Goal: Complete application form

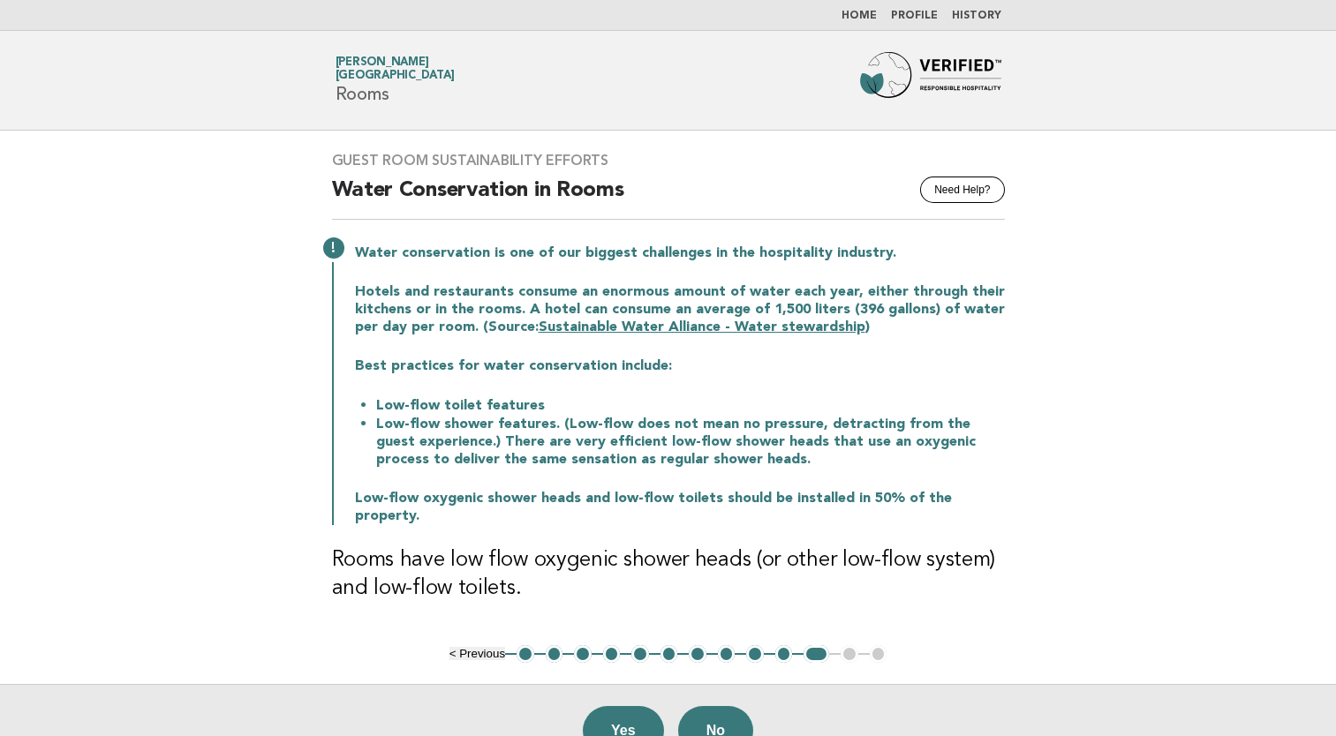
scroll to position [42, 0]
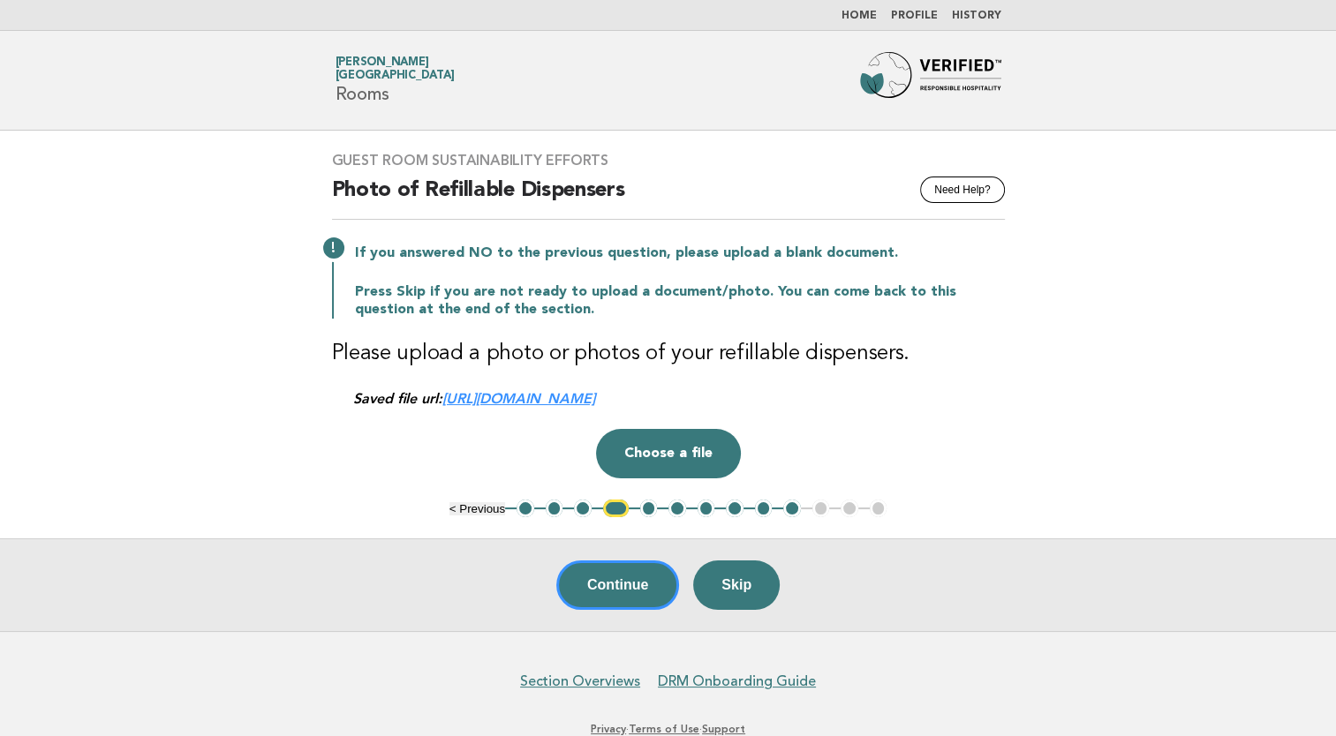
click at [595, 404] on link "https://be0idi9hwh.ucarecd.net/b2383044-8c89-4507-bff7-0bed02f1dc85/" at bounding box center [518, 398] width 153 height 17
click at [654, 506] on button "5" at bounding box center [649, 509] width 18 height 18
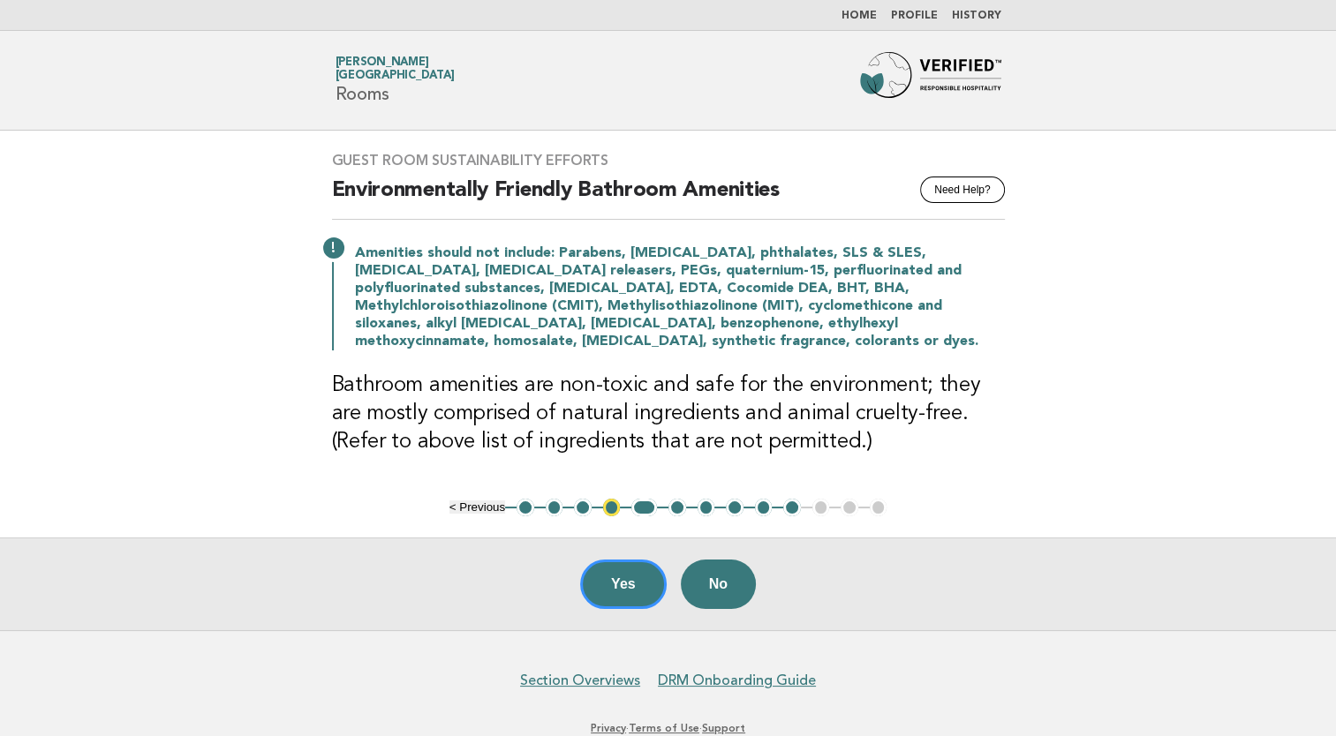
click at [794, 507] on button "10" at bounding box center [792, 508] width 18 height 18
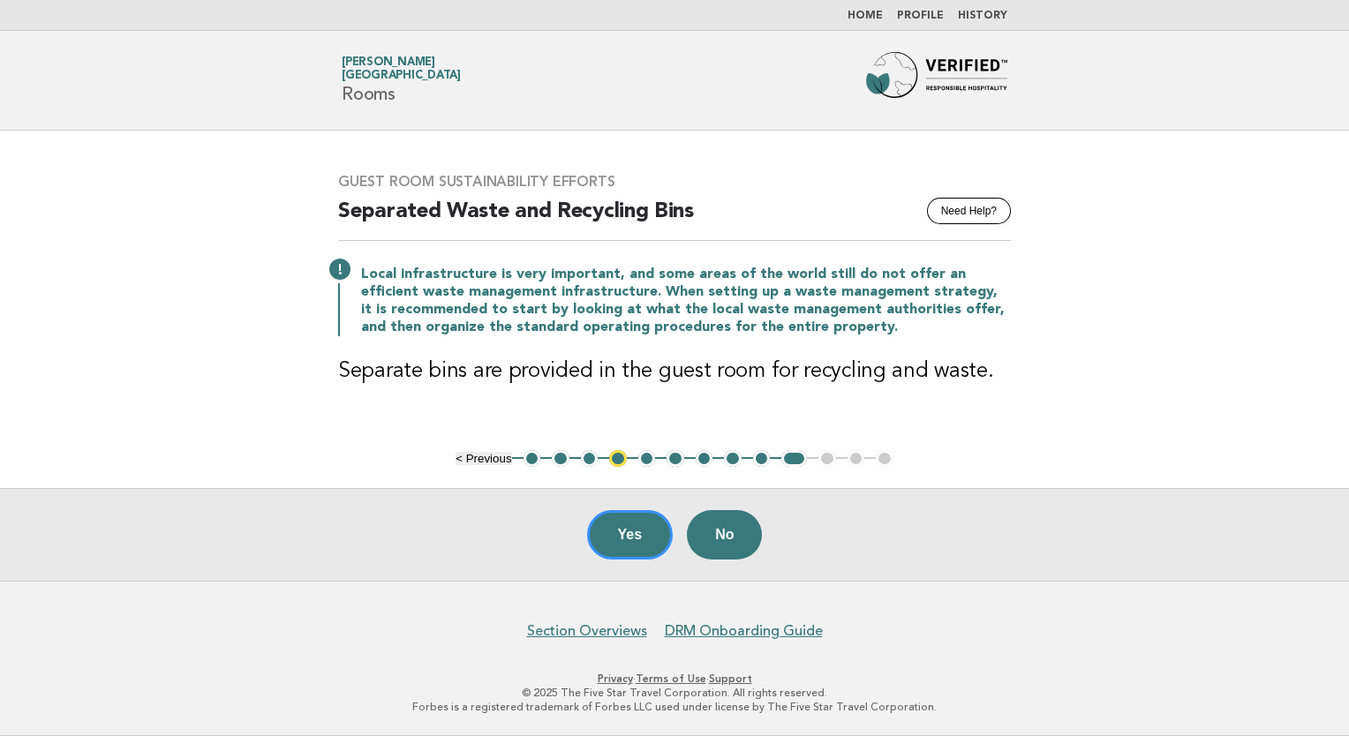
click at [756, 456] on button "9" at bounding box center [762, 459] width 18 height 18
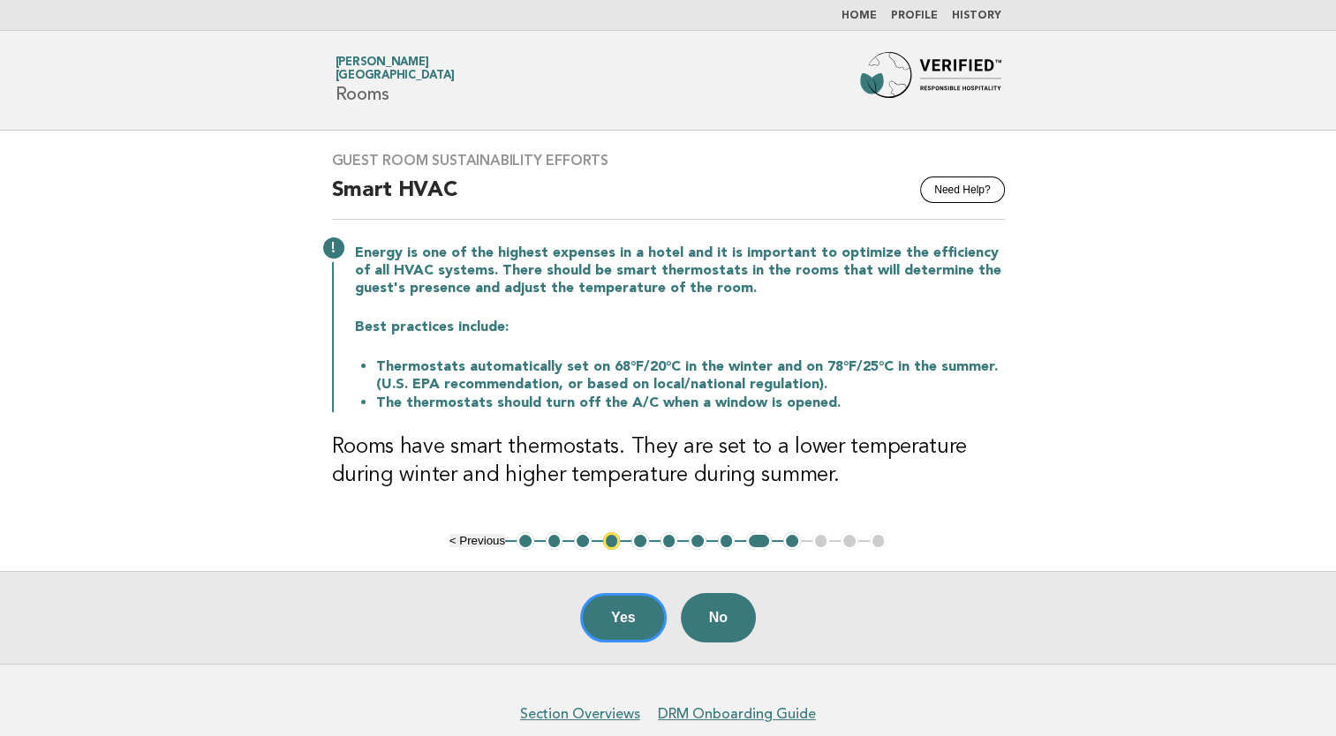
click at [792, 539] on button "10" at bounding box center [792, 541] width 18 height 18
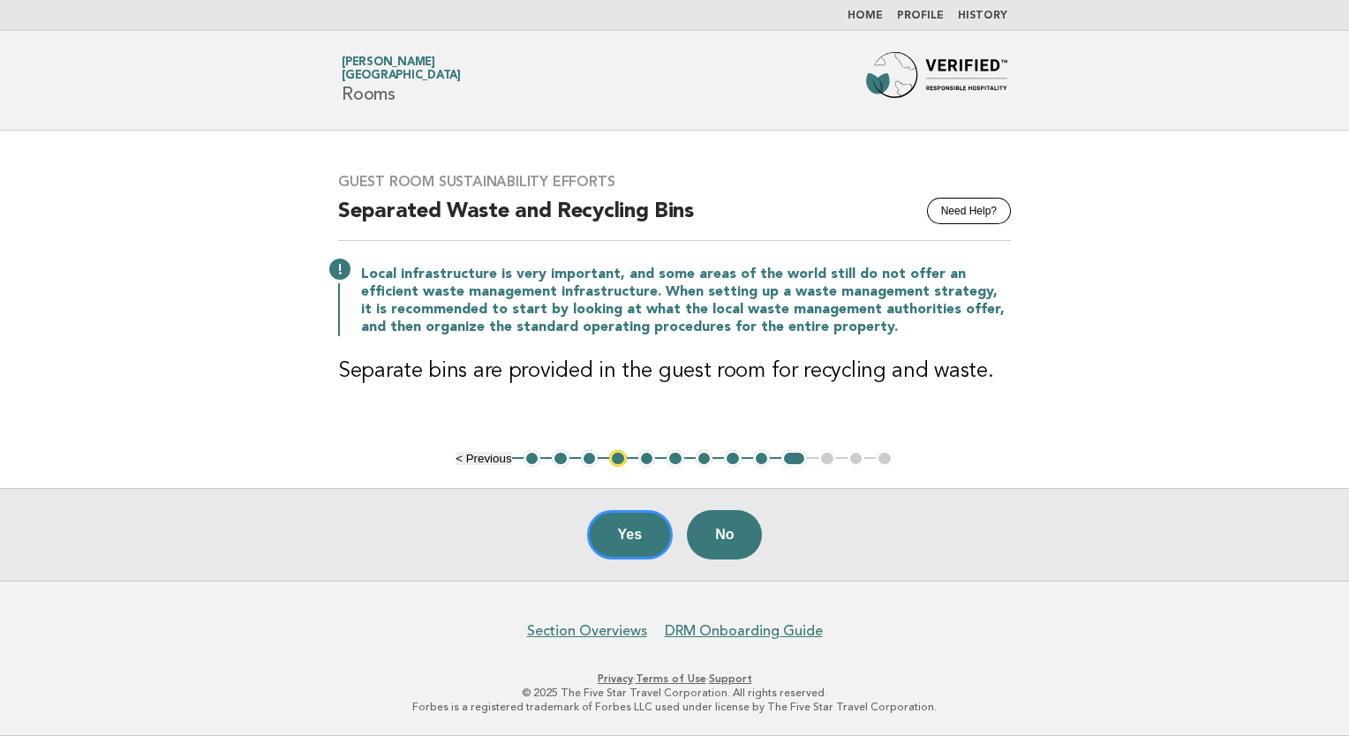
click at [764, 461] on button "9" at bounding box center [762, 459] width 18 height 18
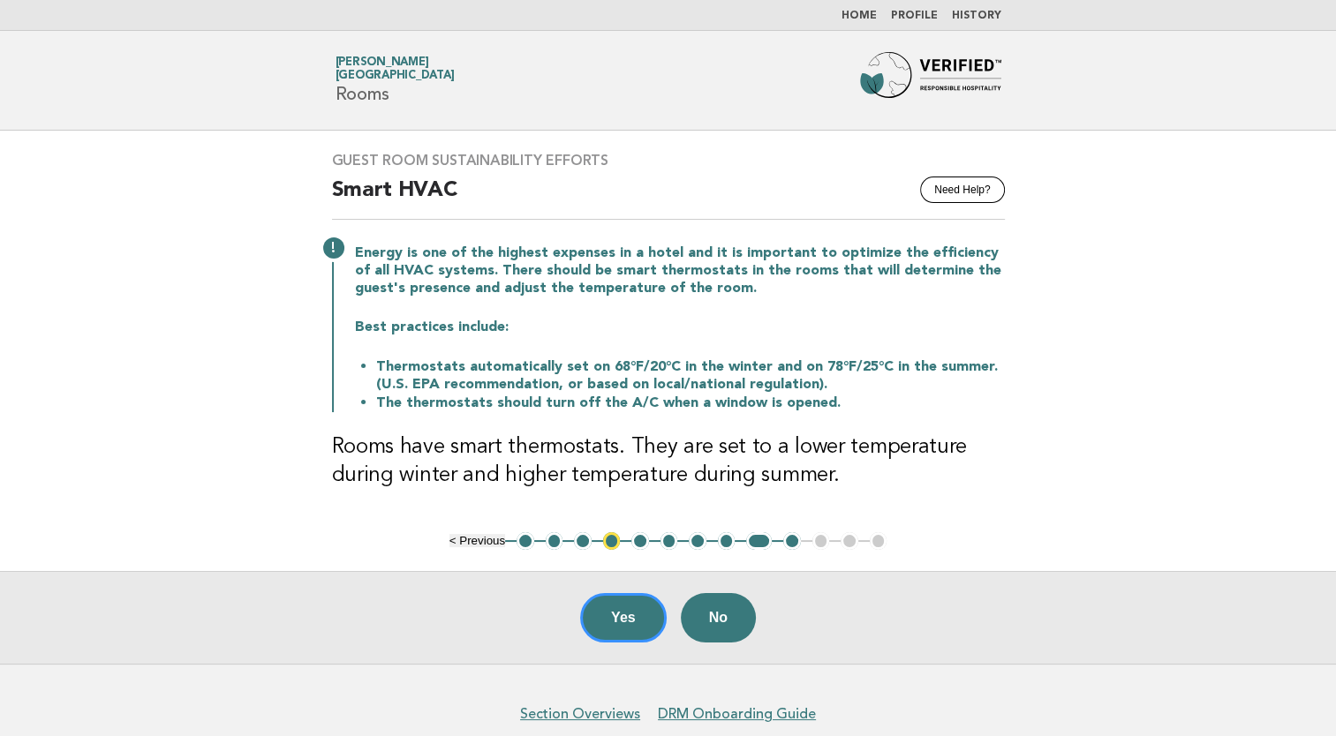
click at [610, 537] on button "4" at bounding box center [612, 541] width 18 height 18
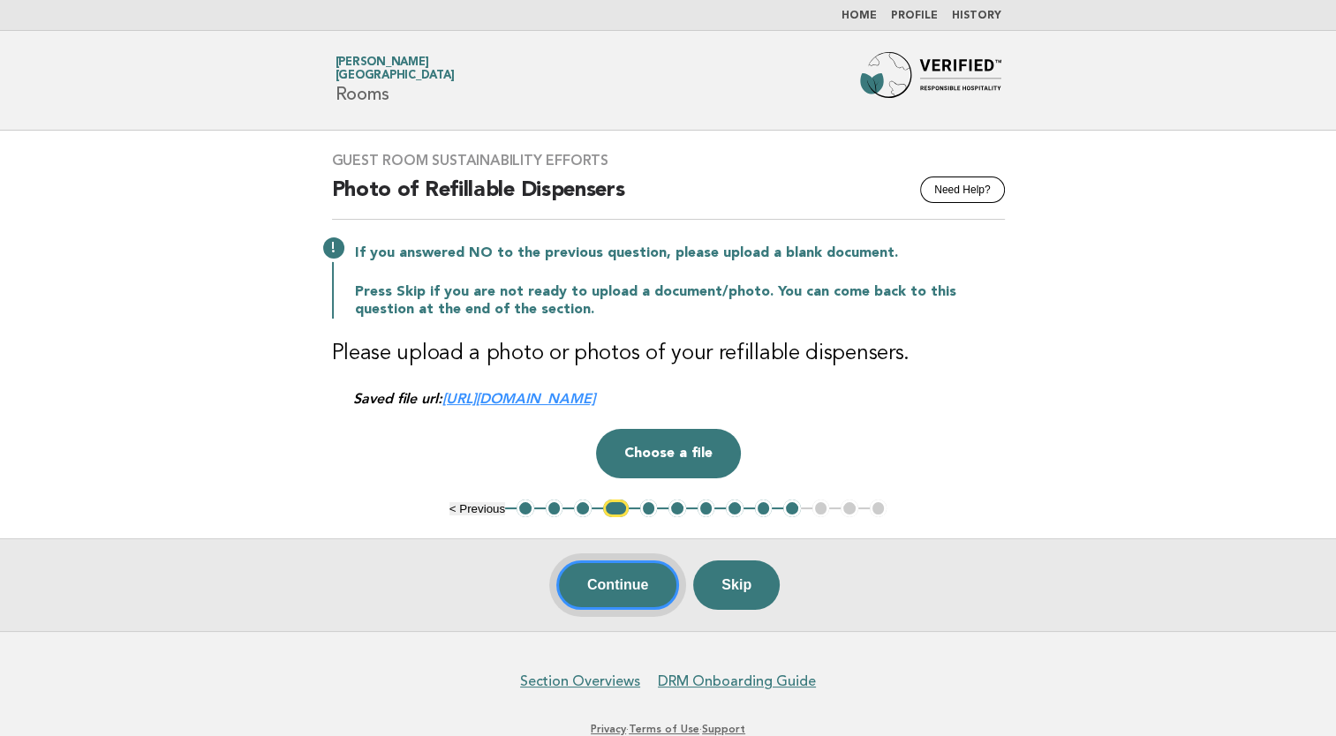
click at [609, 583] on button "Continue" at bounding box center [617, 585] width 123 height 49
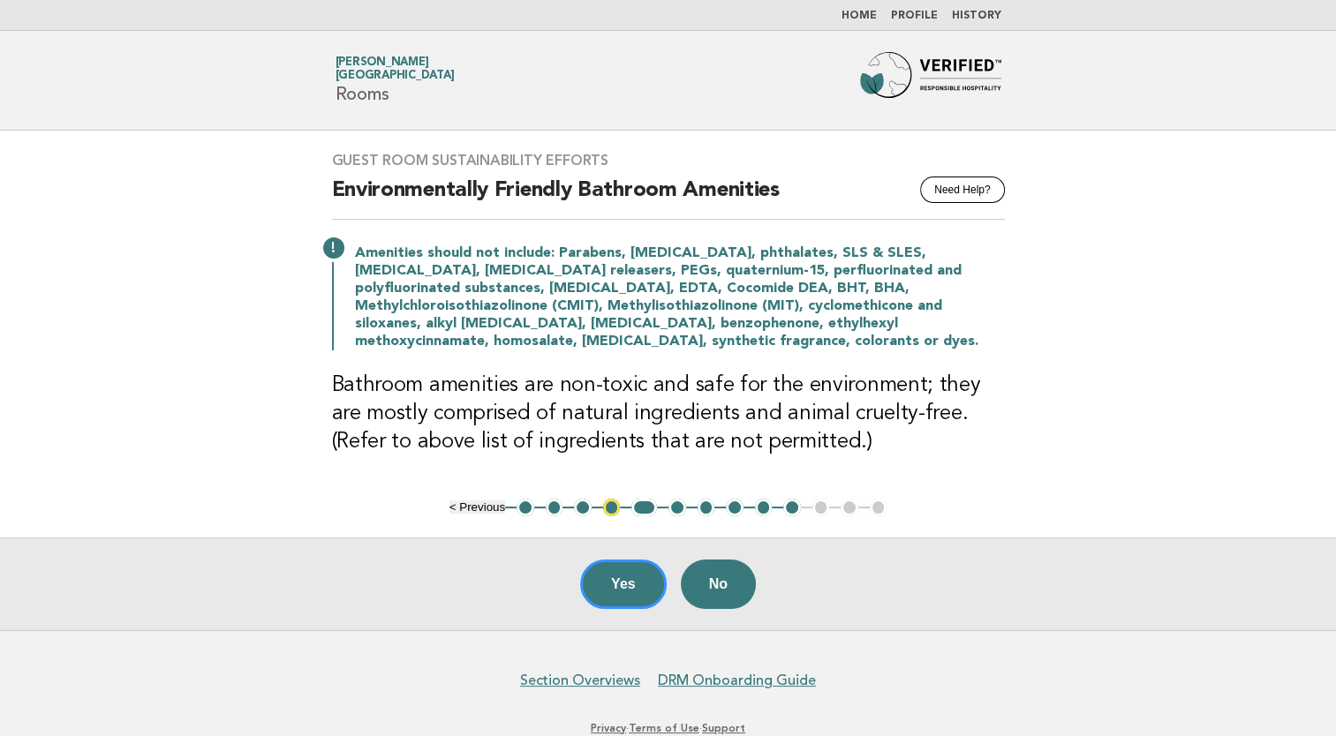
click at [519, 503] on button "1" at bounding box center [525, 508] width 18 height 18
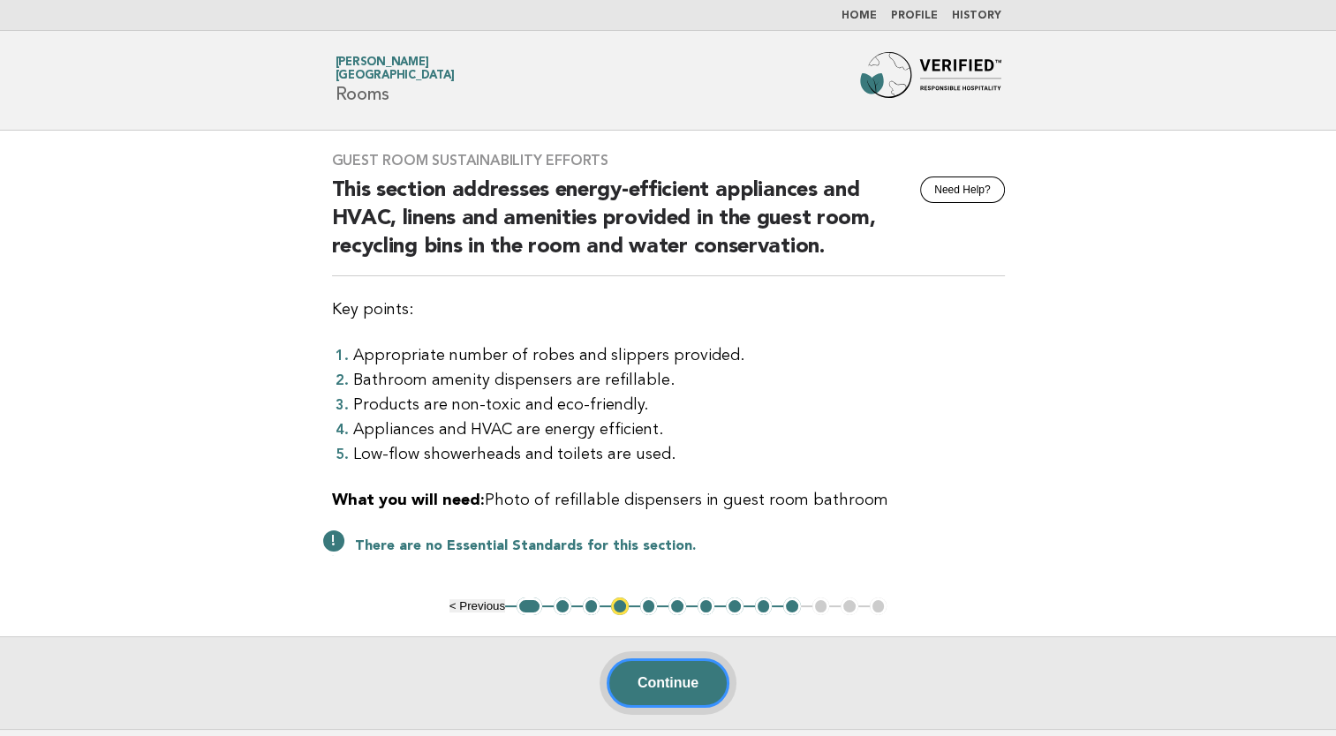
click at [674, 676] on button "Continue" at bounding box center [667, 683] width 123 height 49
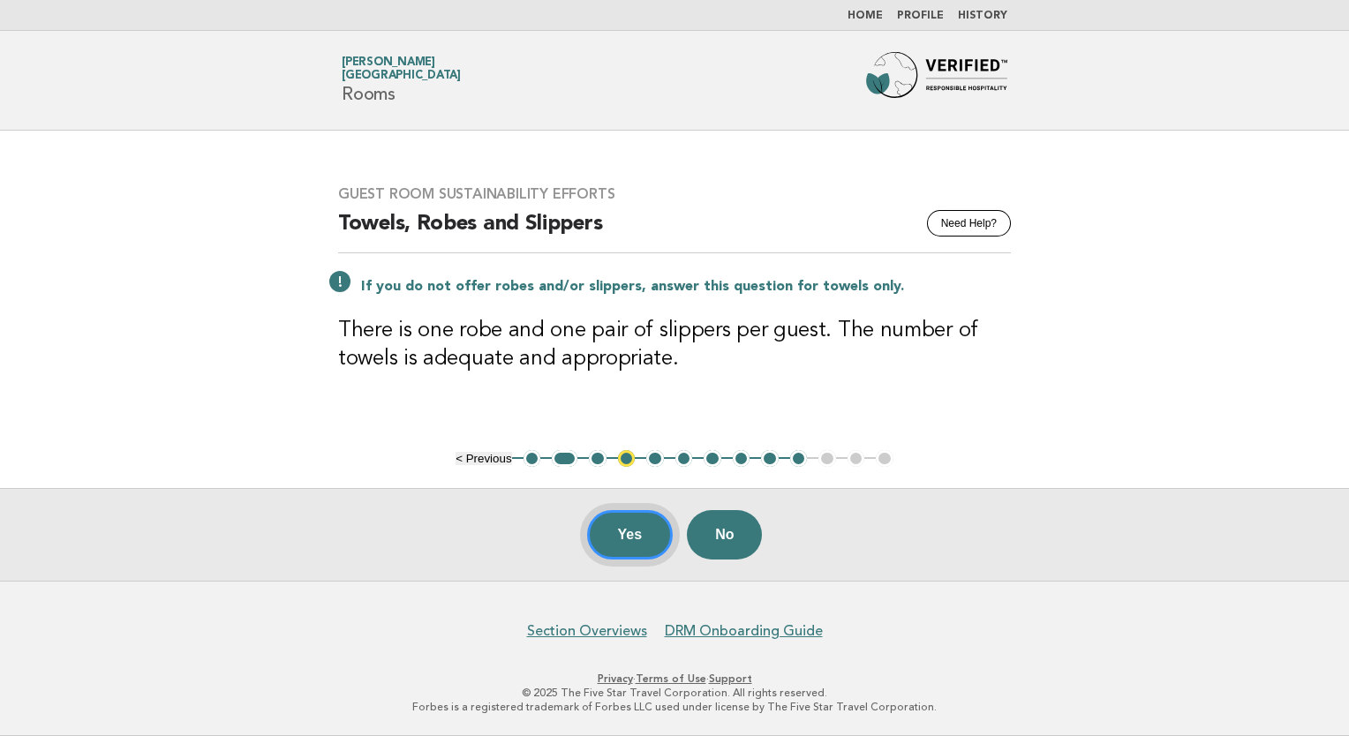
click at [642, 538] on button "Yes" at bounding box center [630, 534] width 87 height 49
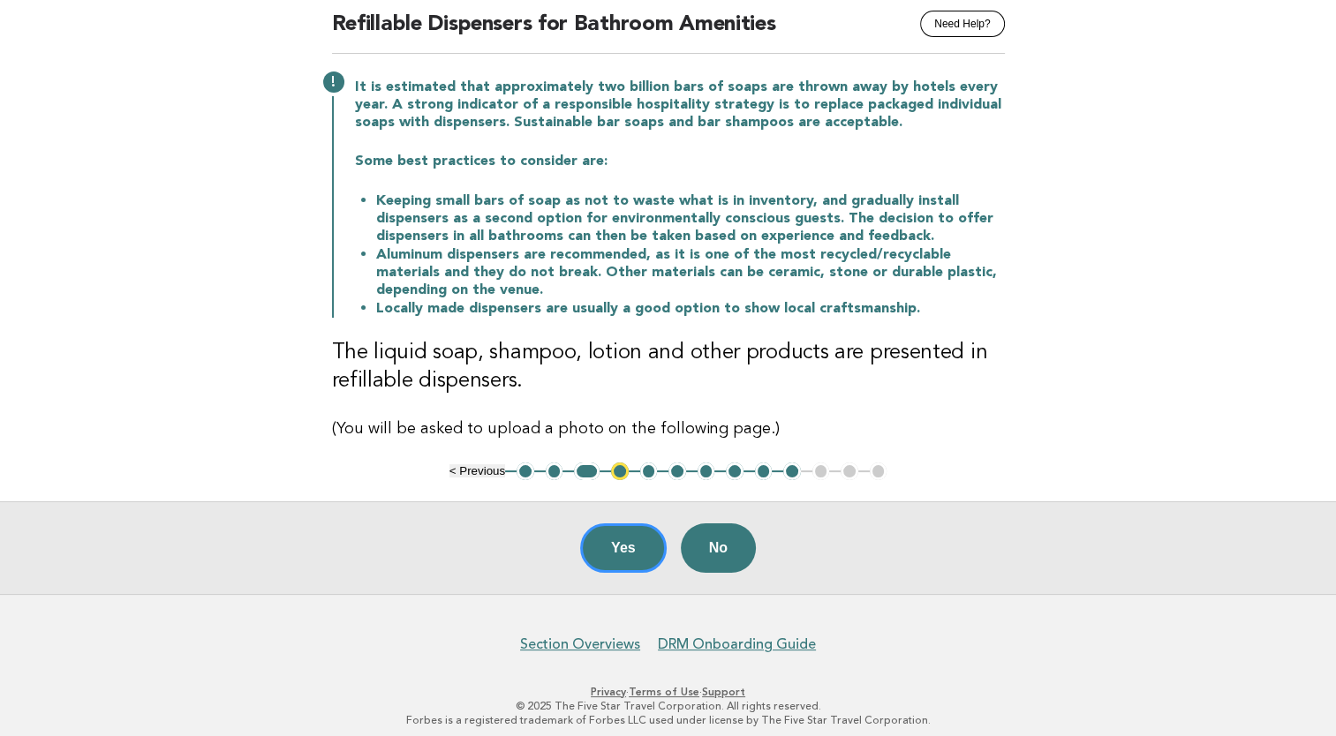
scroll to position [177, 0]
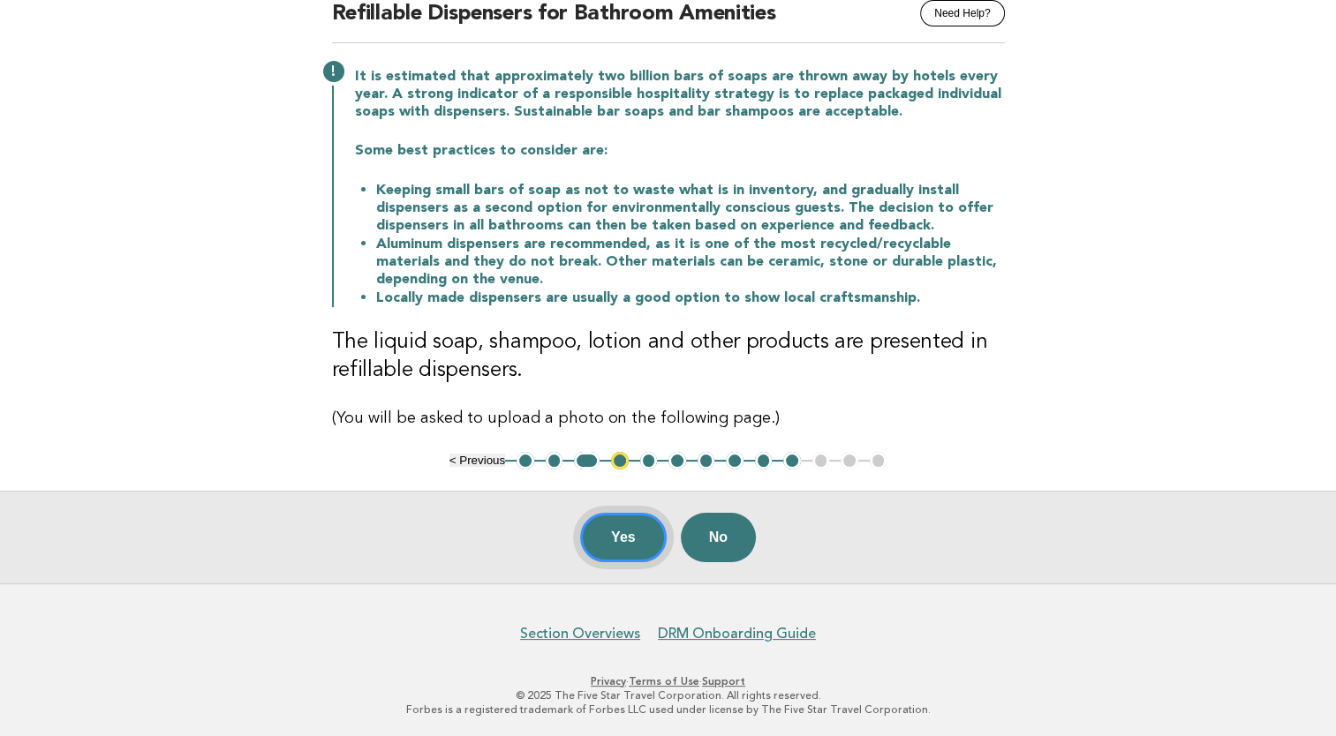
click at [614, 529] on button "Yes" at bounding box center [623, 537] width 87 height 49
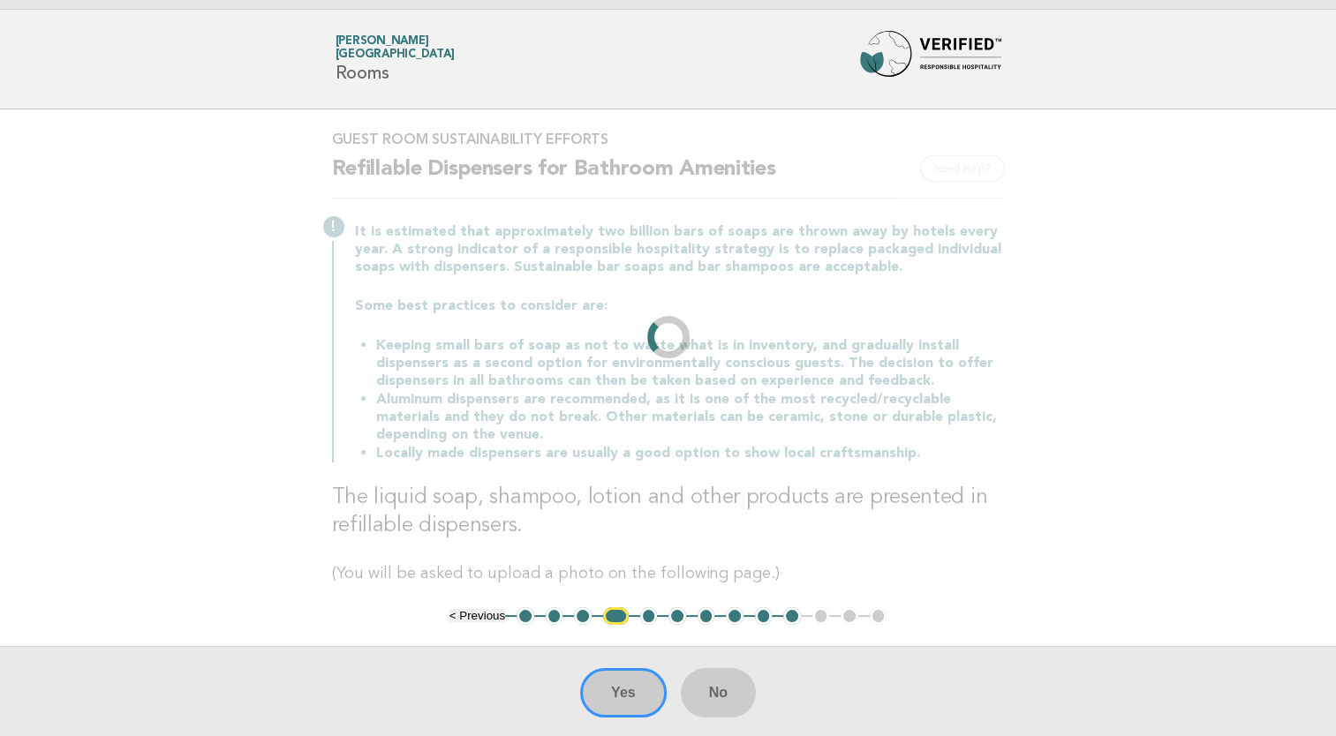
scroll to position [0, 0]
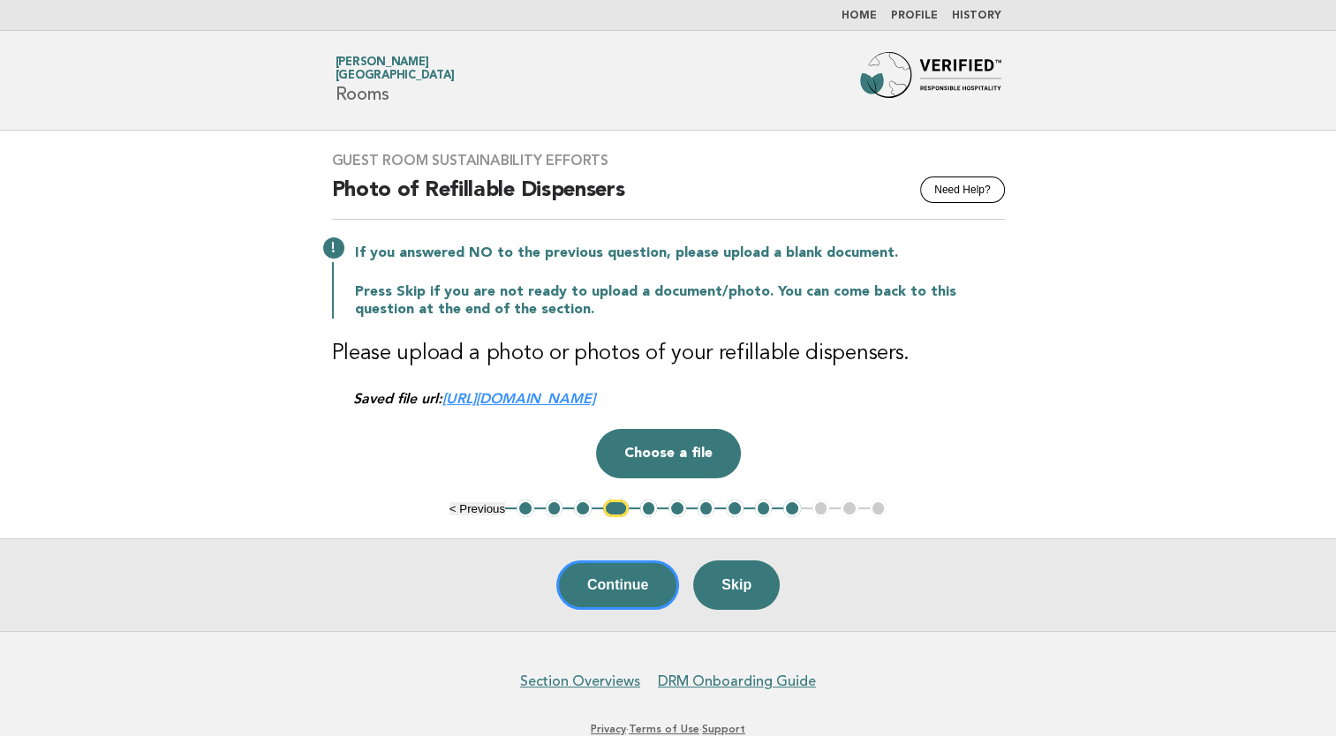
click at [595, 401] on link "https://be0idi9hwh.ucarecd.net/b2383044-8c89-4507-bff7-0bed02f1dc85/" at bounding box center [518, 398] width 153 height 17
click at [606, 591] on button "Continue" at bounding box center [617, 585] width 123 height 49
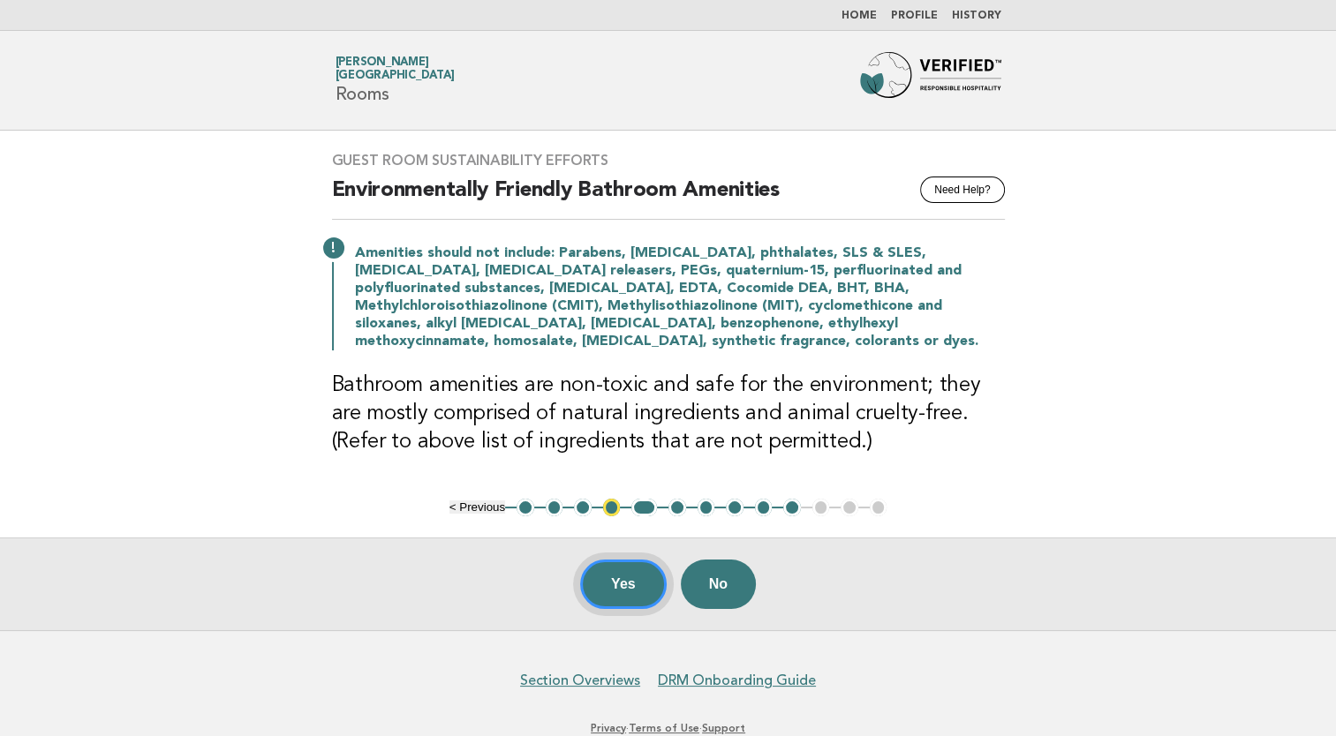
click at [631, 578] on button "Yes" at bounding box center [623, 584] width 87 height 49
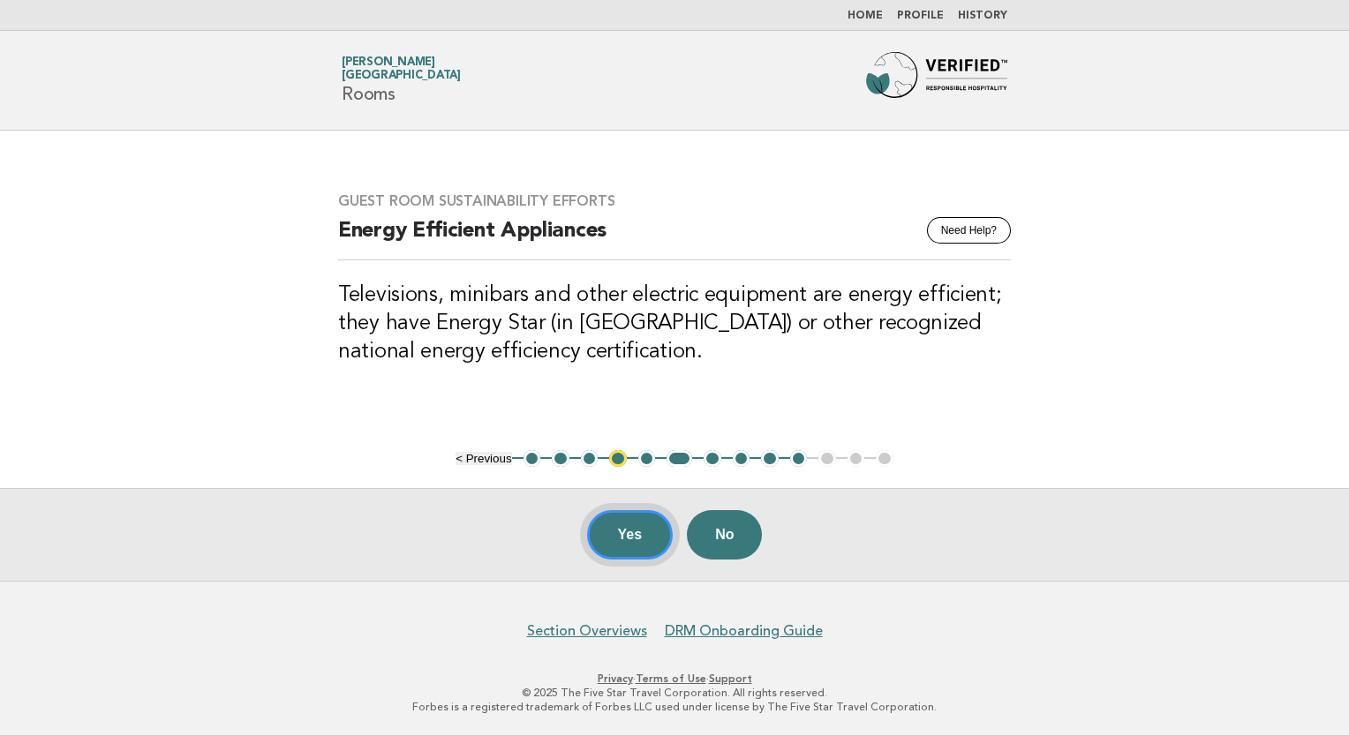
click at [608, 535] on button "Yes" at bounding box center [630, 534] width 87 height 49
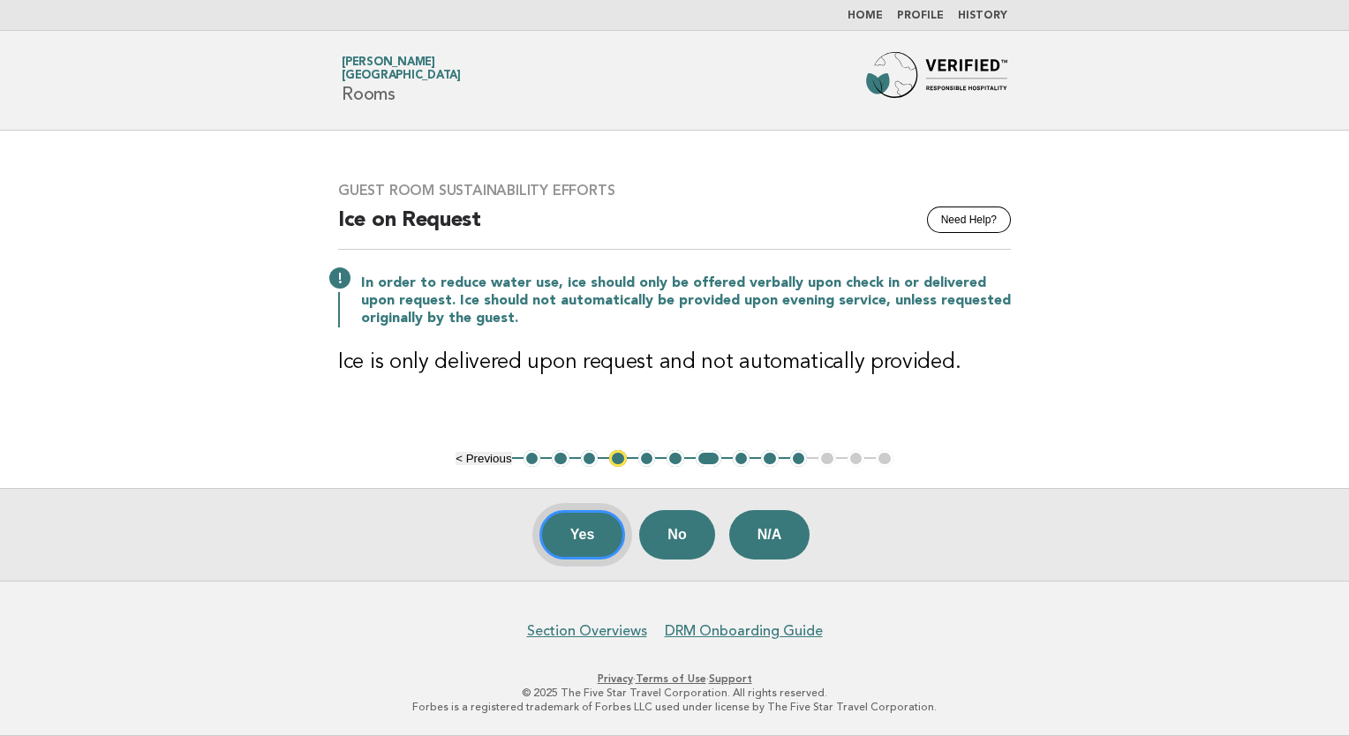
click at [558, 546] on button "Yes" at bounding box center [582, 534] width 87 height 49
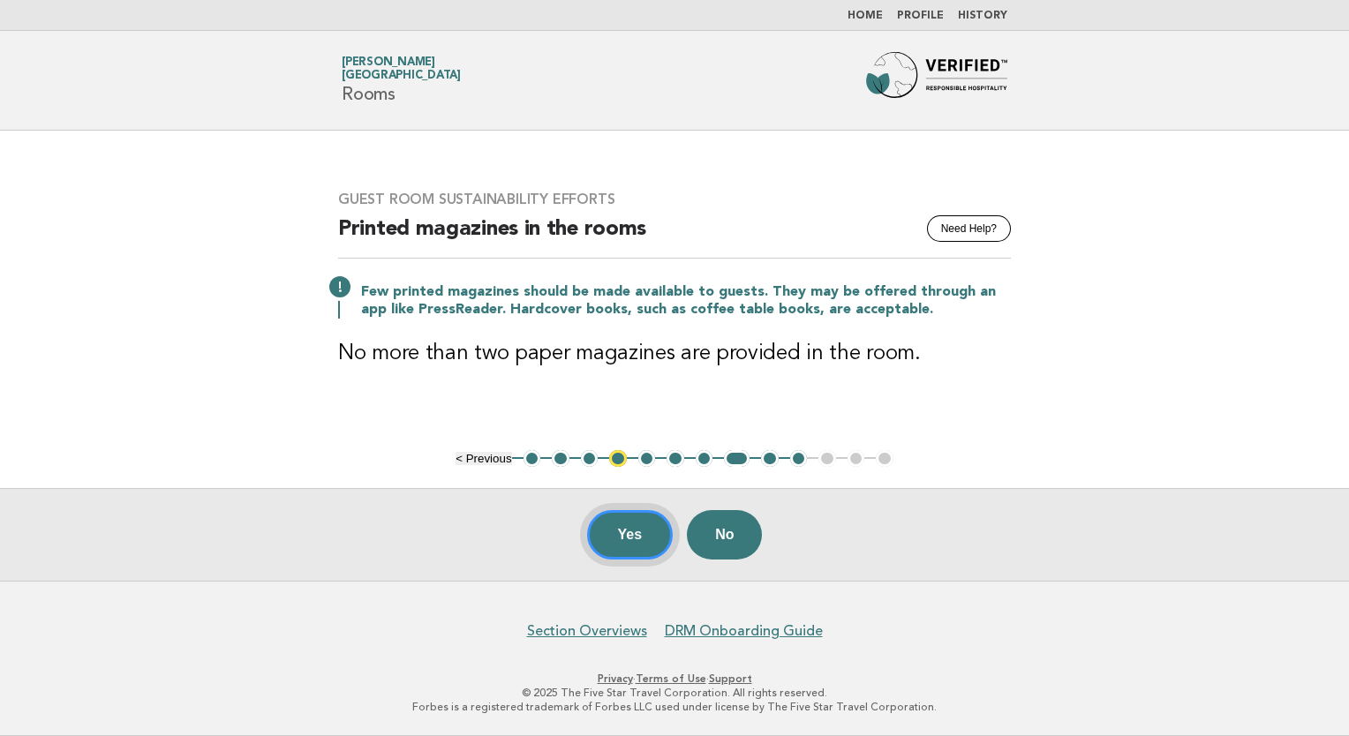
click at [636, 529] on button "Yes" at bounding box center [630, 534] width 87 height 49
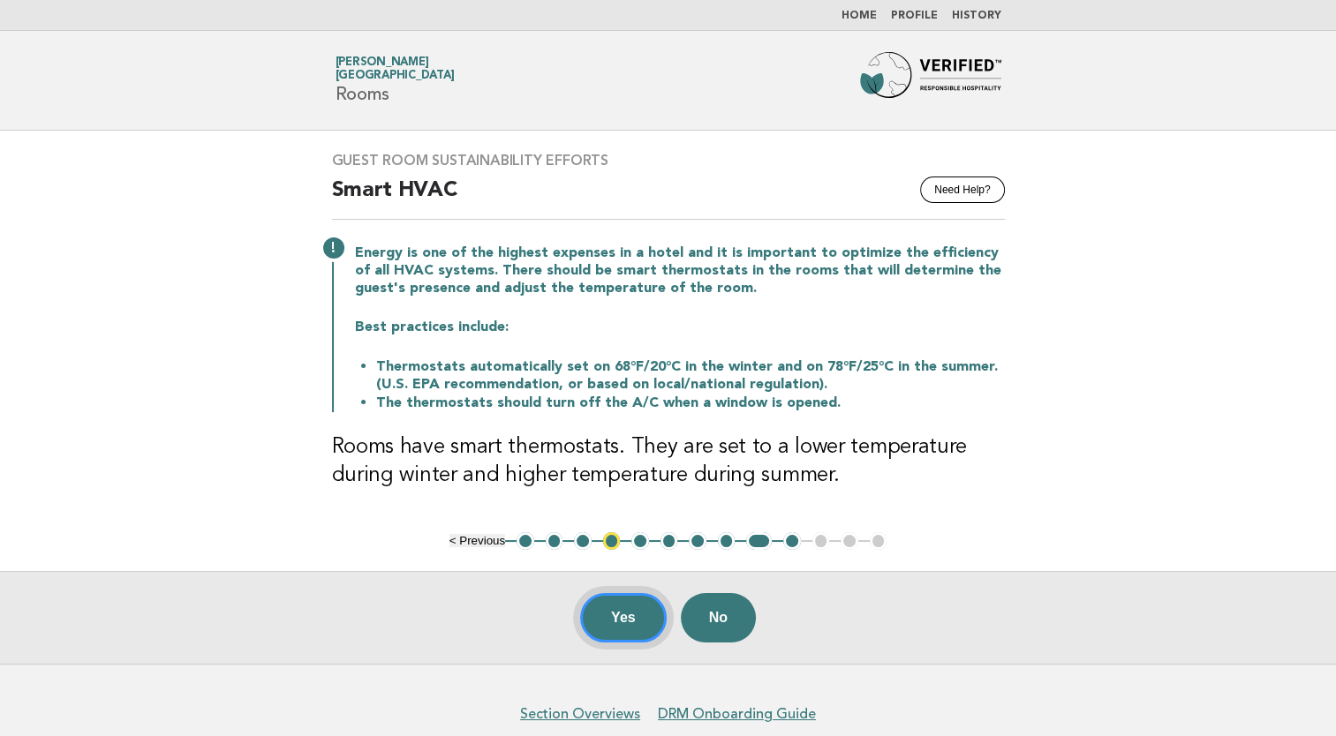
click at [618, 611] on button "Yes" at bounding box center [623, 617] width 87 height 49
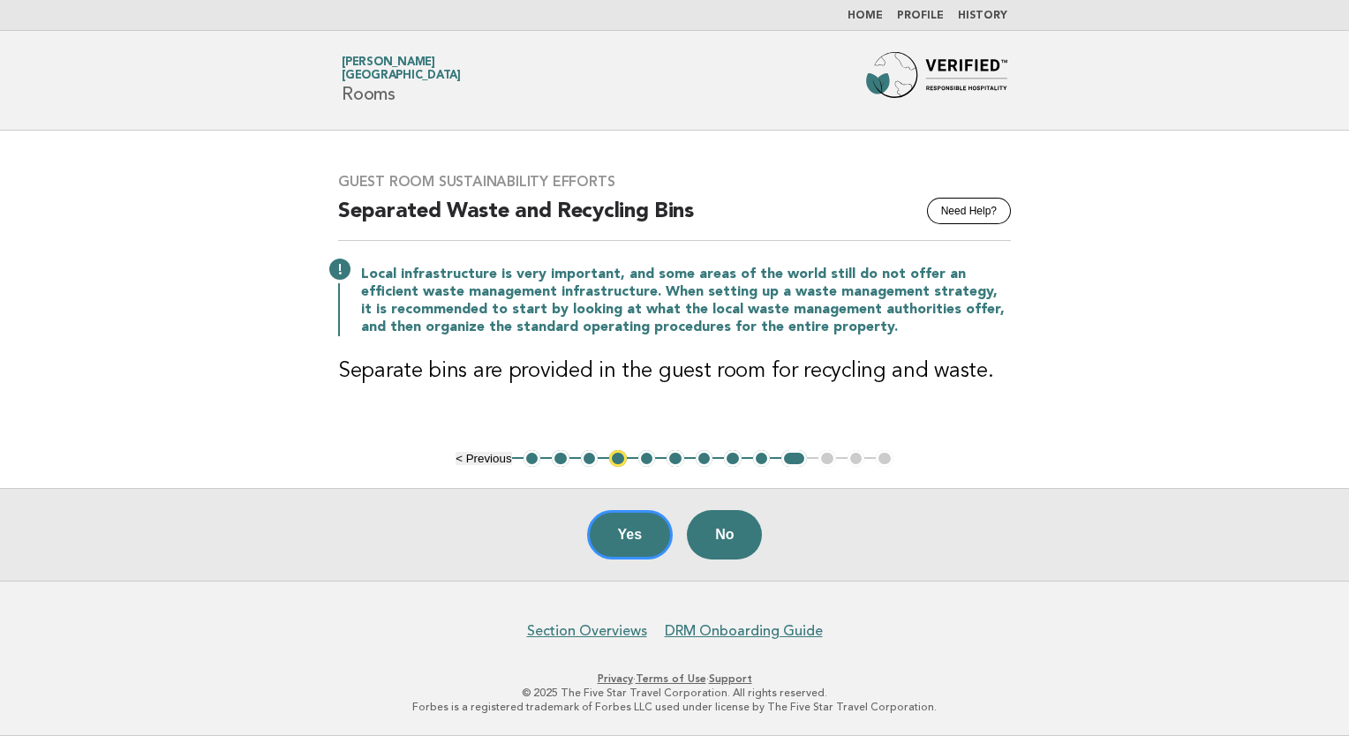
click at [629, 538] on button "Yes" at bounding box center [630, 534] width 87 height 49
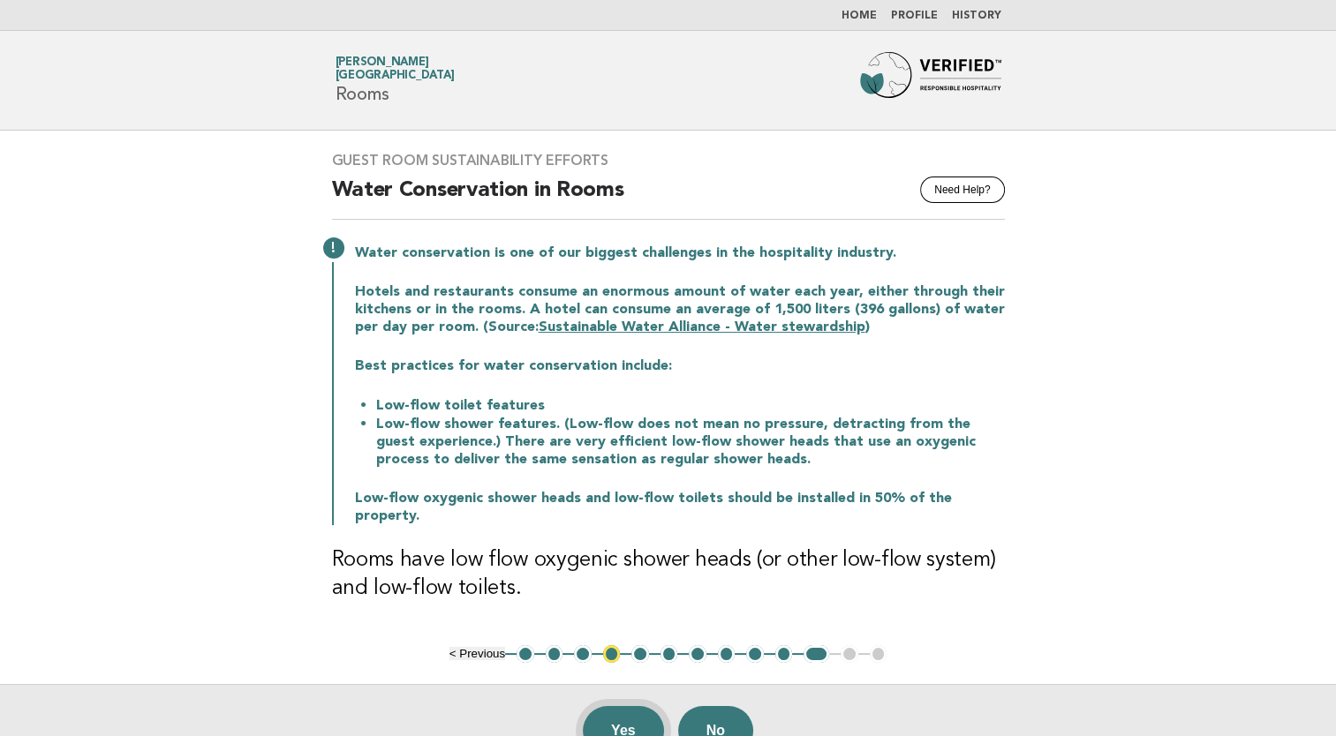
click at [621, 714] on button "Yes" at bounding box center [623, 730] width 81 height 49
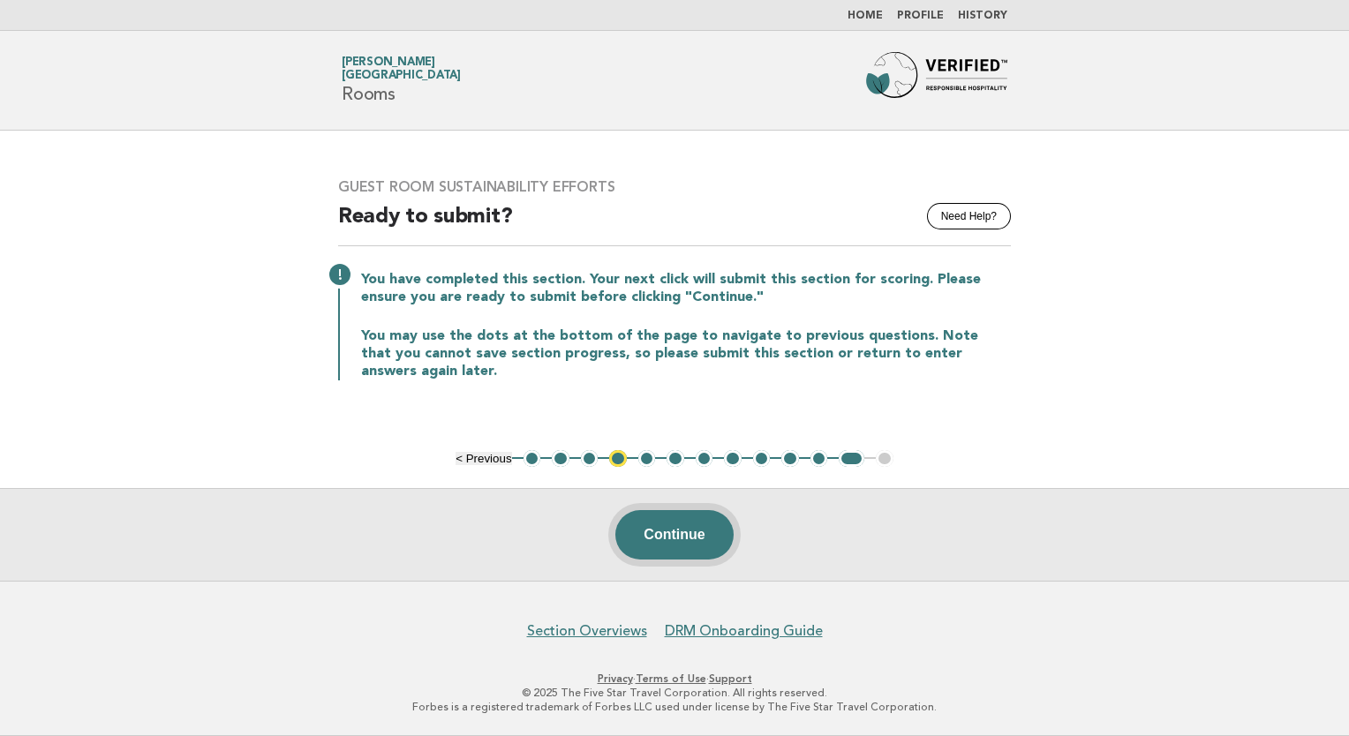
click at [687, 532] on button "Continue" at bounding box center [673, 534] width 117 height 49
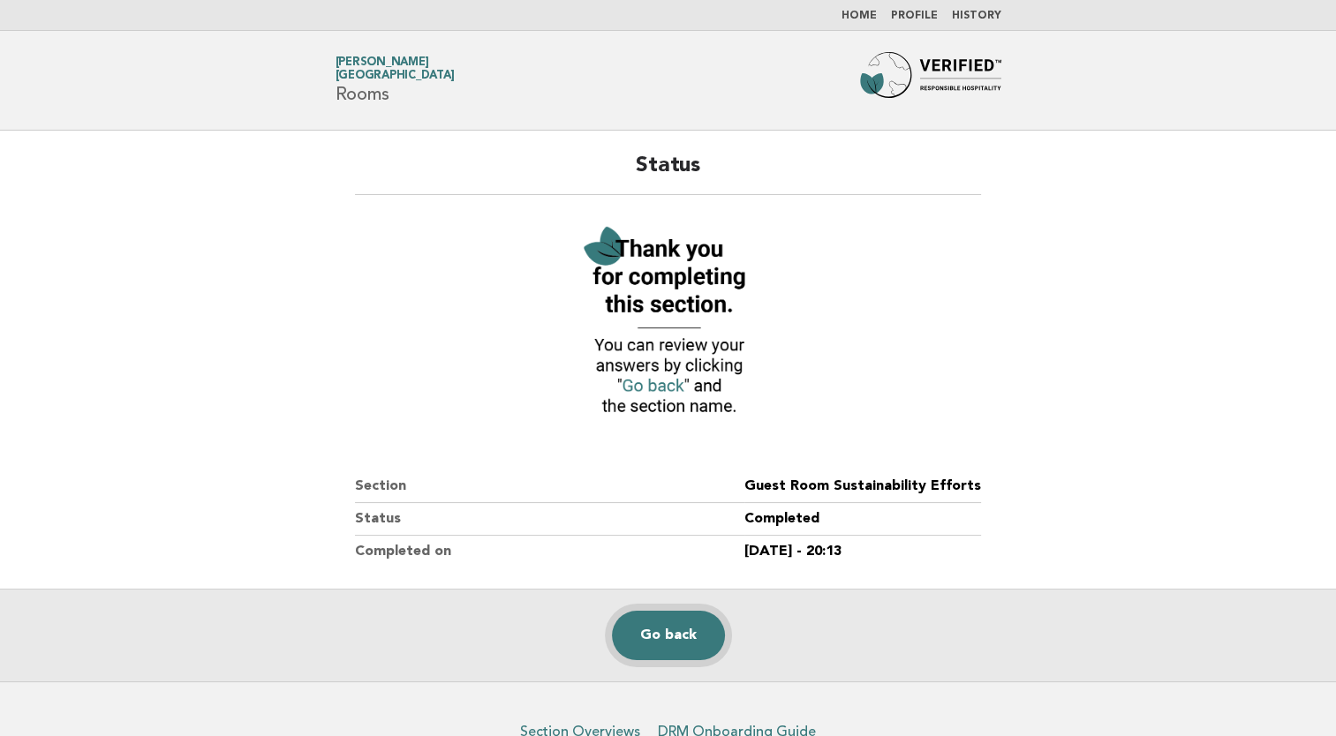
click at [681, 635] on link "Go back" at bounding box center [668, 635] width 113 height 49
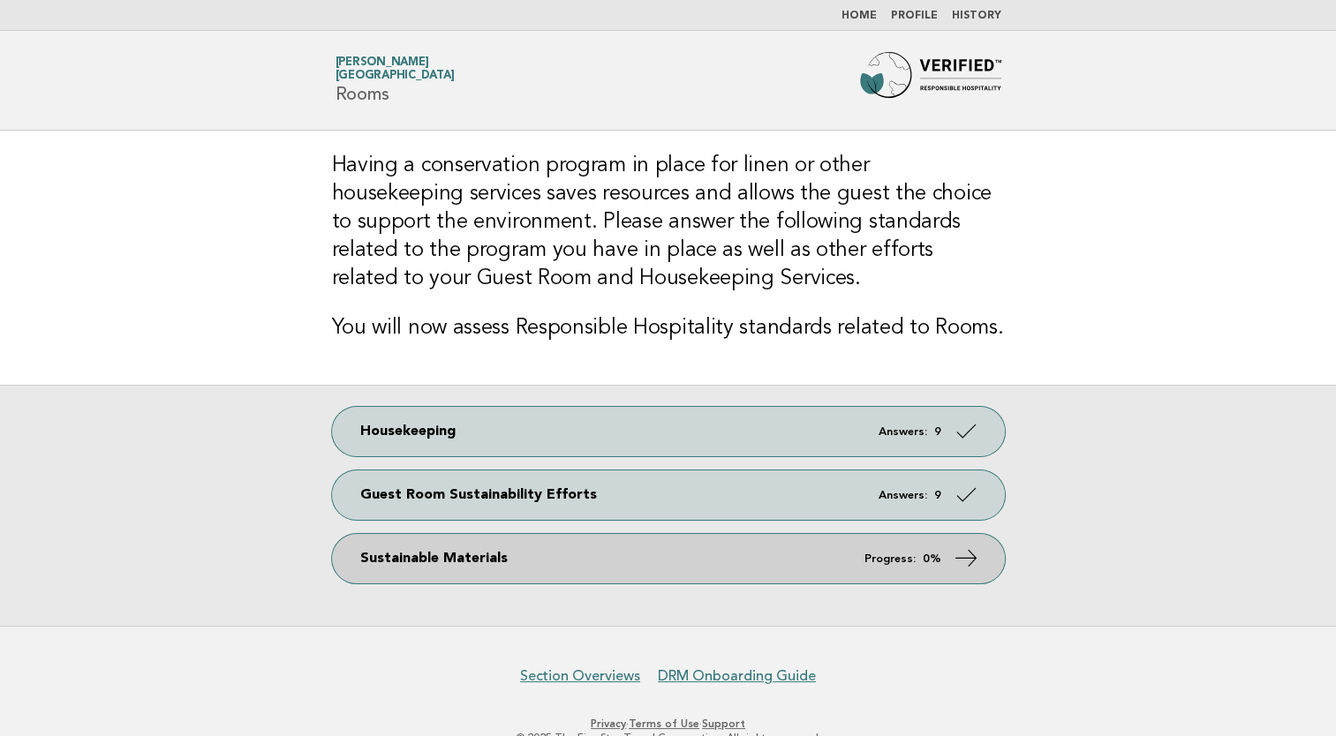
click at [536, 553] on link "Sustainable Materials Progress: 0%" at bounding box center [668, 558] width 673 height 49
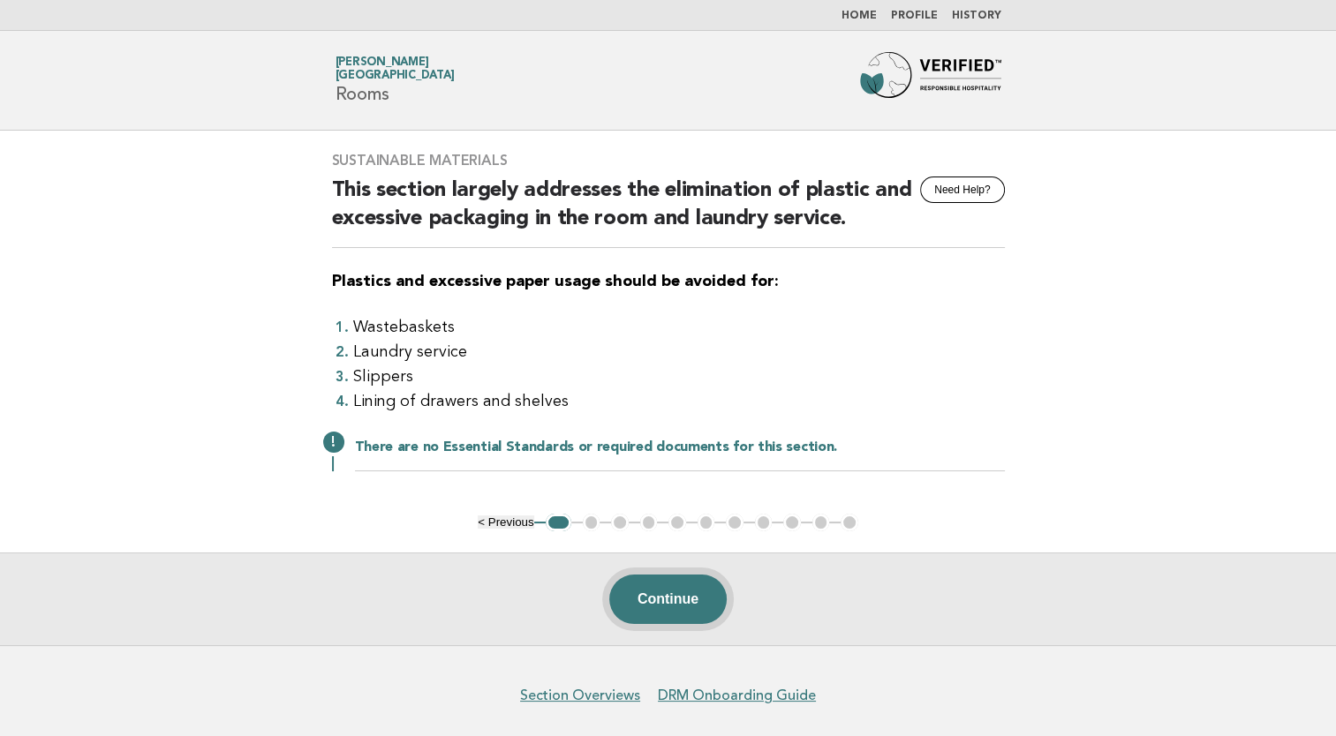
click at [689, 601] on button "Continue" at bounding box center [667, 599] width 117 height 49
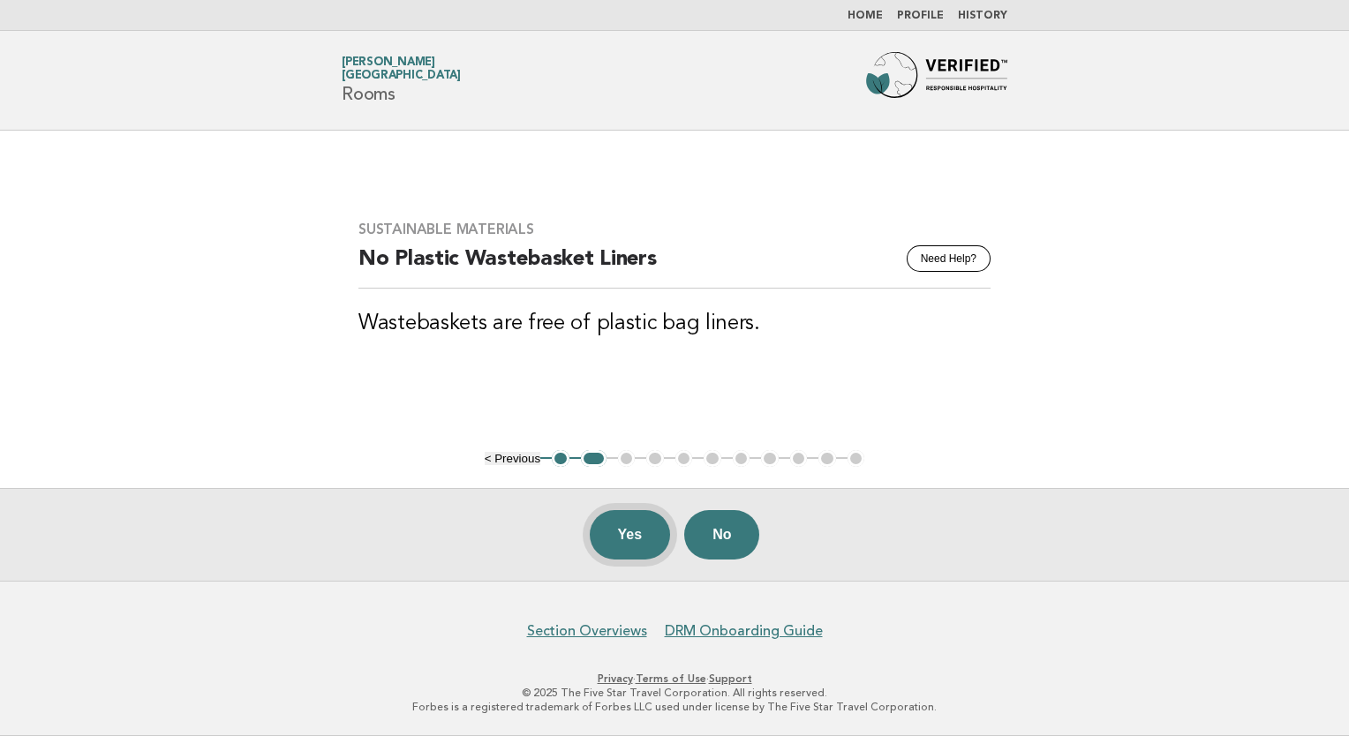
click at [651, 532] on button "Yes" at bounding box center [630, 534] width 81 height 49
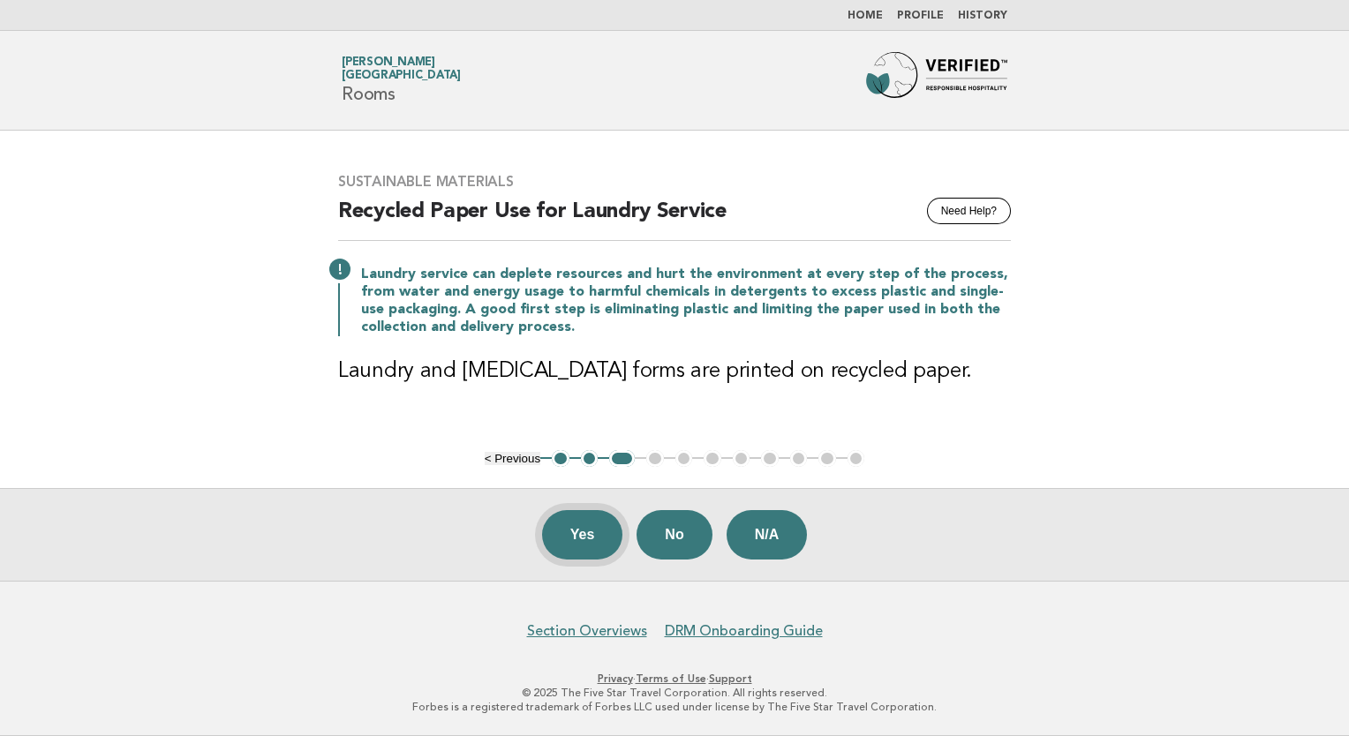
click at [585, 532] on button "Yes" at bounding box center [582, 534] width 81 height 49
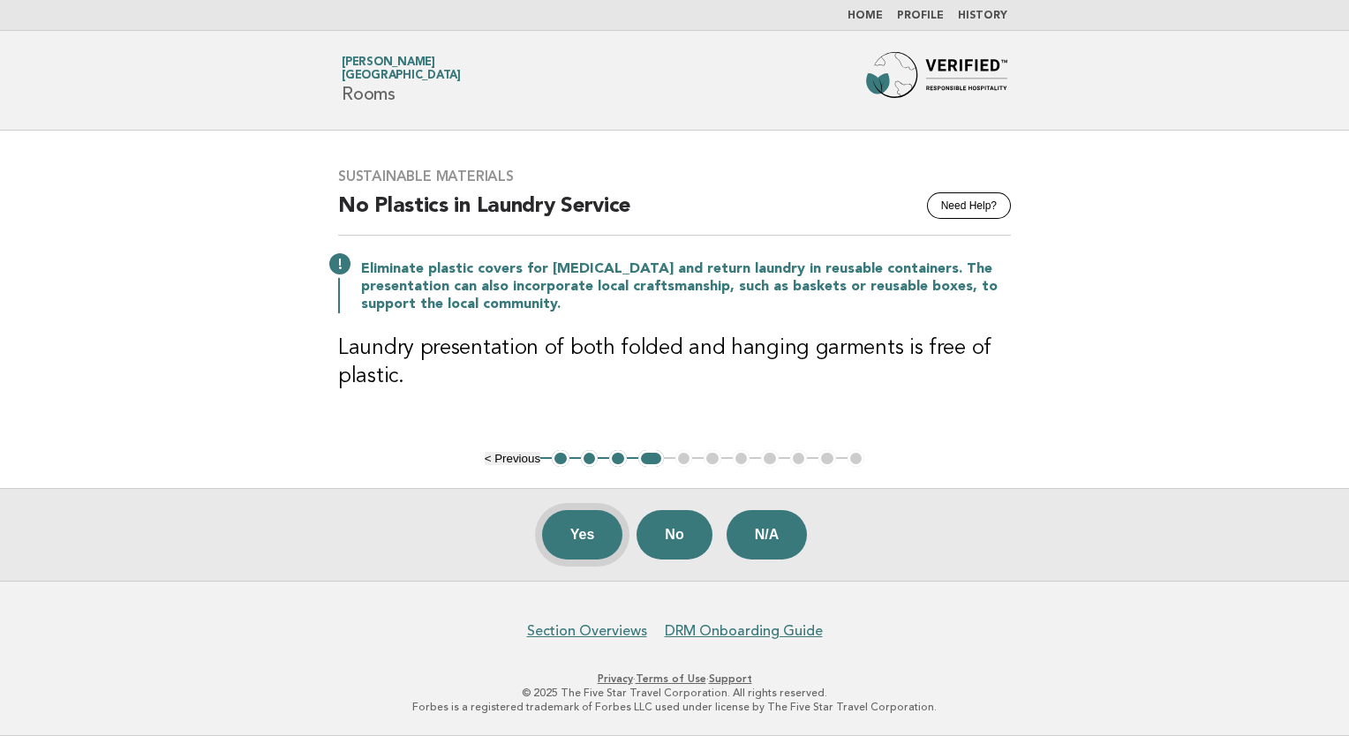
click at [597, 538] on button "Yes" at bounding box center [582, 534] width 81 height 49
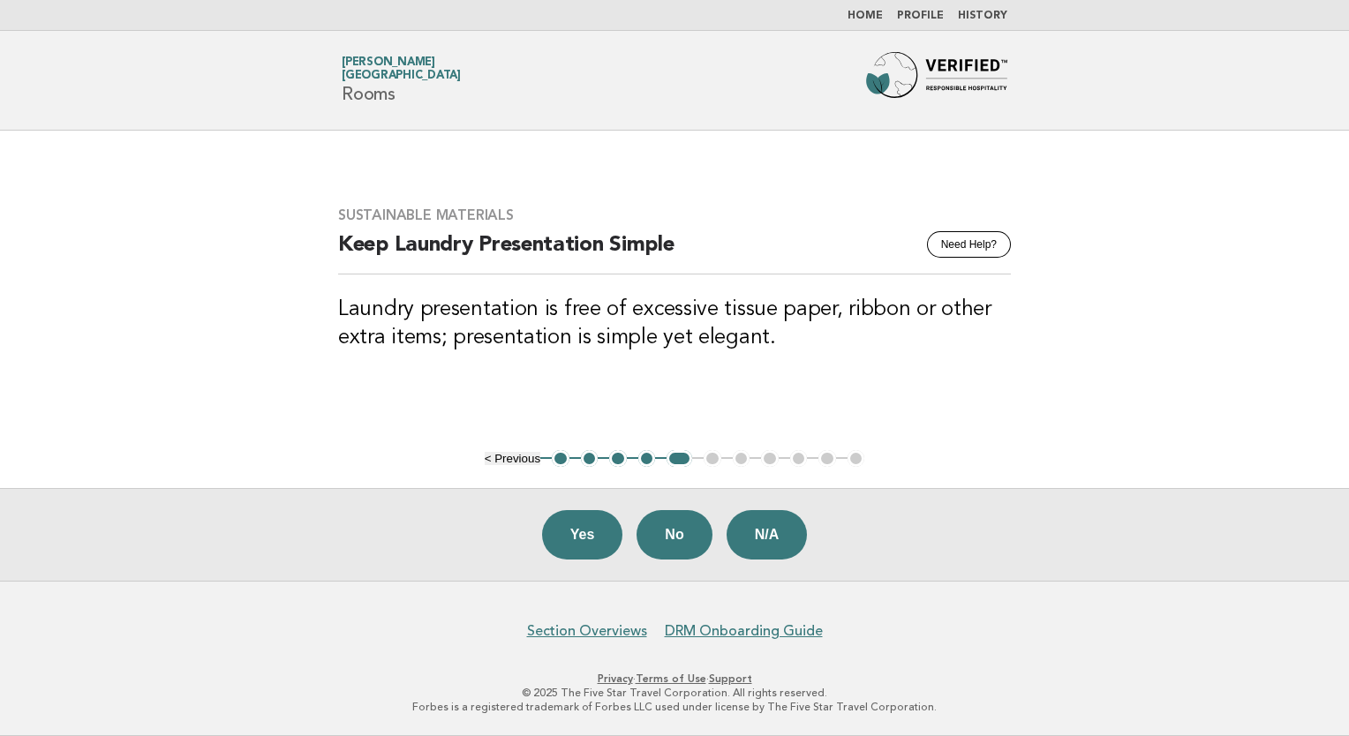
click at [590, 541] on button "Yes" at bounding box center [582, 534] width 81 height 49
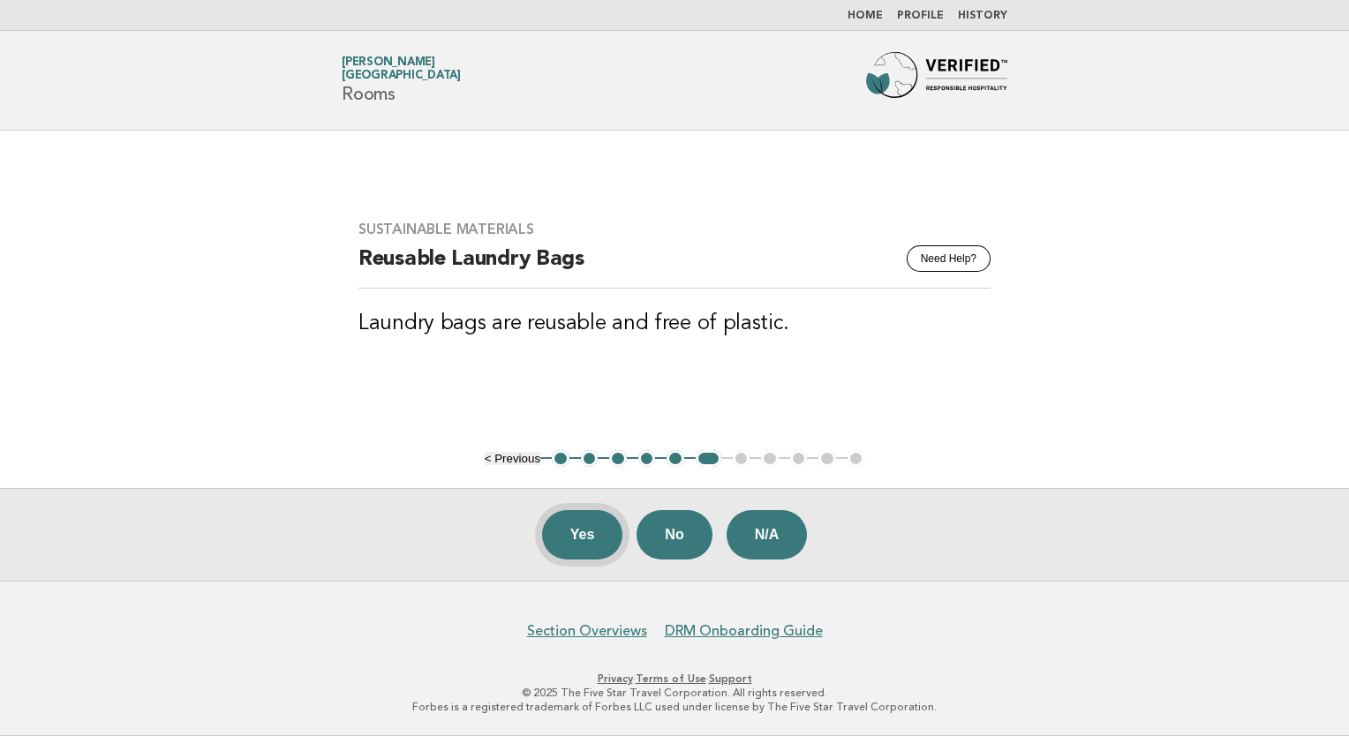
click at [592, 531] on button "Yes" at bounding box center [582, 534] width 81 height 49
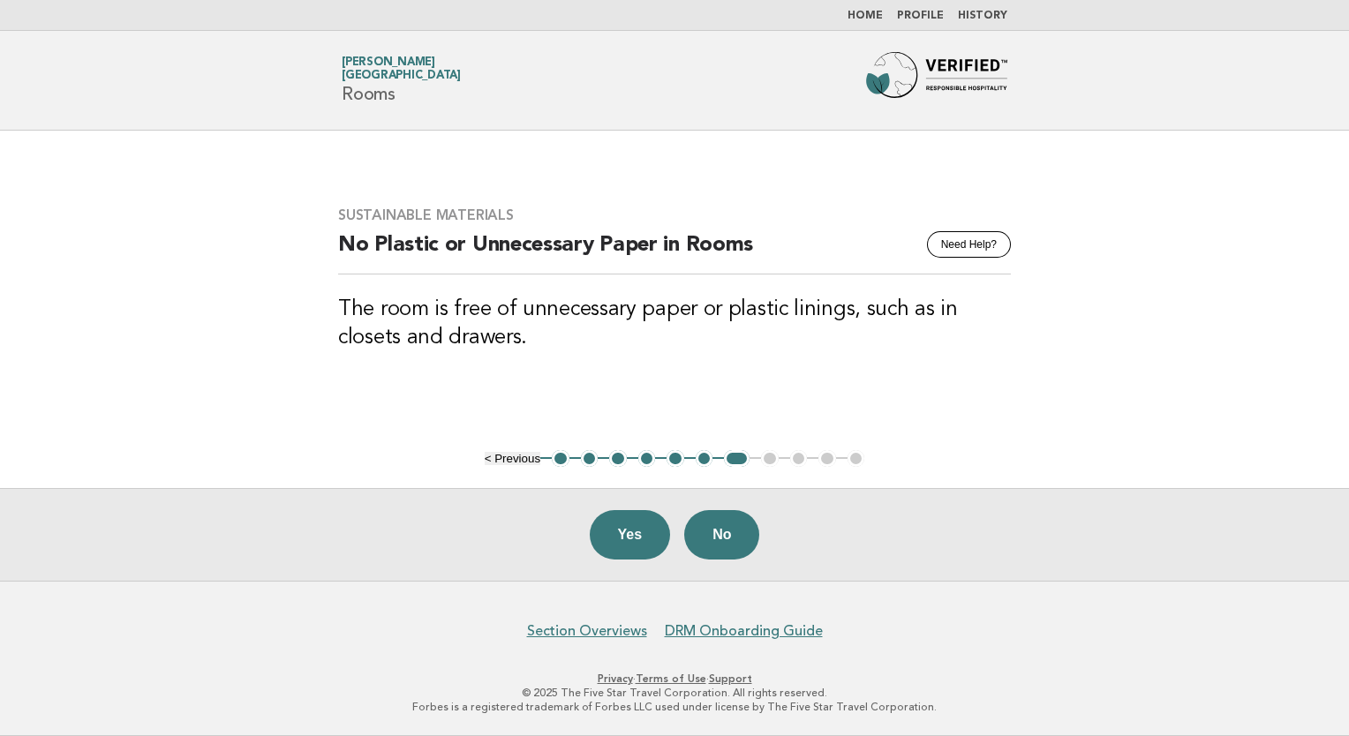
drag, startPoint x: 794, startPoint y: 322, endPoint x: 668, endPoint y: 337, distance: 127.1
click at [667, 337] on h3 "The room is free of unnecessary paper or plastic linings, such as in closets an…" at bounding box center [674, 324] width 673 height 56
click at [628, 535] on button "Yes" at bounding box center [630, 534] width 81 height 49
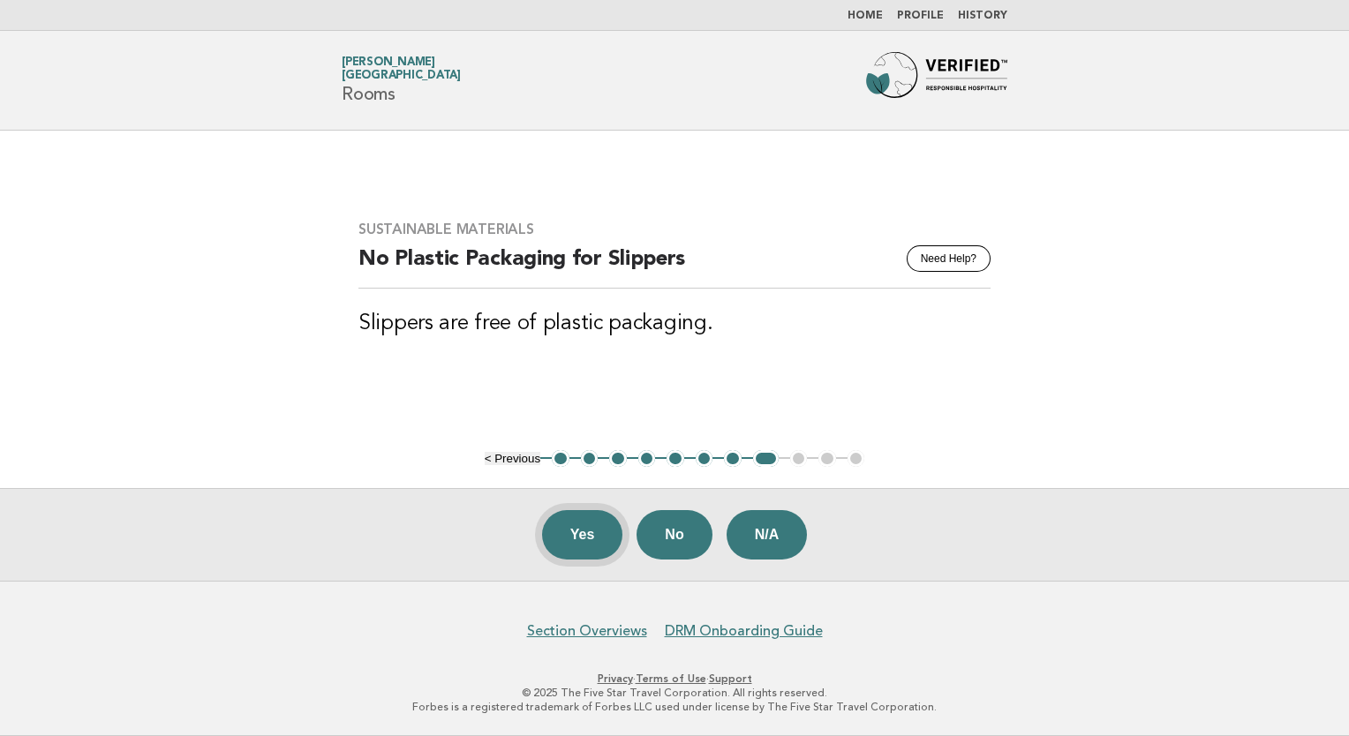
click at [576, 534] on button "Yes" at bounding box center [582, 534] width 81 height 49
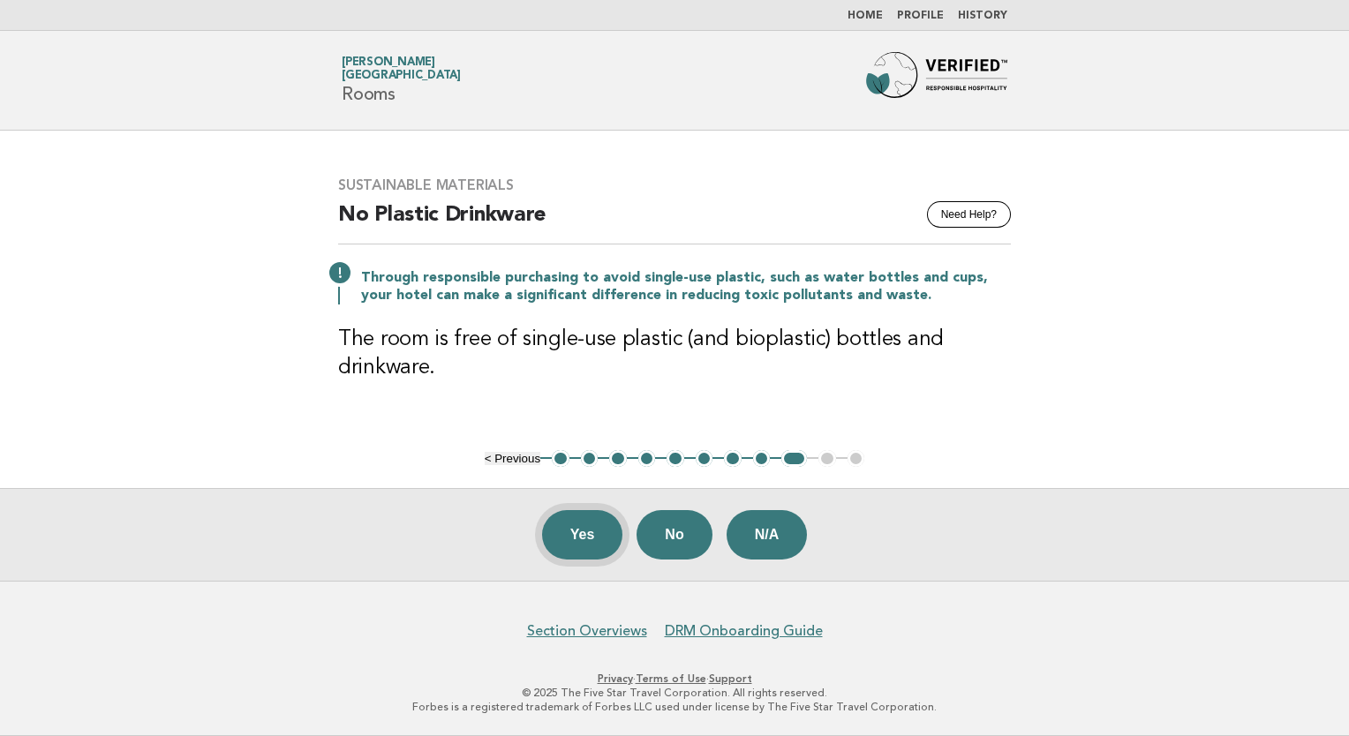
click at [582, 542] on button "Yes" at bounding box center [582, 534] width 81 height 49
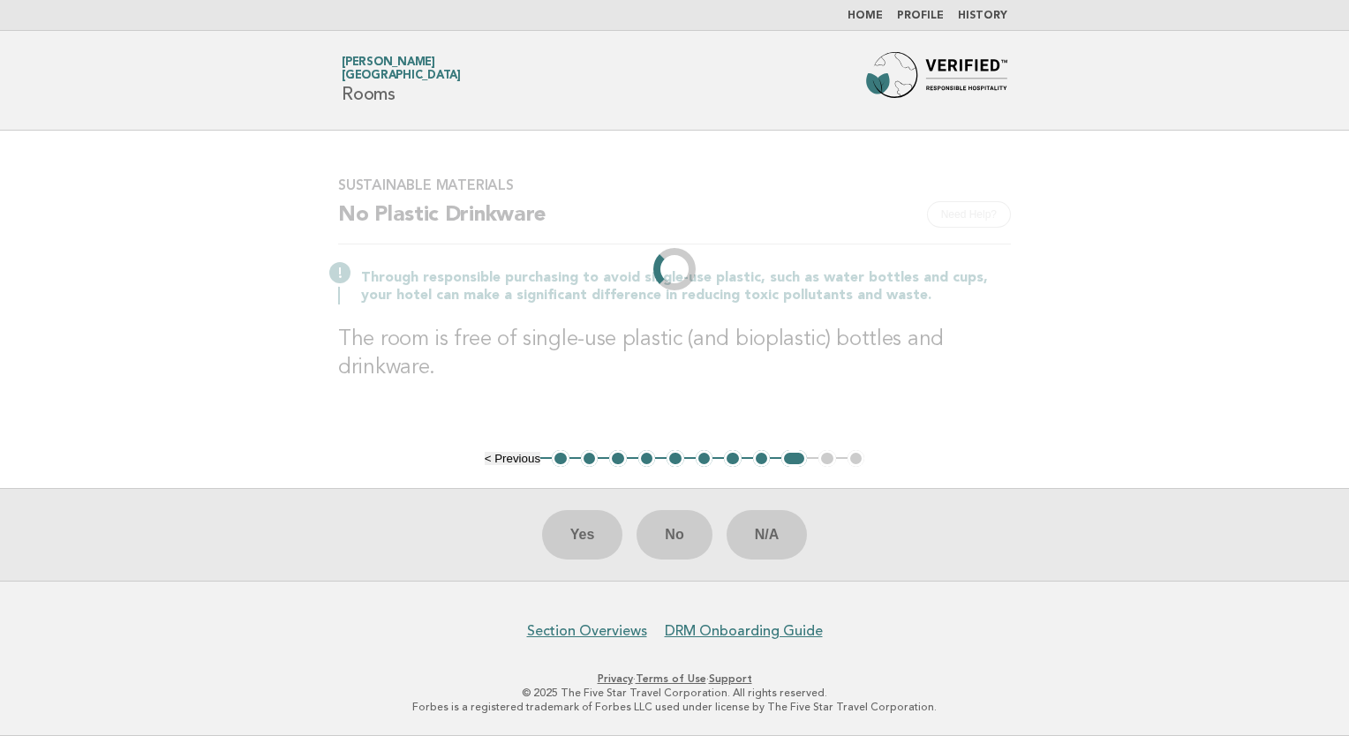
drag, startPoint x: 768, startPoint y: 406, endPoint x: 581, endPoint y: 403, distance: 187.2
click at [581, 403] on div "Sustainable Materials Need Help? No Plastic Drinkware Through responsible purch…" at bounding box center [674, 289] width 715 height 269
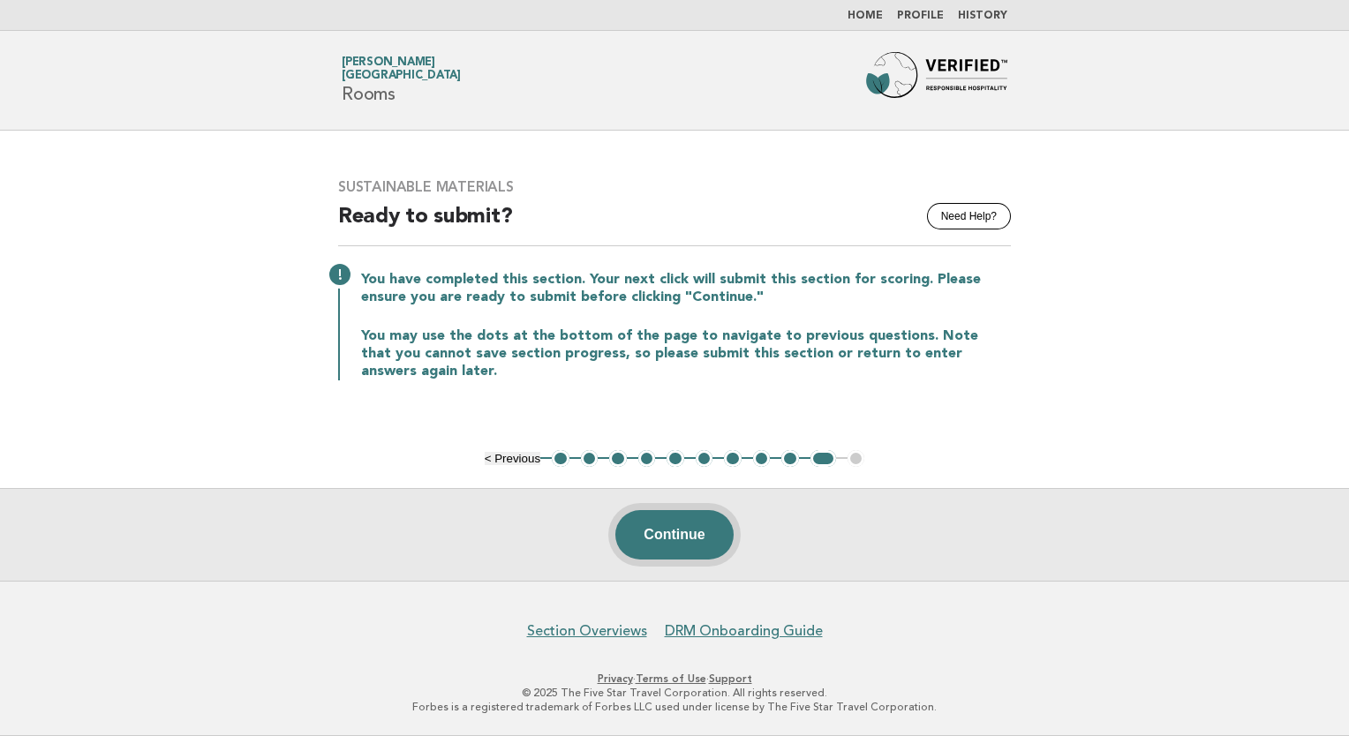
click at [679, 544] on button "Continue" at bounding box center [673, 534] width 117 height 49
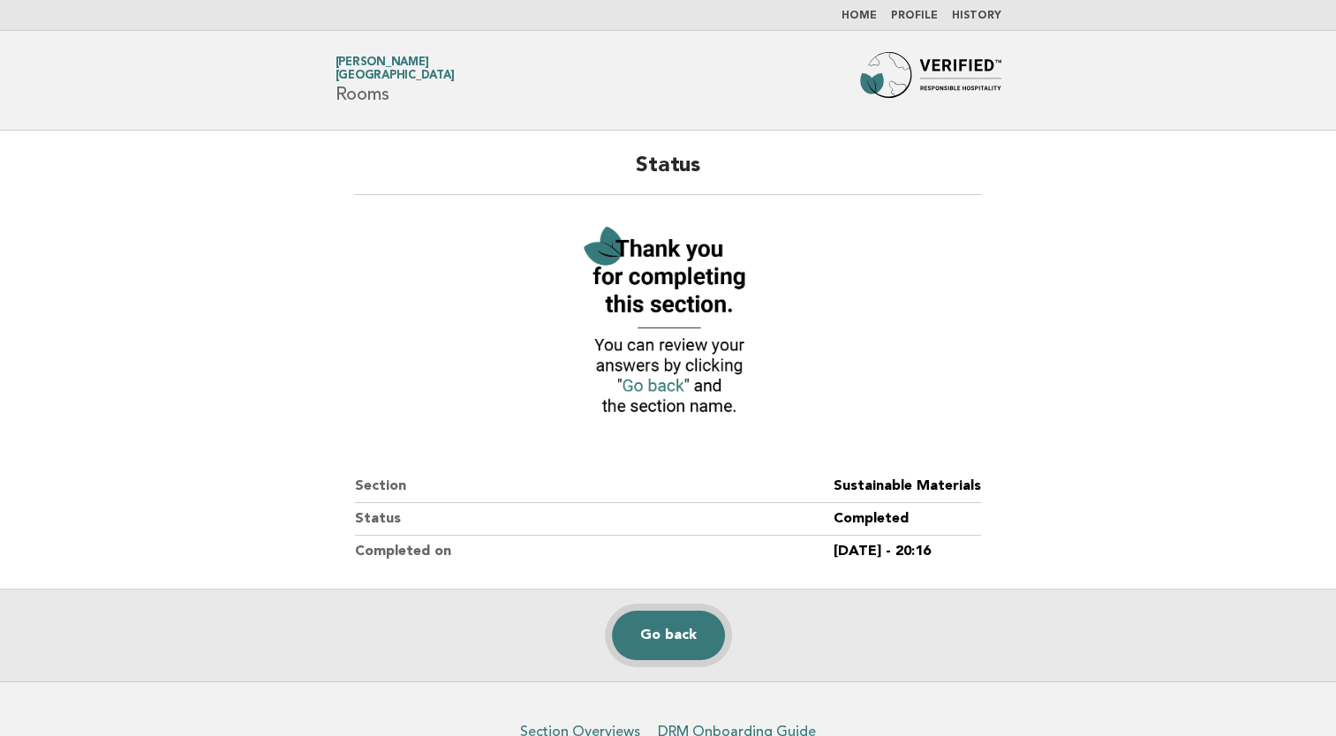
click at [664, 628] on link "Go back" at bounding box center [668, 635] width 113 height 49
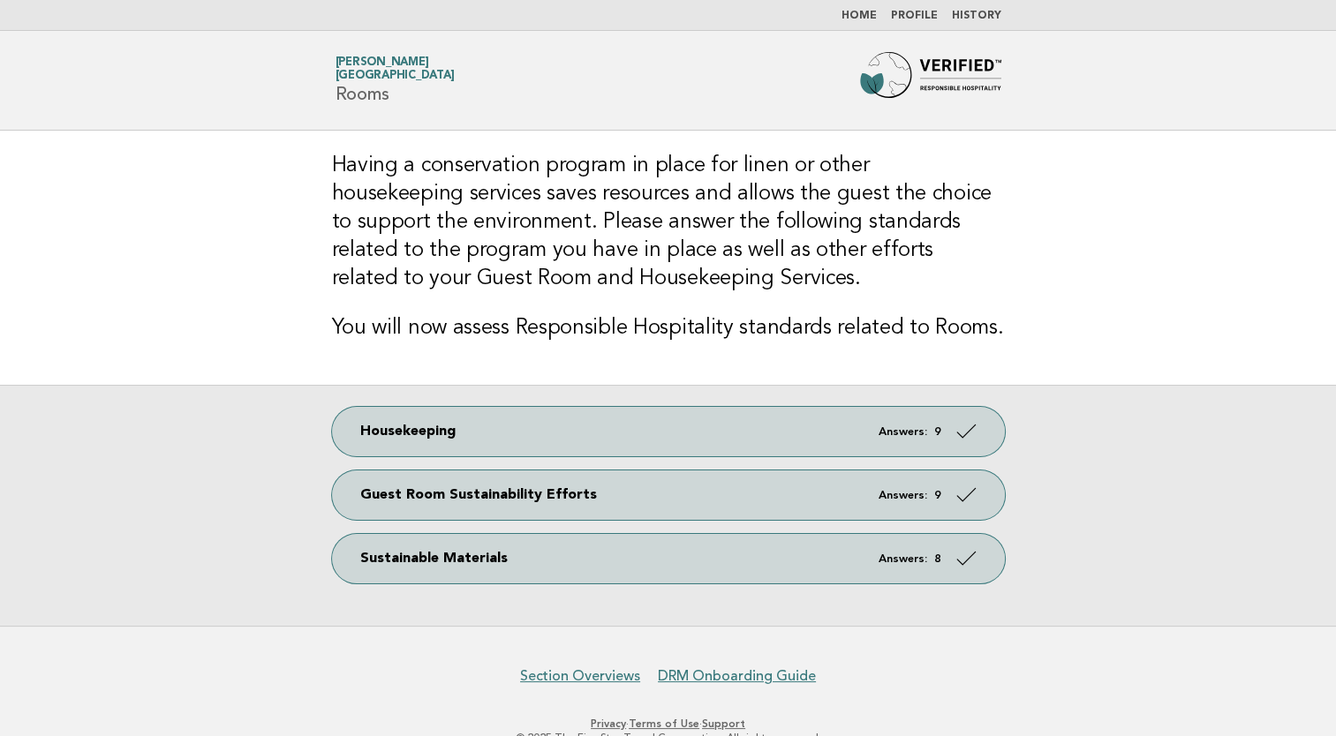
click at [369, 60] on link "[PERSON_NAME] [PERSON_NAME][GEOGRAPHIC_DATA]" at bounding box center [394, 68] width 119 height 25
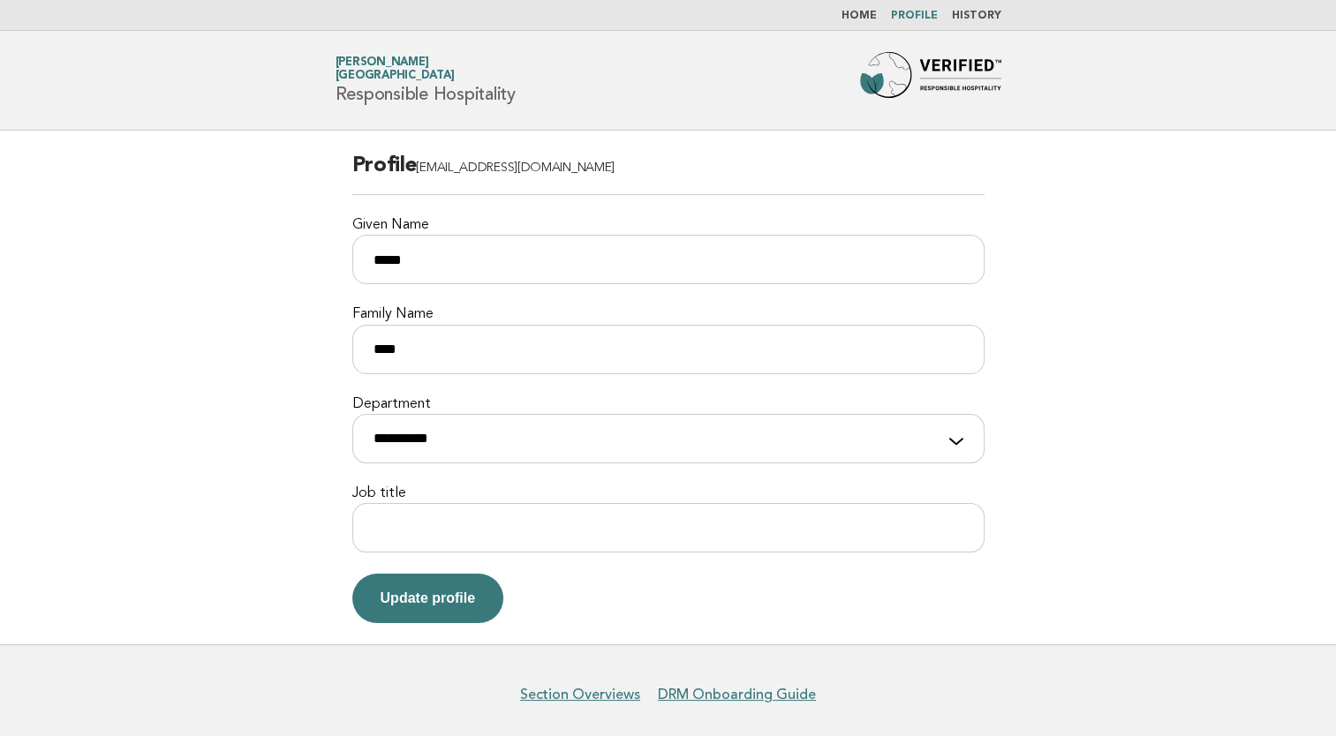
click at [954, 436] on div "**********" at bounding box center [668, 429] width 632 height 68
click at [961, 443] on div "**********" at bounding box center [668, 429] width 632 height 68
click at [953, 442] on div "**********" at bounding box center [668, 429] width 632 height 68
click at [958, 442] on div "**********" at bounding box center [668, 429] width 632 height 68
click at [869, 436] on select "**********" at bounding box center [668, 438] width 632 height 49
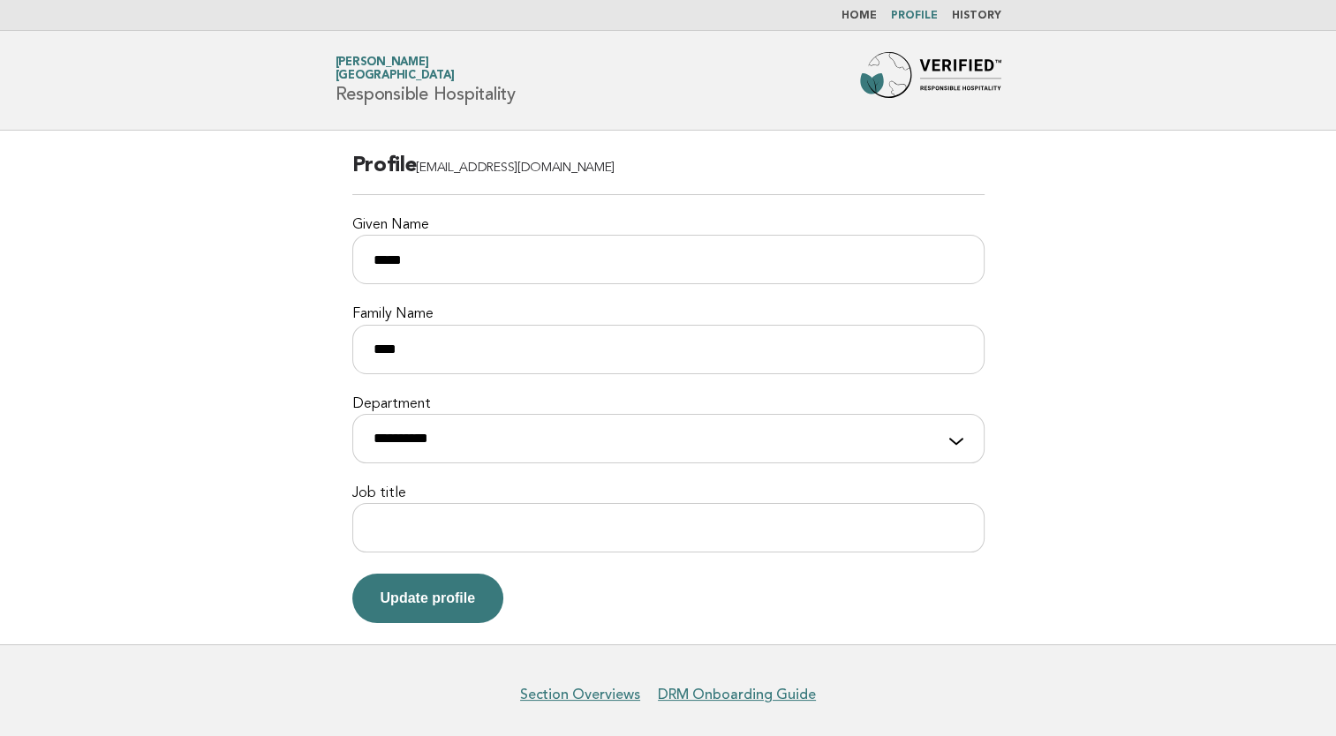
click at [448, 78] on span "[GEOGRAPHIC_DATA]" at bounding box center [394, 76] width 119 height 11
click at [853, 9] on li "Home" at bounding box center [858, 16] width 35 height 14
click at [858, 12] on link "Home" at bounding box center [858, 16] width 35 height 11
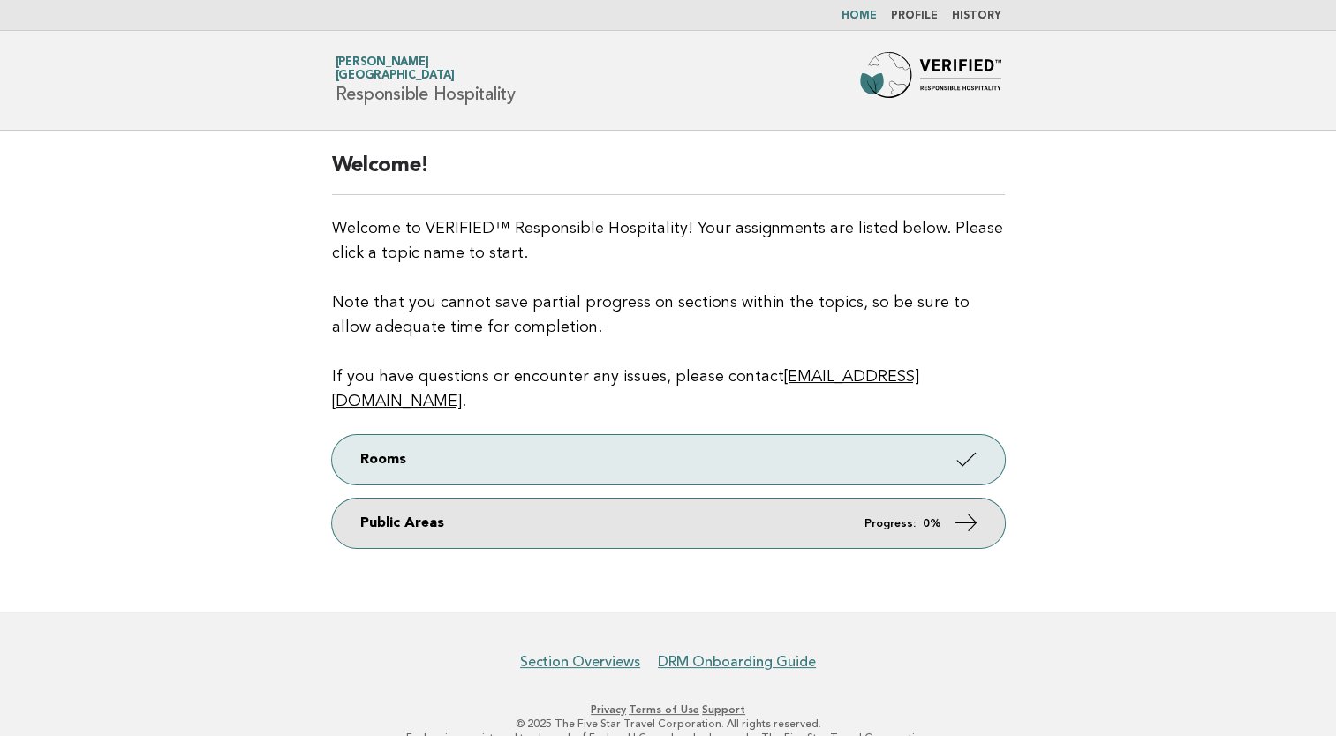
click at [857, 499] on link "Public Areas Progress: 0%" at bounding box center [668, 523] width 673 height 49
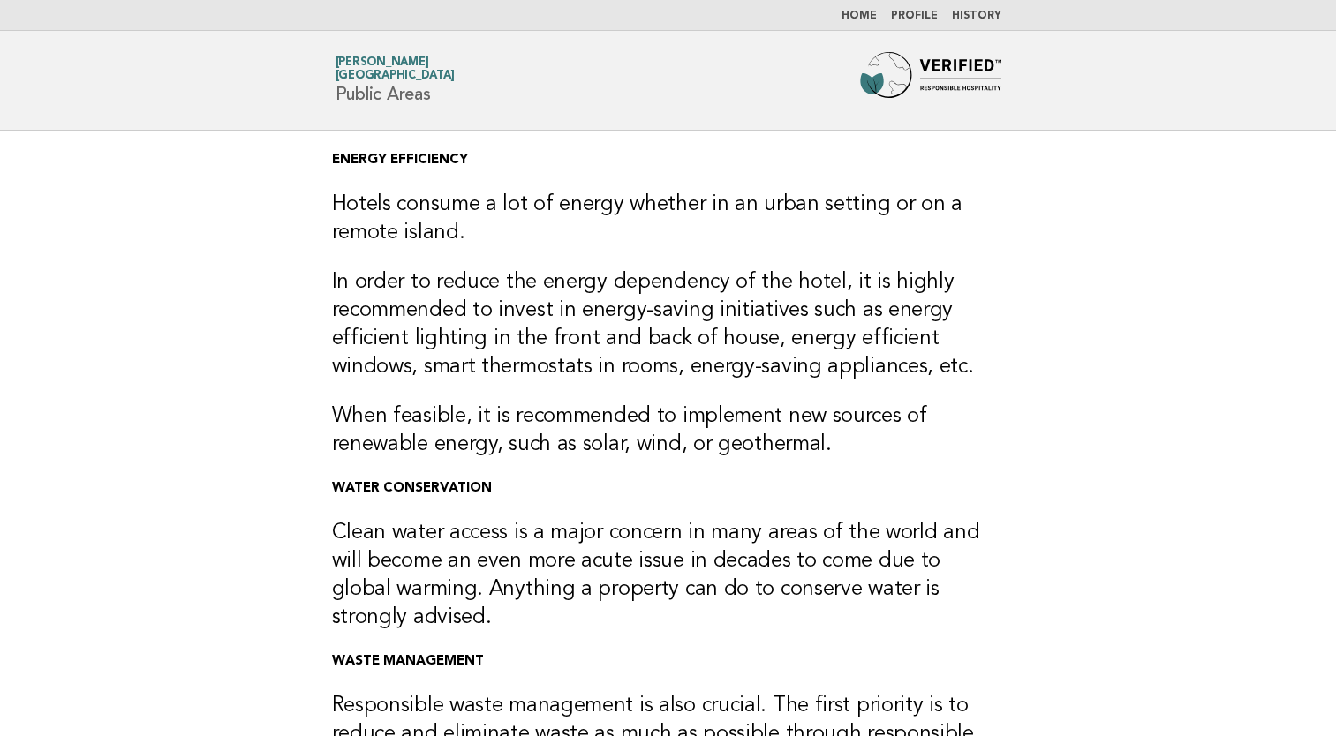
drag, startPoint x: 914, startPoint y: 362, endPoint x: 424, endPoint y: 281, distance: 496.6
click at [424, 281] on h3 "In order to reduce the energy dependency of the hotel, it is highly recommended…" at bounding box center [668, 324] width 673 height 113
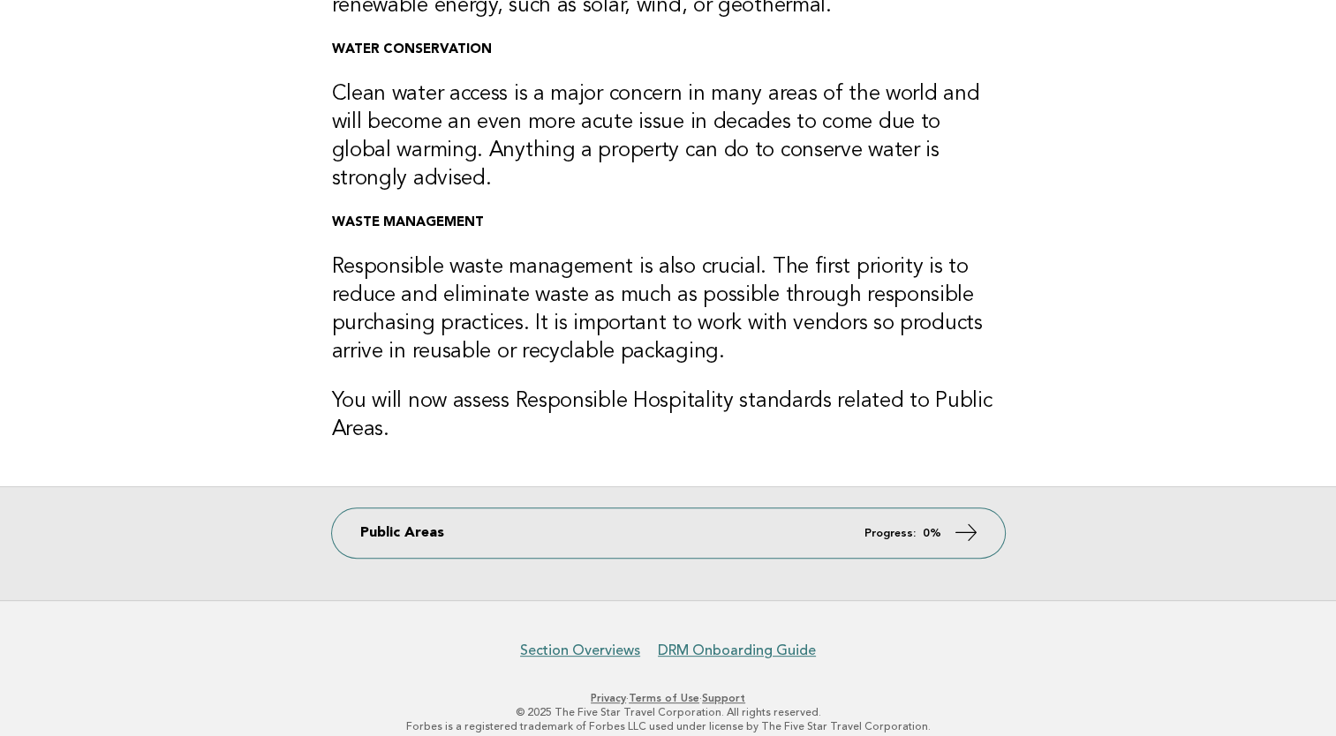
scroll to position [441, 0]
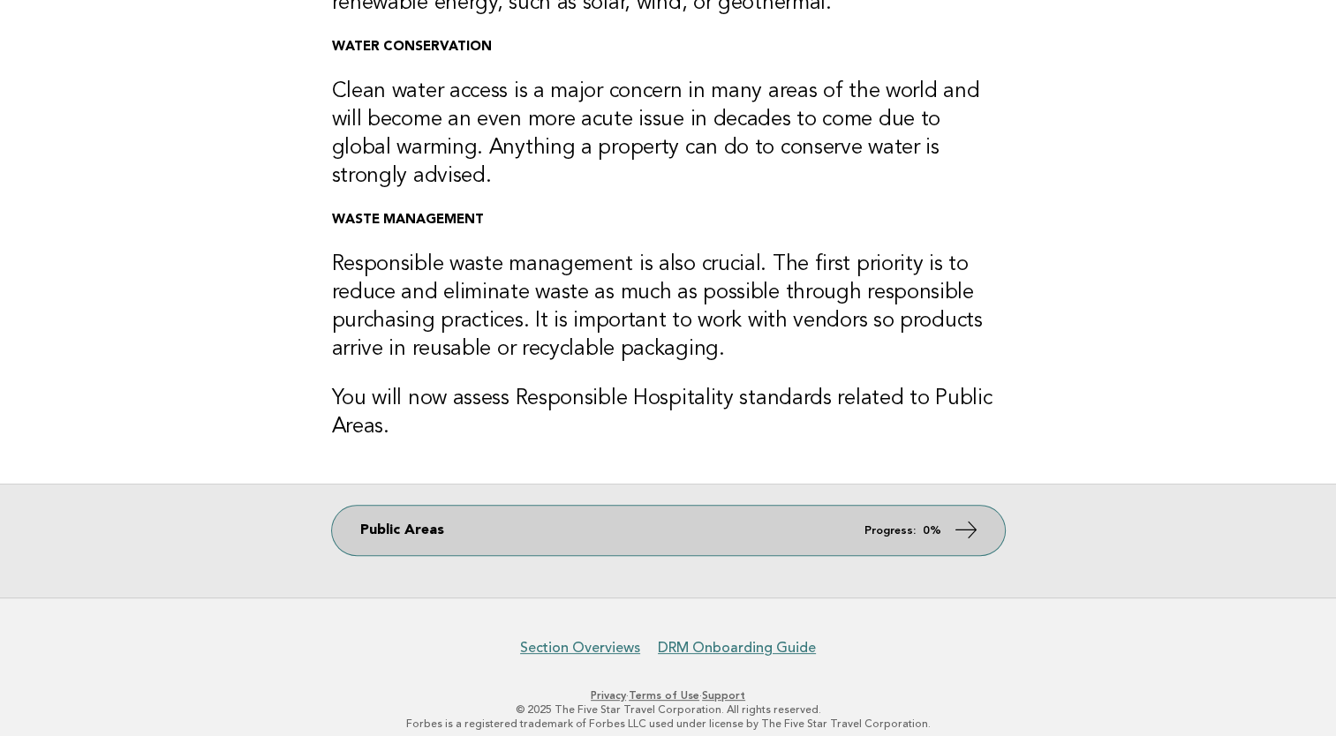
click at [907, 538] on link "Public Areas Progress: 0%" at bounding box center [668, 530] width 673 height 49
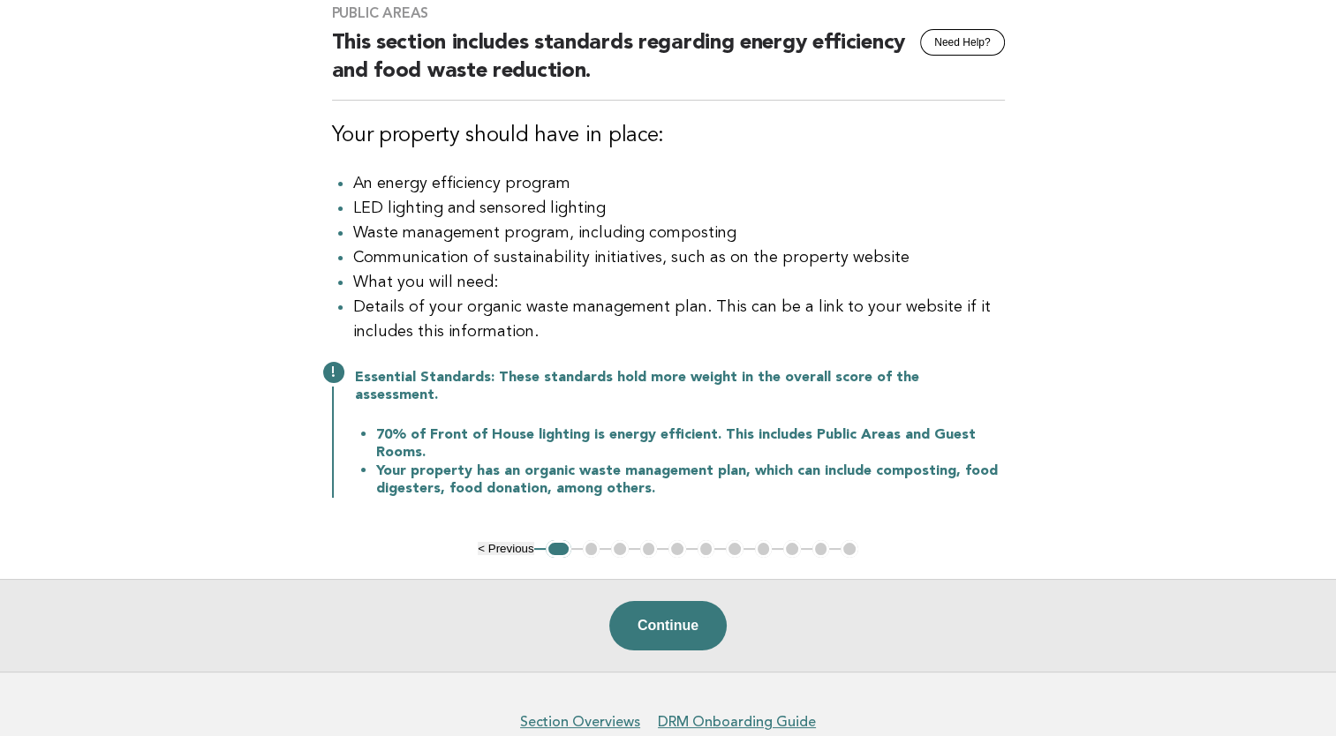
scroll to position [177, 0]
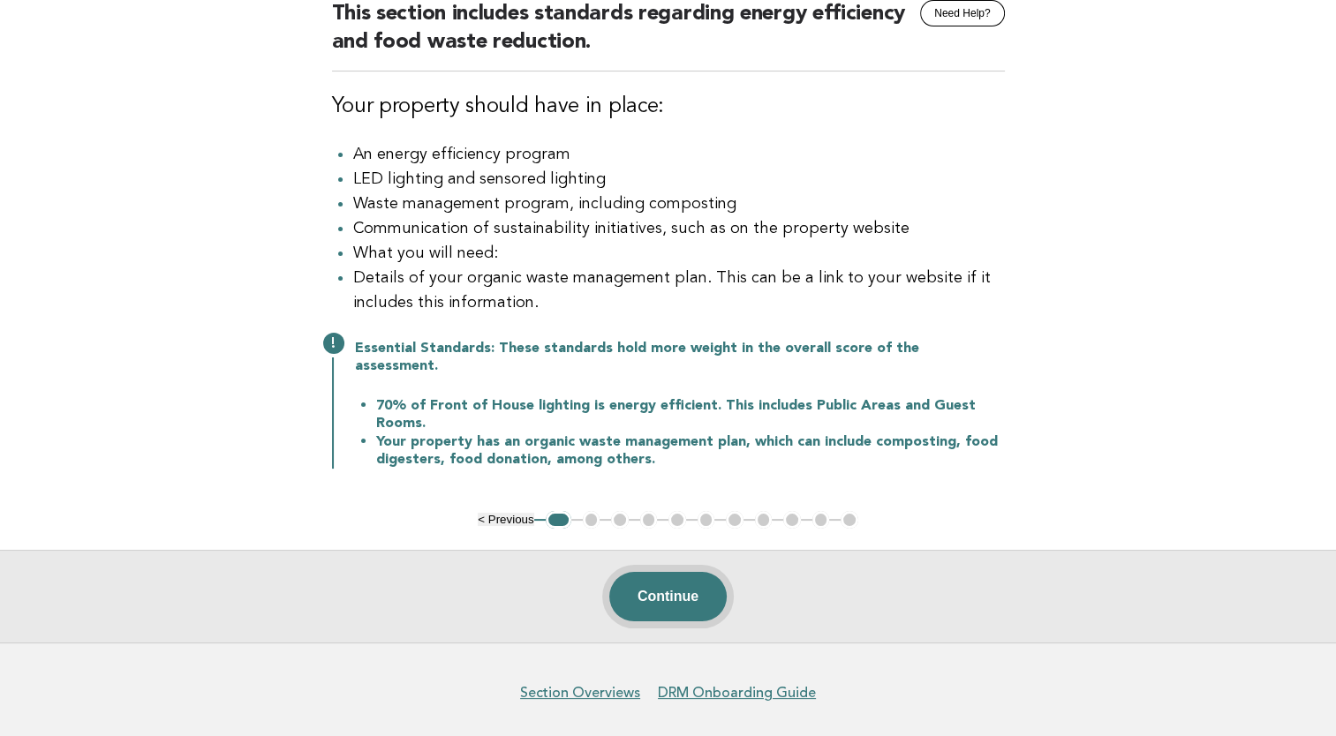
click at [673, 585] on button "Continue" at bounding box center [667, 596] width 117 height 49
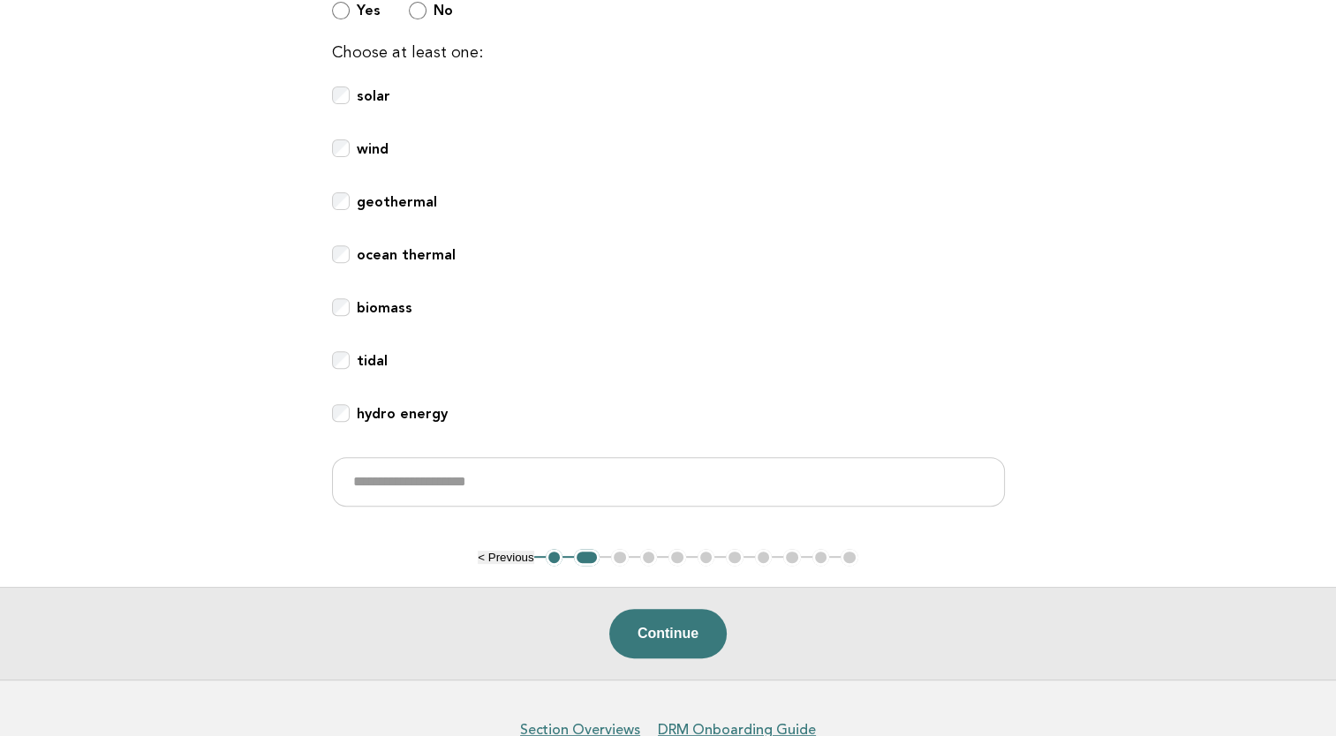
scroll to position [689, 0]
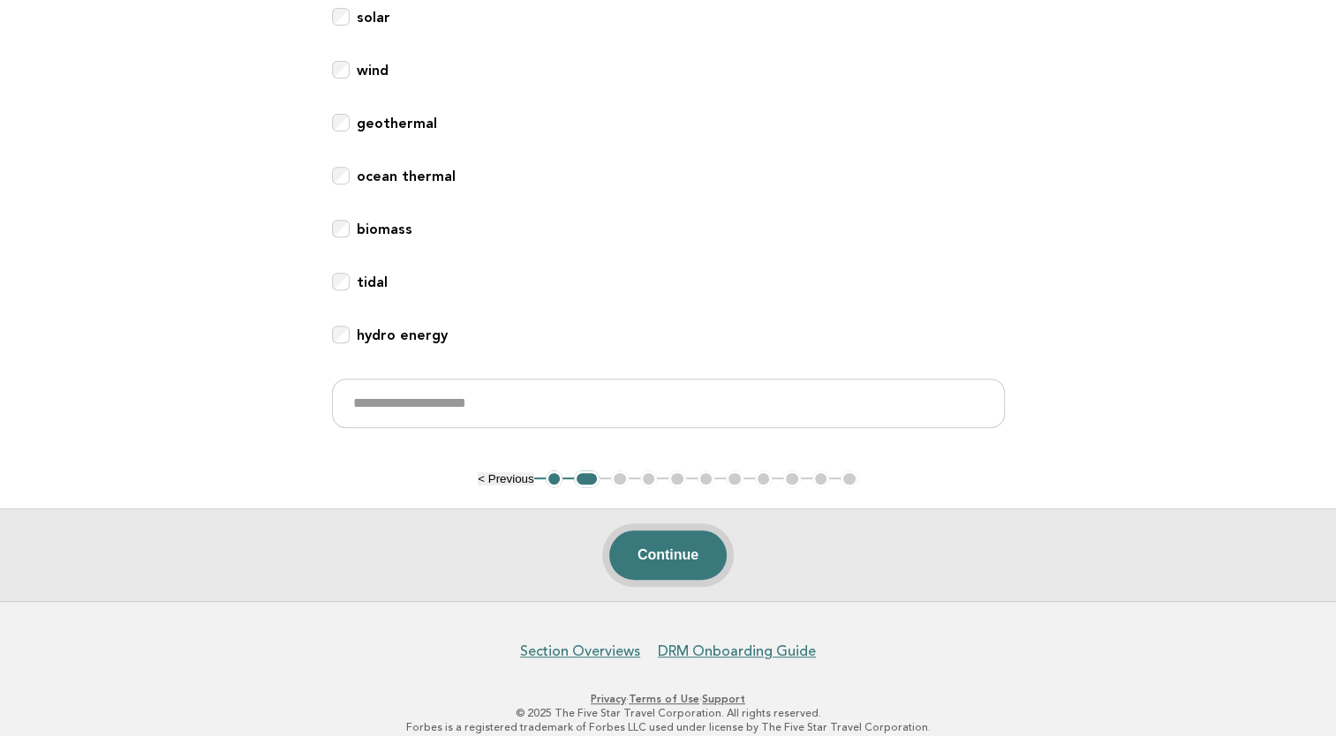
click at [660, 536] on button "Continue" at bounding box center [667, 555] width 117 height 49
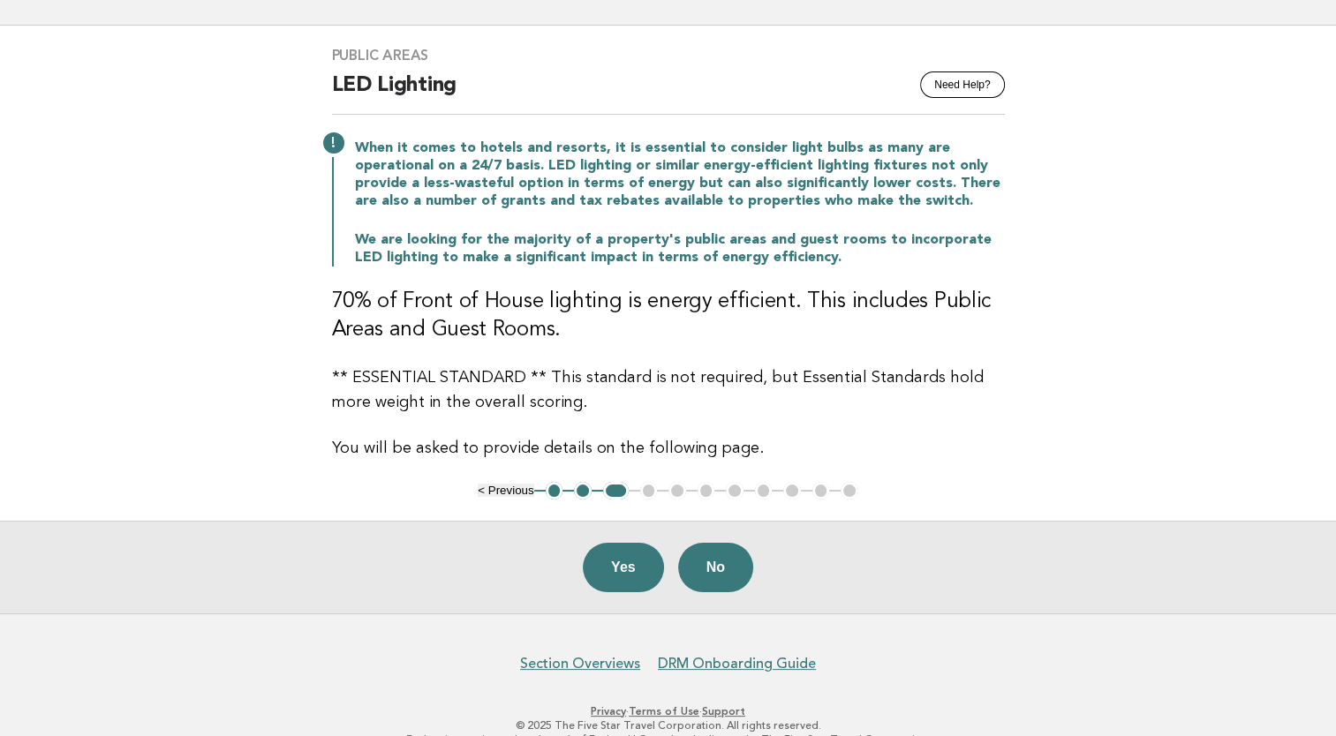
scroll to position [134, 0]
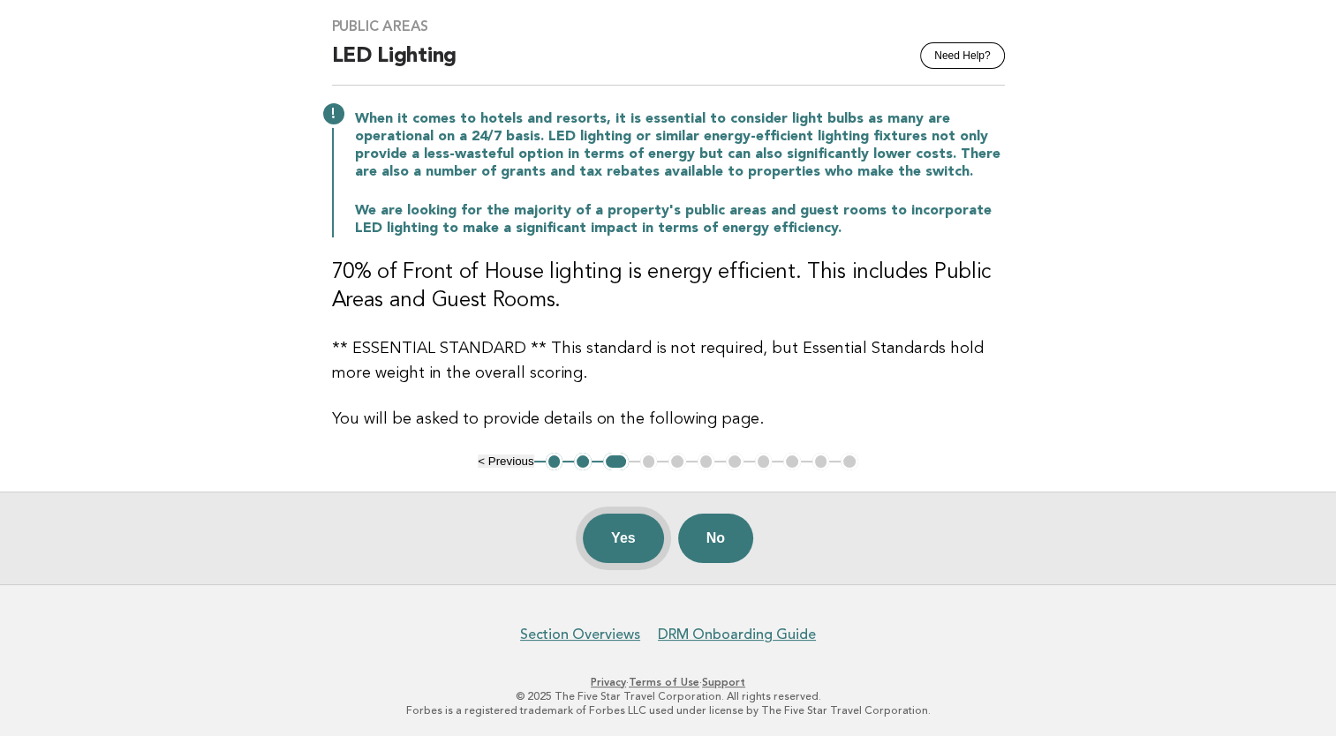
click at [625, 531] on button "Yes" at bounding box center [623, 538] width 81 height 49
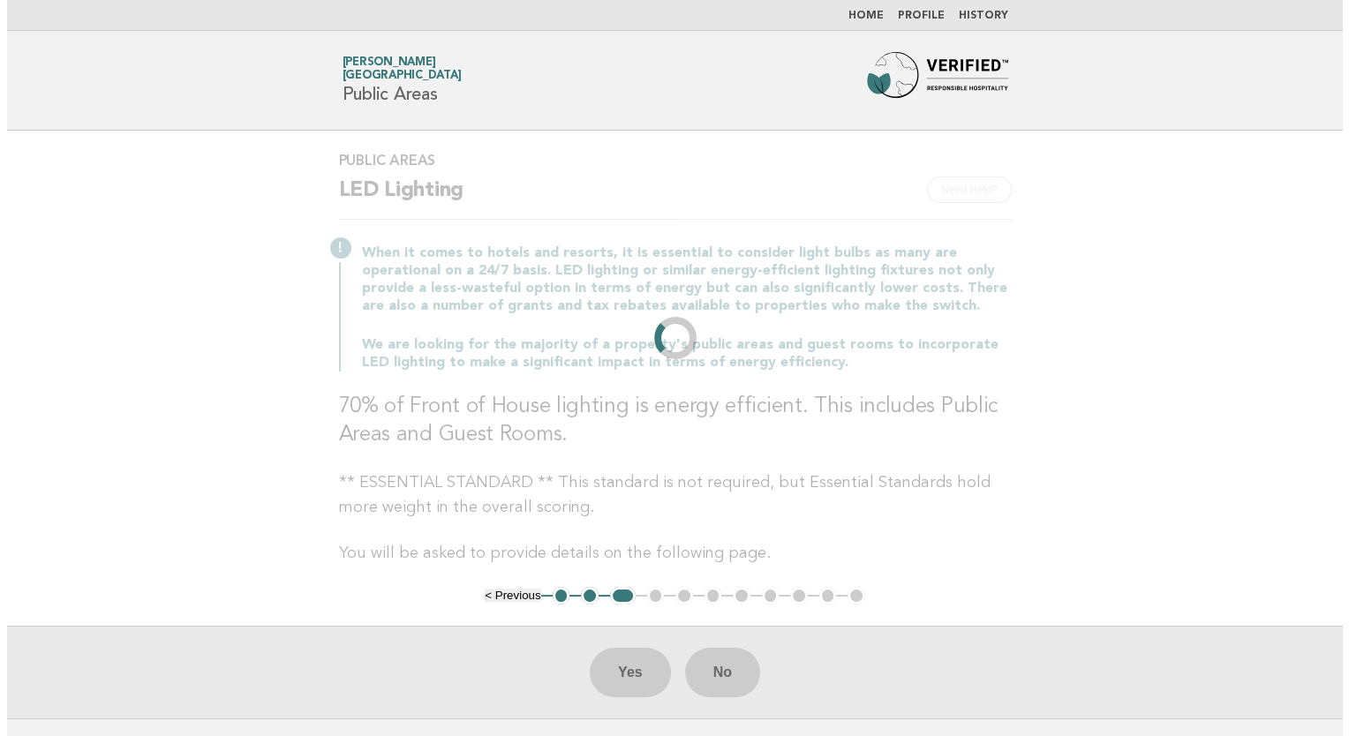
scroll to position [0, 0]
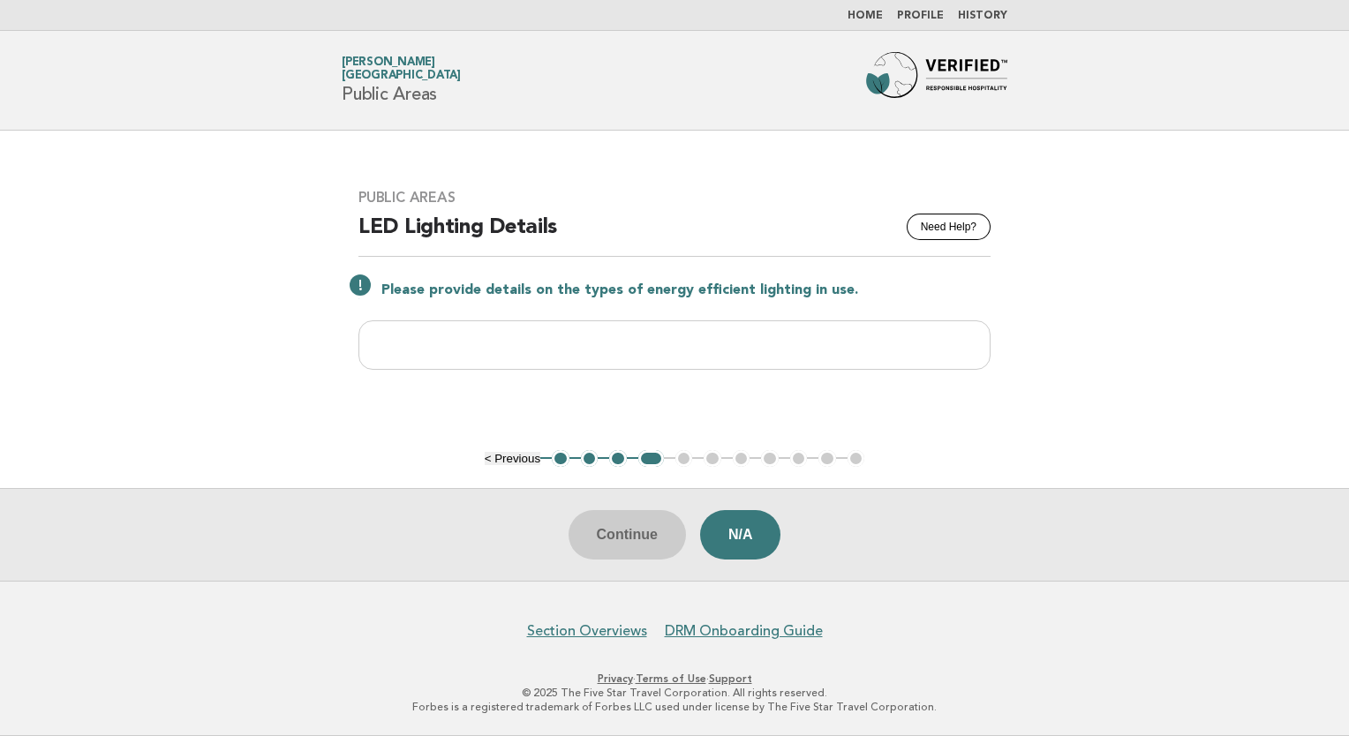
click at [618, 463] on button "3" at bounding box center [618, 459] width 18 height 18
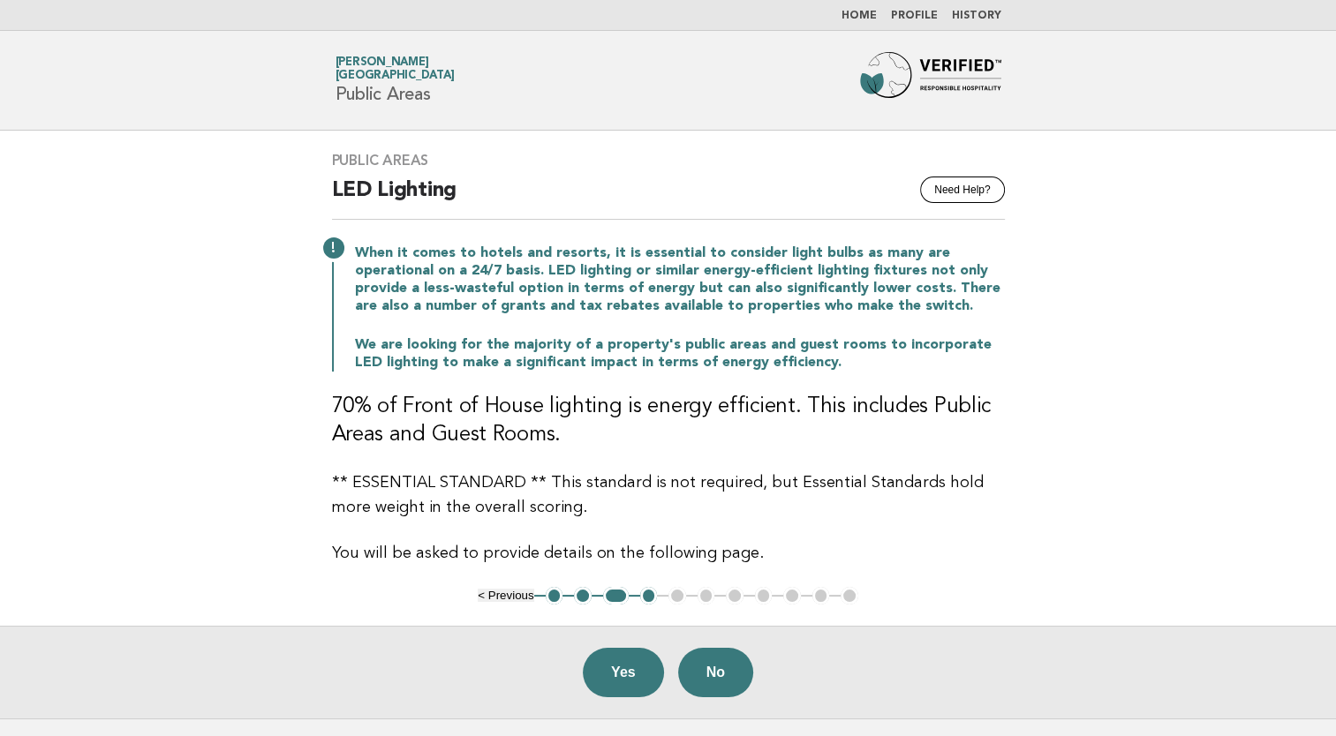
click at [651, 596] on button "4" at bounding box center [649, 596] width 18 height 18
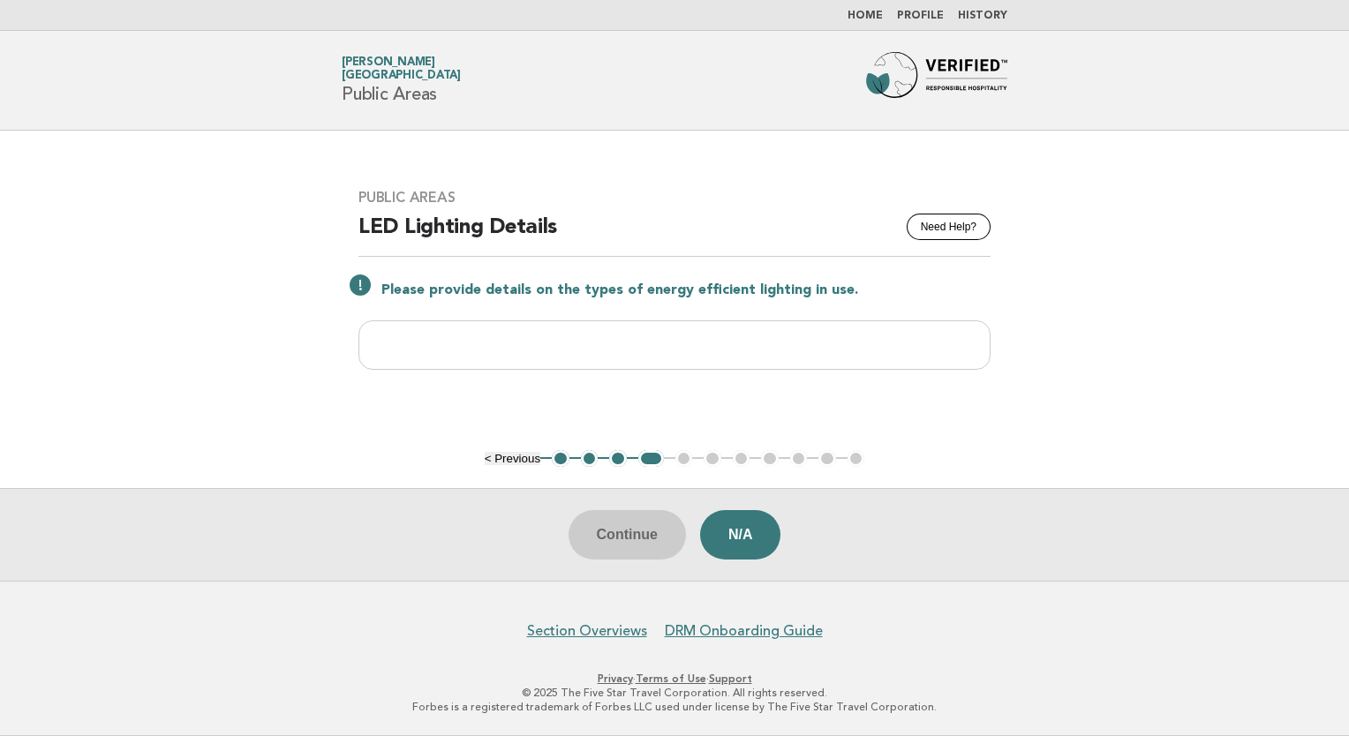
click at [1131, 241] on main "Public Areas Need Help? LED Lighting Details Please provide details on the type…" at bounding box center [674, 356] width 1349 height 450
click at [475, 343] on input "text" at bounding box center [674, 344] width 632 height 49
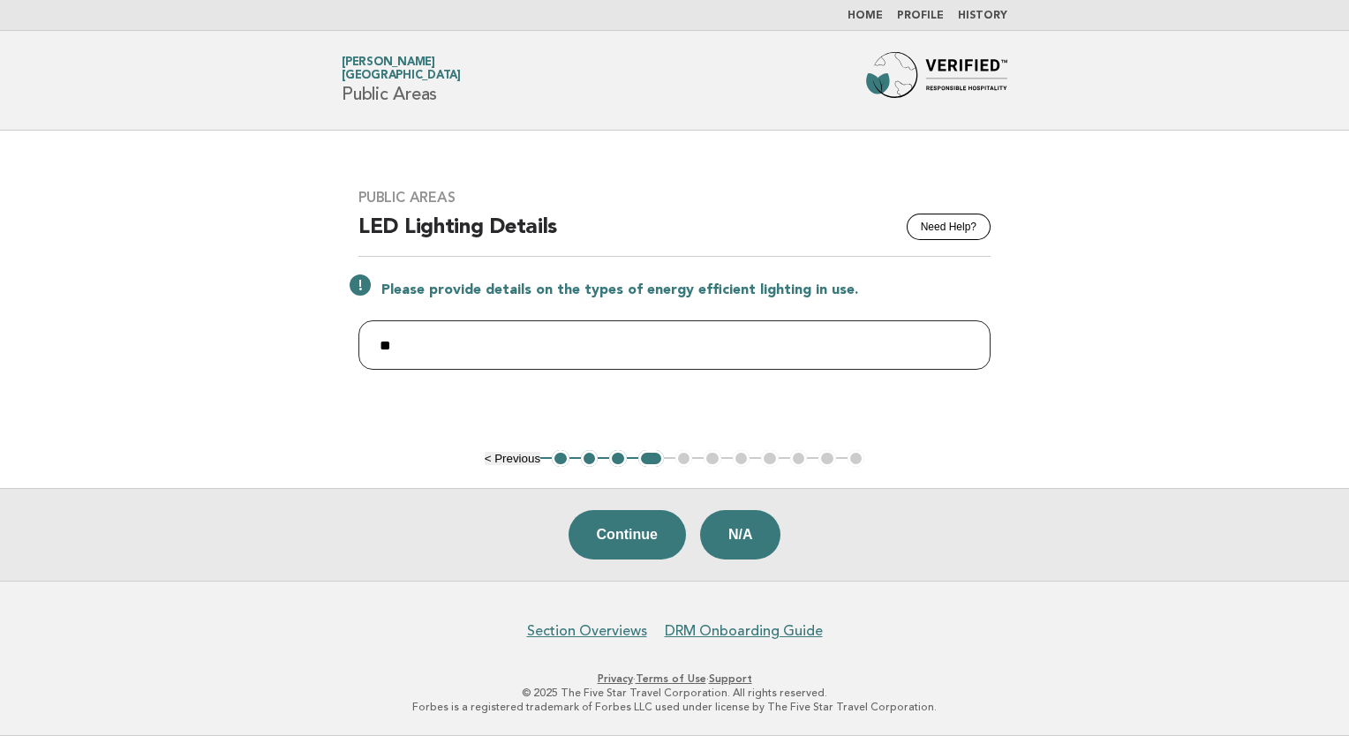
type input "*"
click at [457, 341] on input "**********" at bounding box center [674, 344] width 632 height 49
click at [798, 355] on input "**********" at bounding box center [674, 344] width 632 height 49
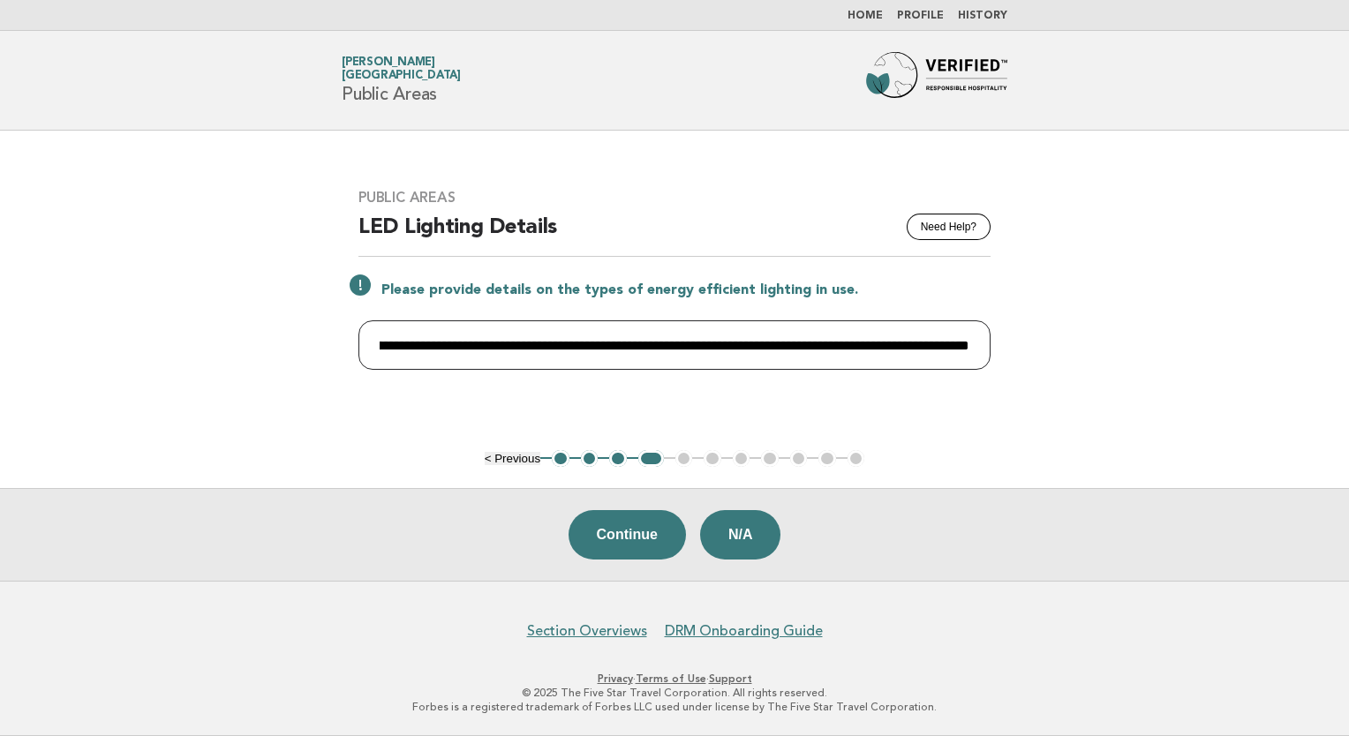
scroll to position [0, 383]
type input "**********"
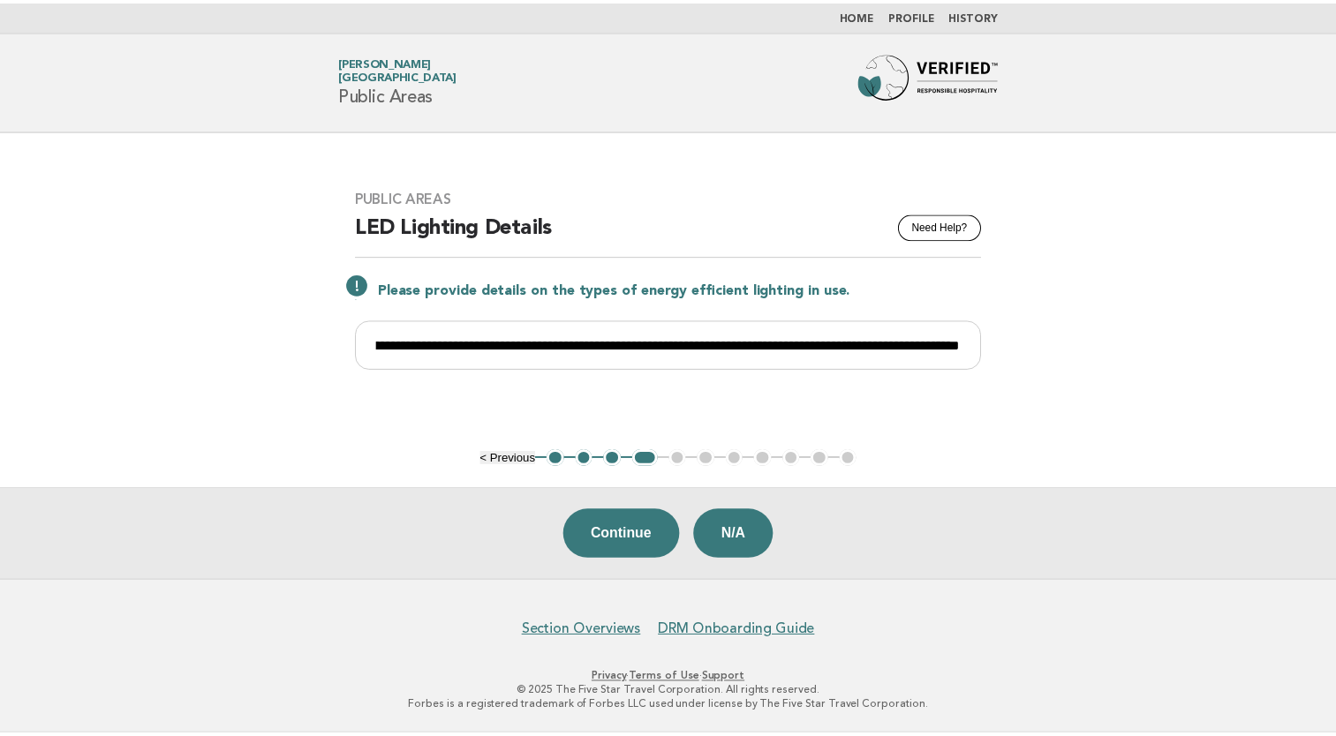
scroll to position [0, 0]
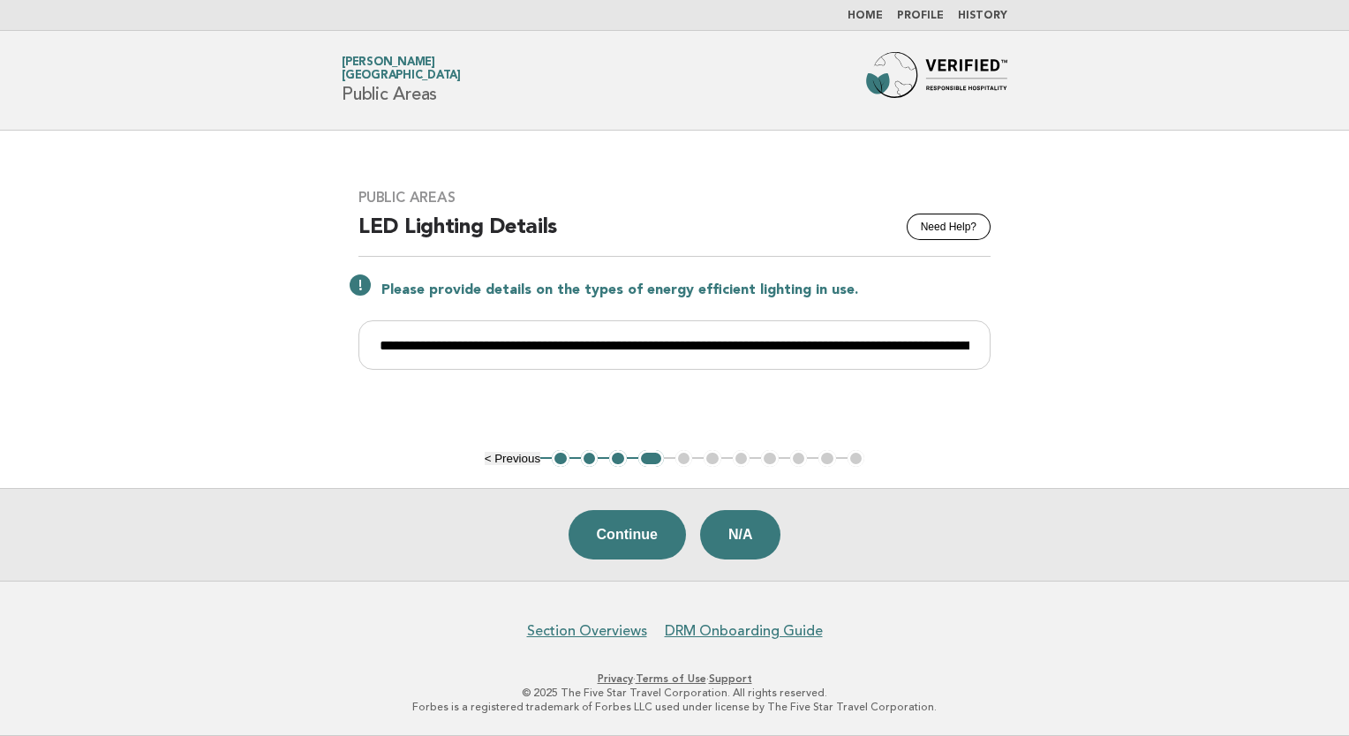
drag, startPoint x: 554, startPoint y: 411, endPoint x: 1176, endPoint y: 309, distance: 629.8
click at [1187, 292] on main "**********" at bounding box center [674, 356] width 1349 height 450
click at [660, 532] on button "Continue" at bounding box center [626, 534] width 117 height 49
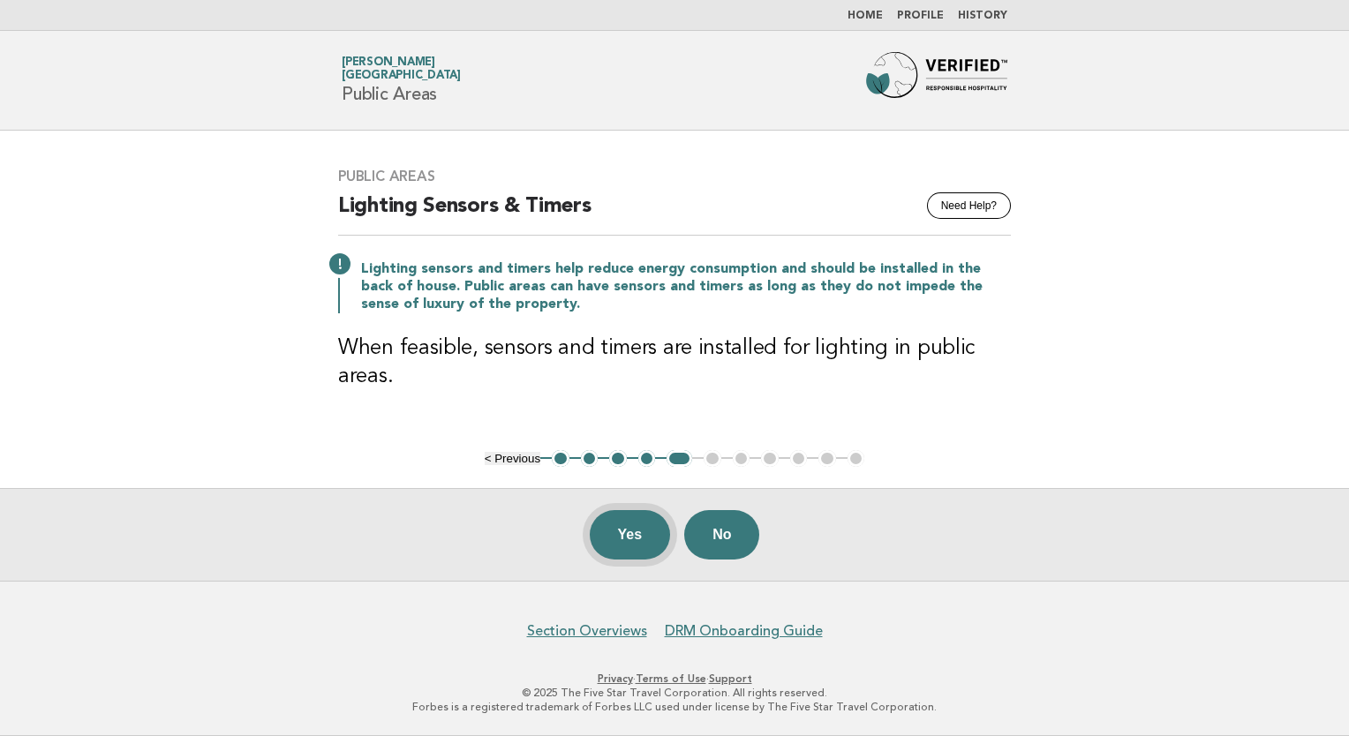
click at [620, 533] on button "Yes" at bounding box center [630, 534] width 81 height 49
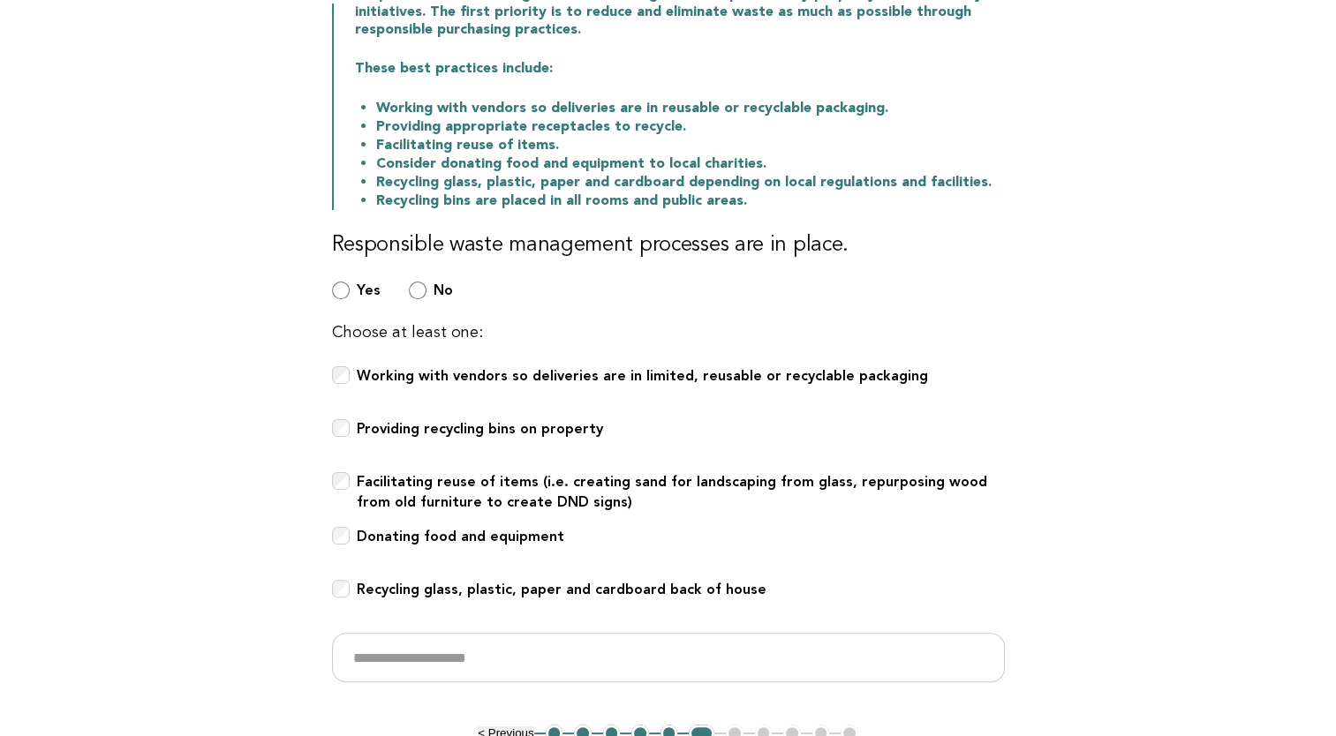
scroll to position [265, 0]
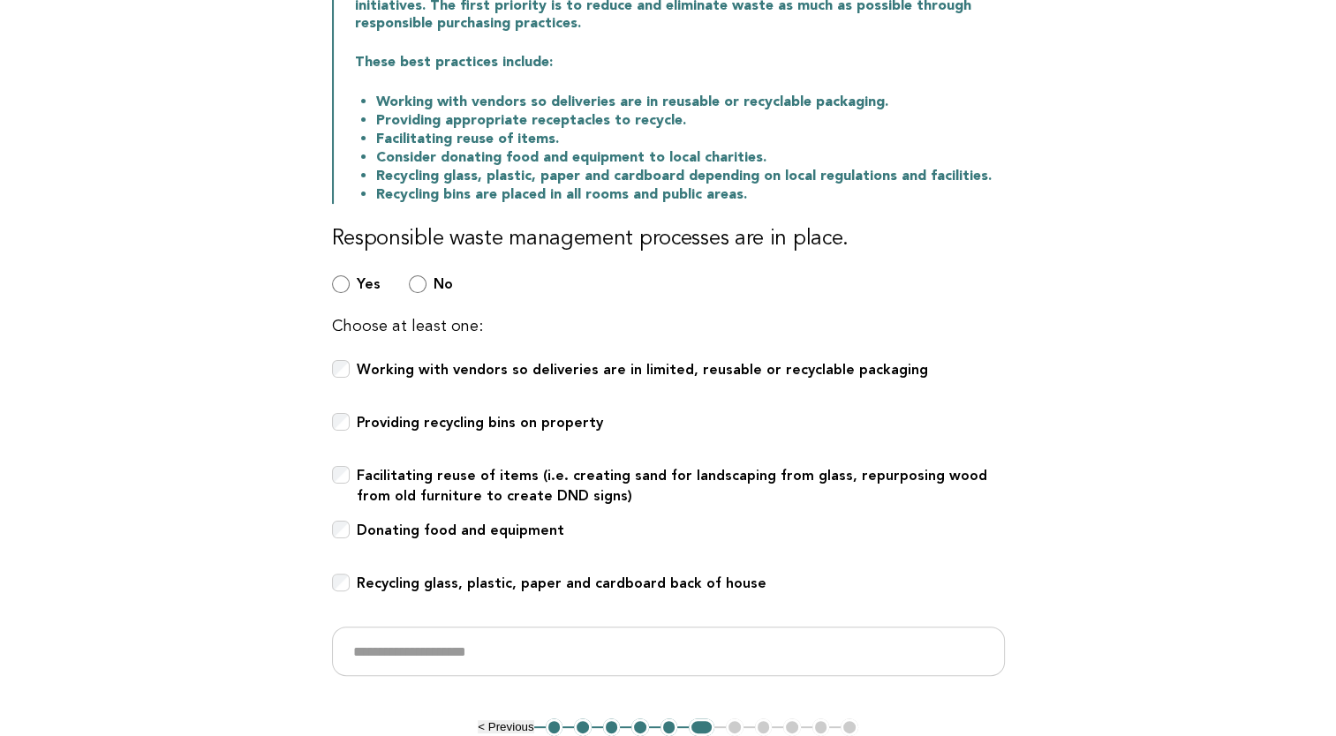
click at [330, 485] on div "Public Areas Need Help? Waste Management Responsible waste management makes a s…" at bounding box center [668, 292] width 715 height 853
click at [335, 538] on div "Donating food and equipment" at bounding box center [668, 540] width 673 height 39
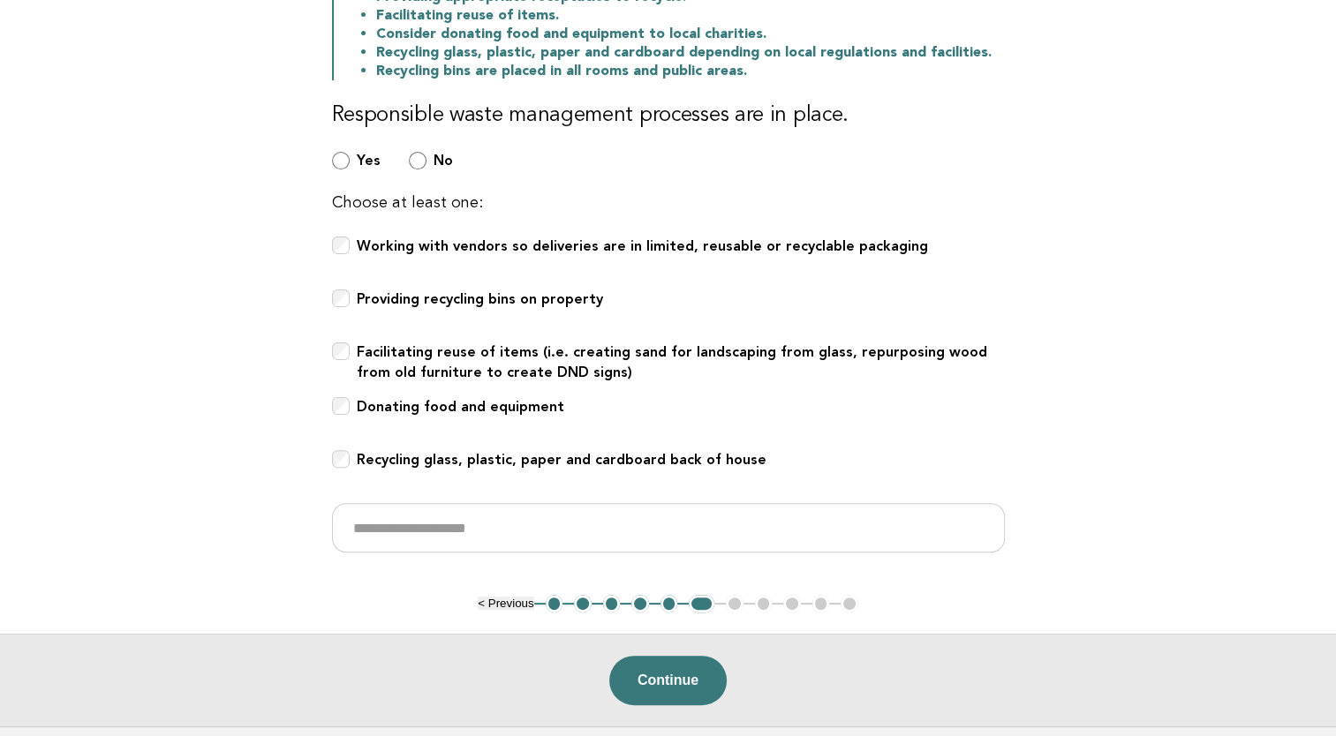
scroll to position [442, 0]
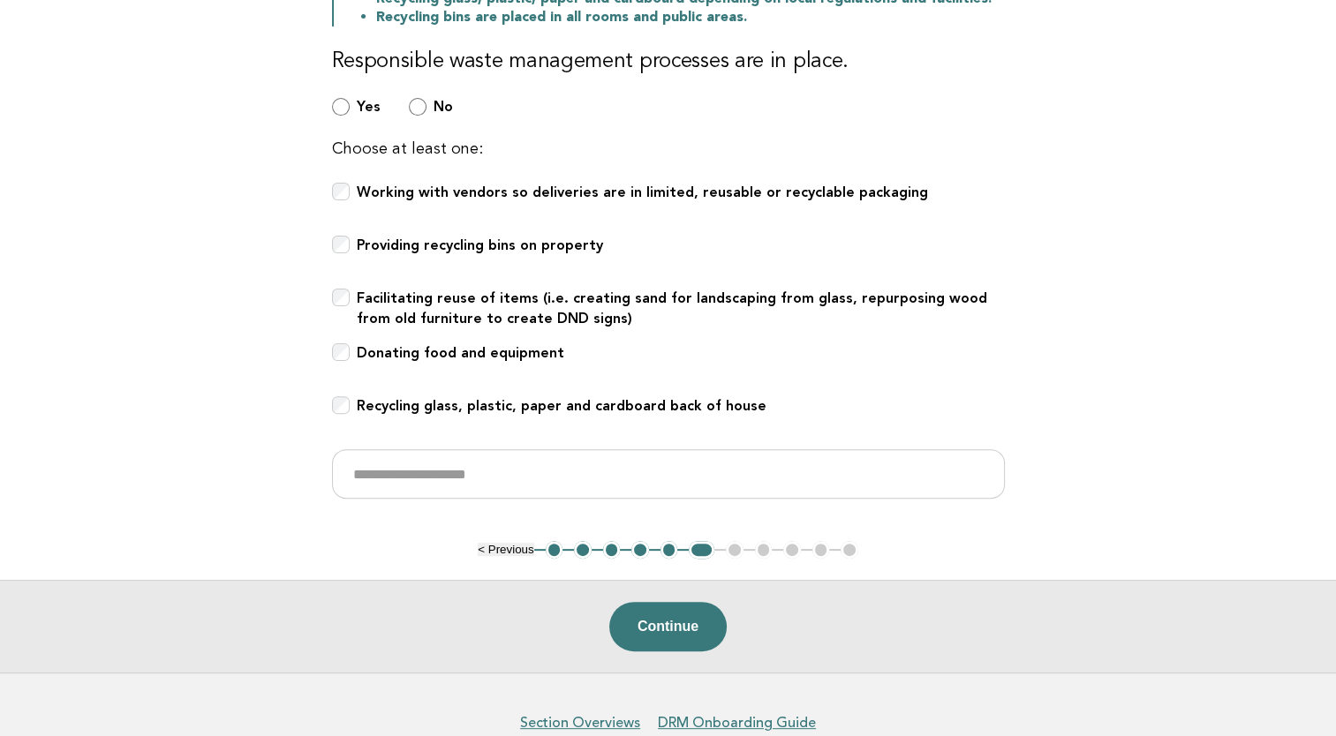
drag, startPoint x: 1007, startPoint y: 397, endPoint x: 856, endPoint y: 408, distance: 151.3
click at [856, 407] on div "Recycling glass, plastic, paper and cardboard back of house" at bounding box center [668, 415] width 673 height 39
click at [770, 478] on input "text" at bounding box center [668, 473] width 673 height 49
type input "*"
type input "**********"
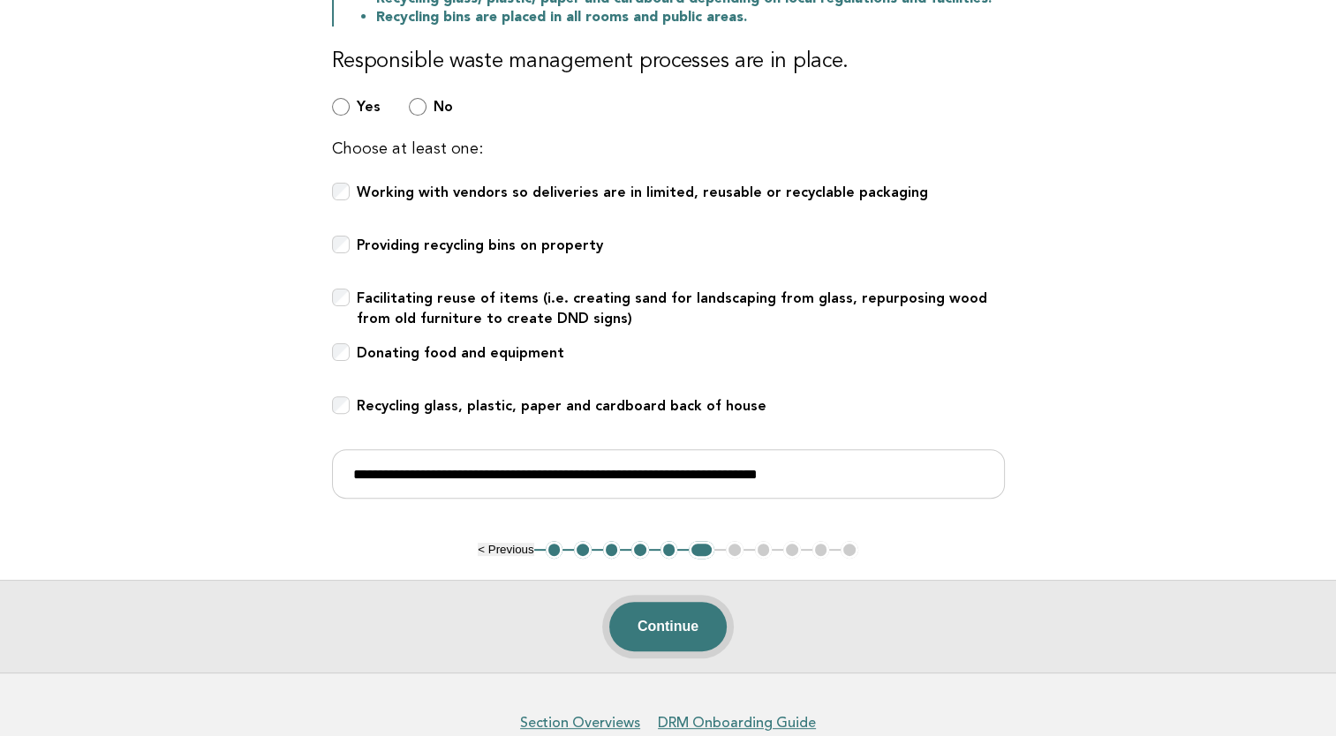
click at [671, 623] on button "Continue" at bounding box center [667, 626] width 117 height 49
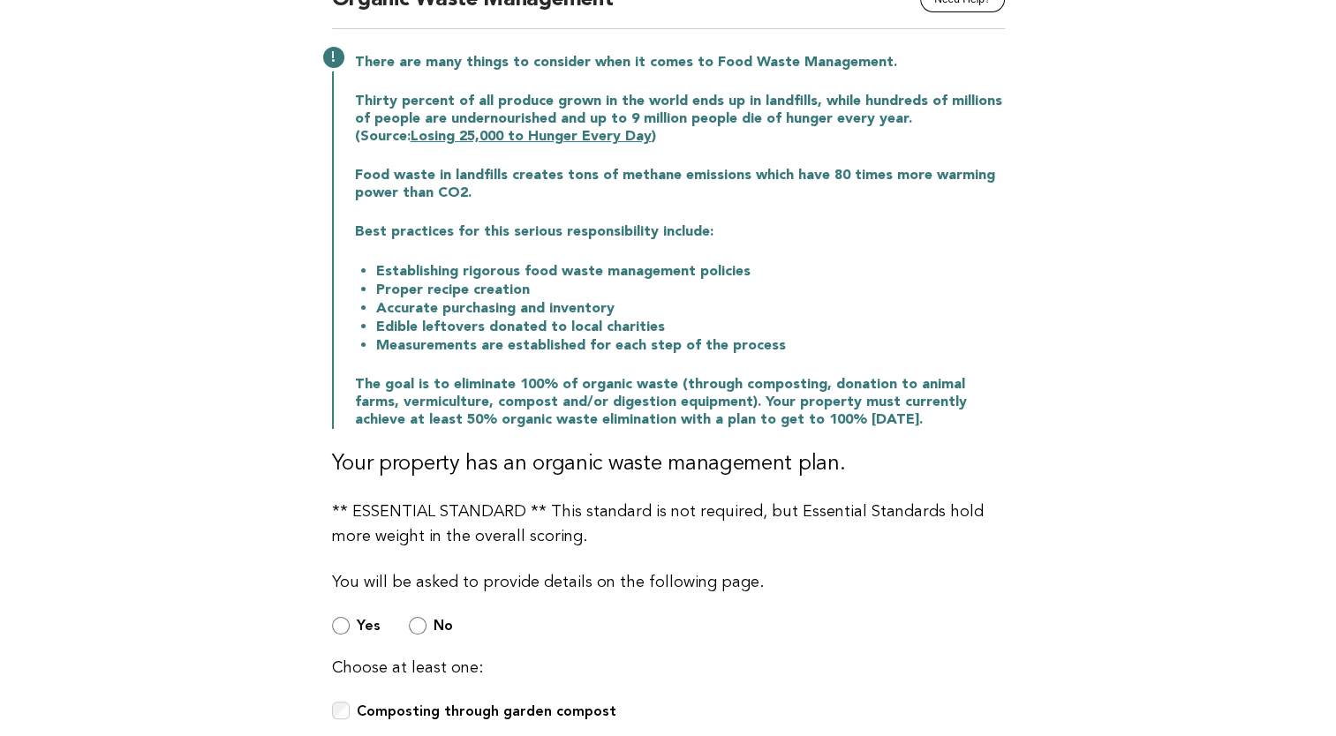
scroll to position [530, 0]
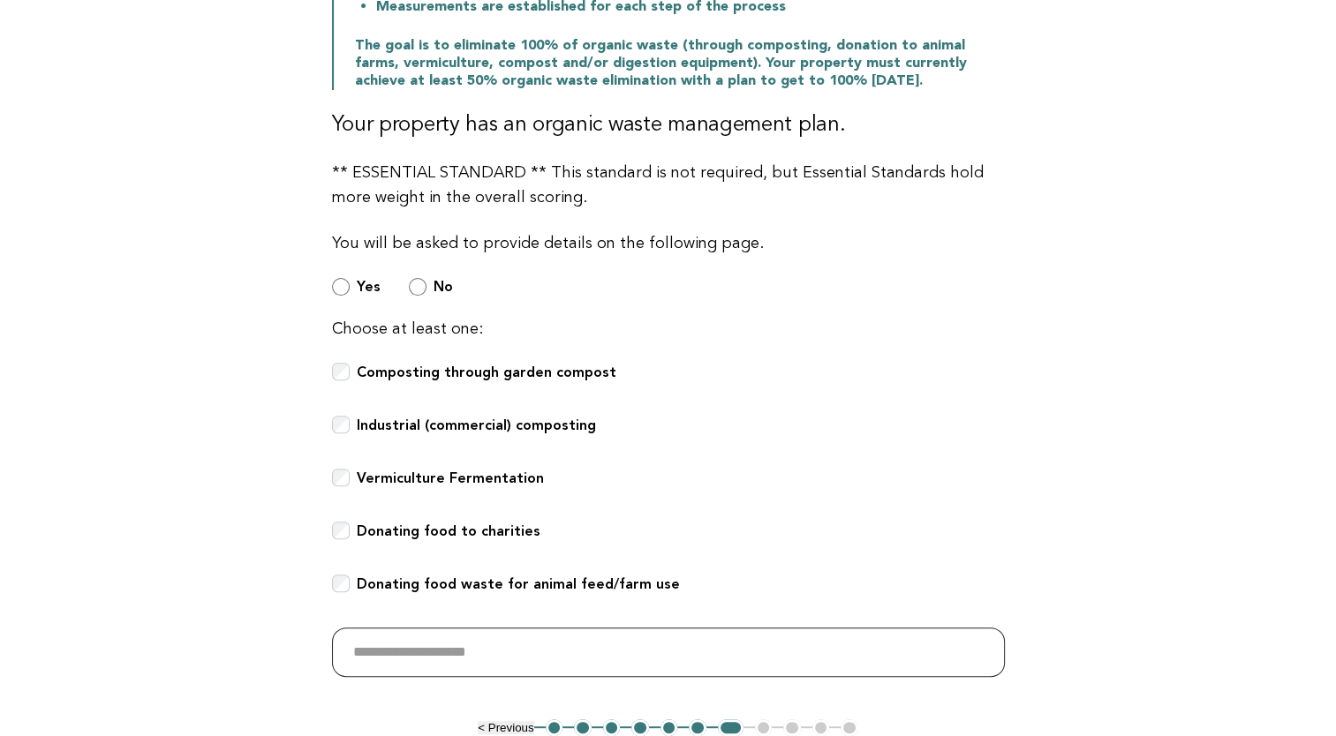
drag, startPoint x: 491, startPoint y: 649, endPoint x: 567, endPoint y: 661, distance: 76.9
click at [491, 650] on input "text" at bounding box center [668, 652] width 673 height 49
type input "*"
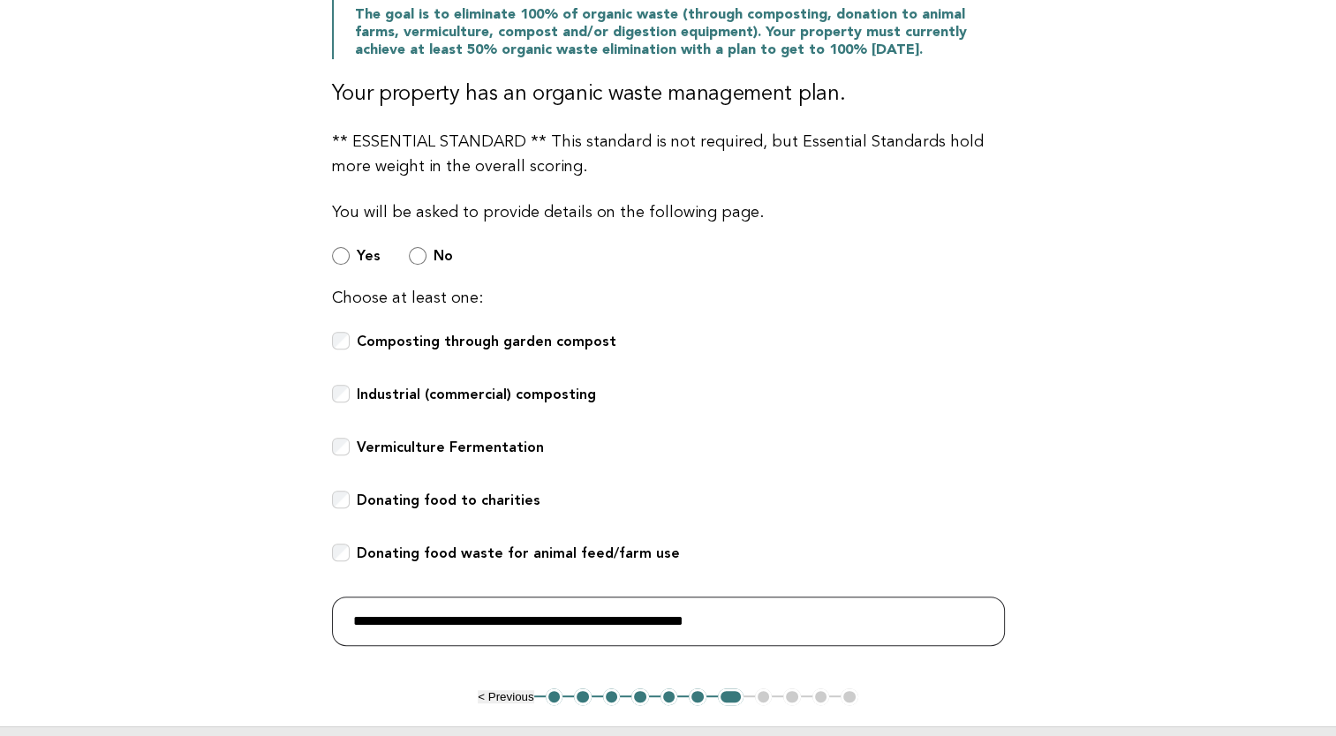
scroll to position [798, 0]
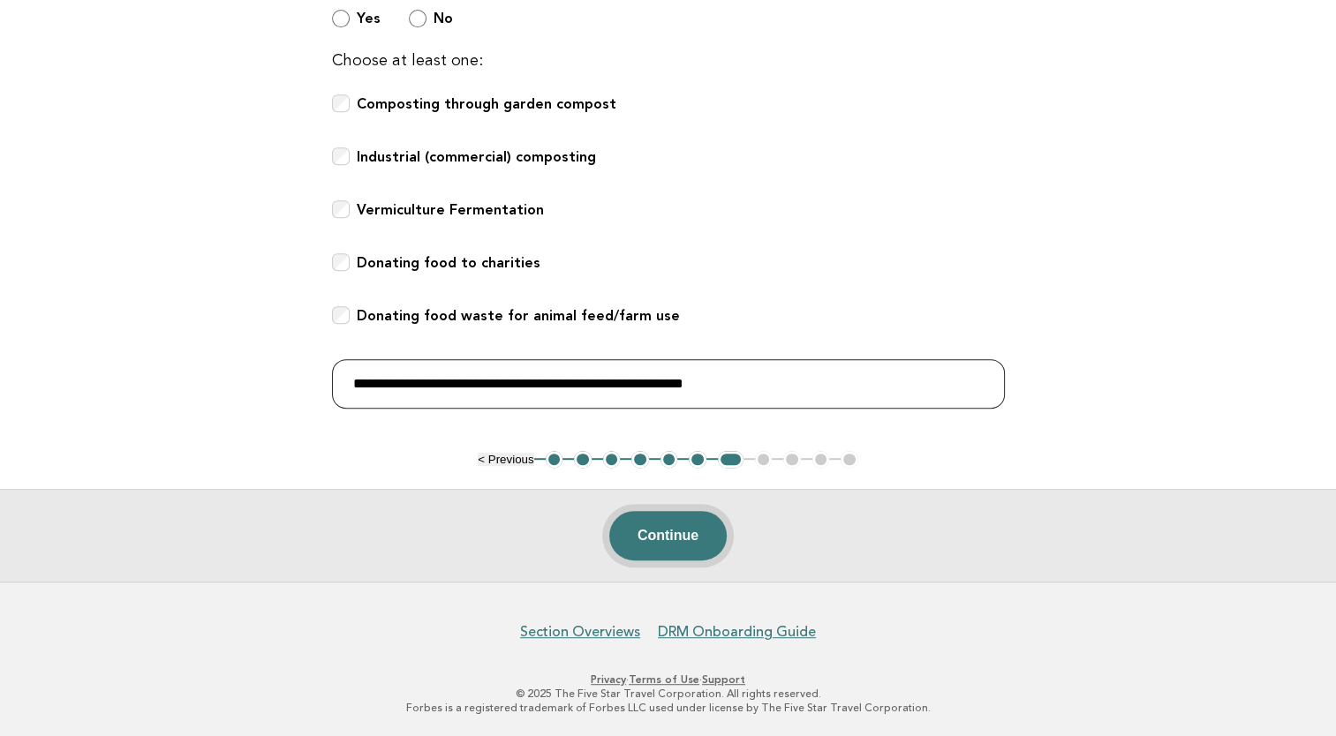
type input "**********"
click at [699, 547] on button "Continue" at bounding box center [667, 535] width 117 height 49
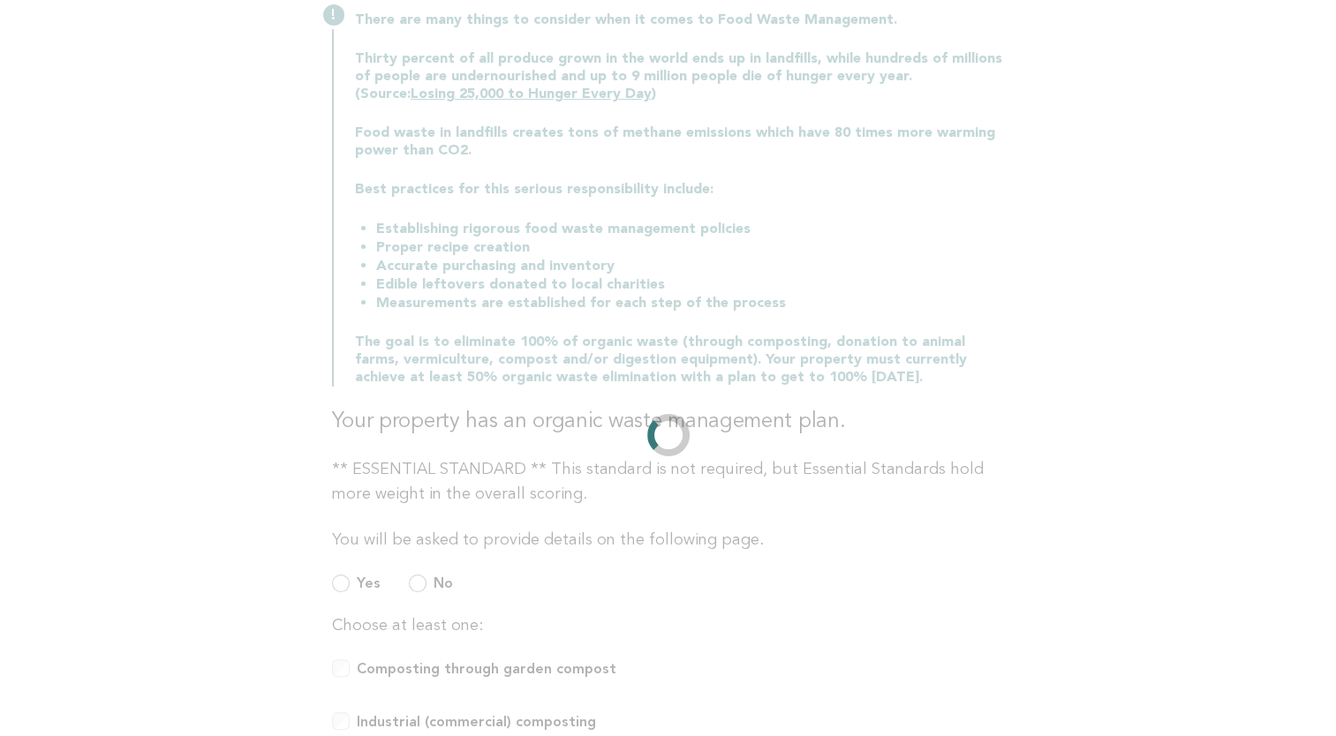
scroll to position [0, 0]
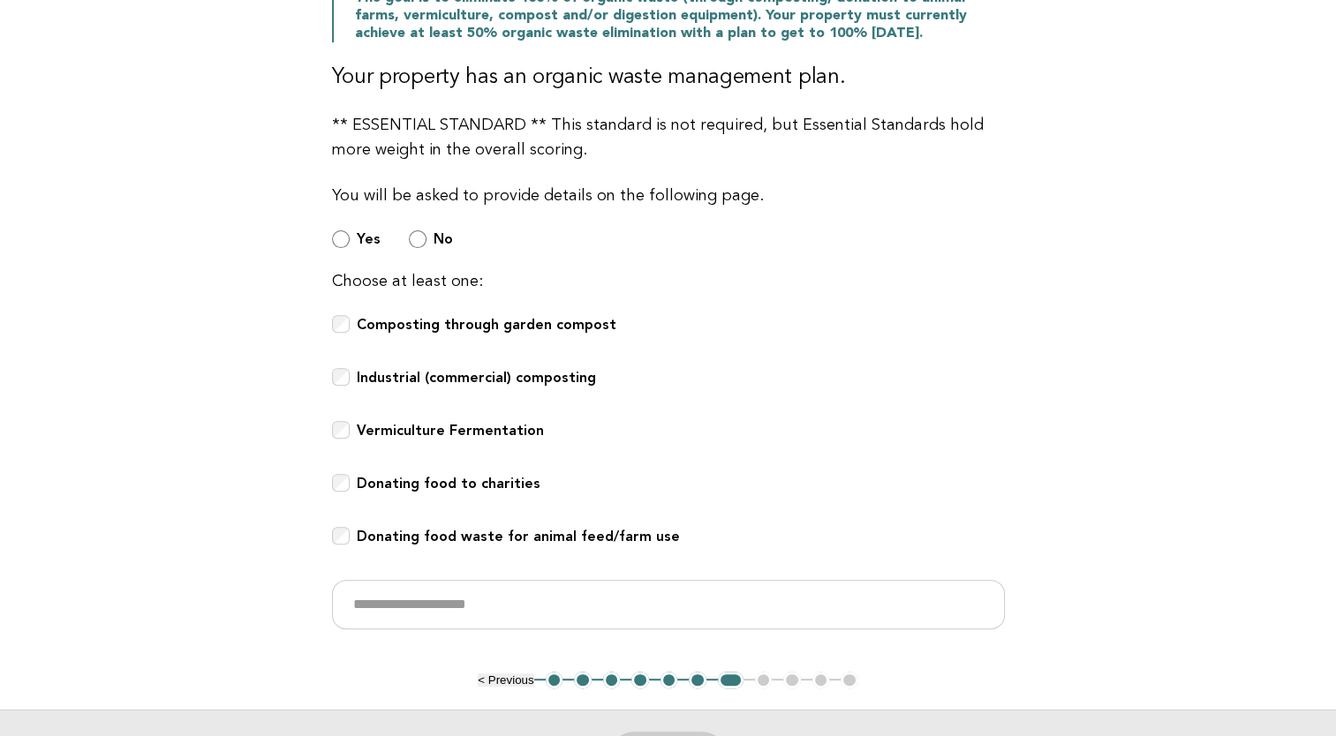
scroll to position [706, 0]
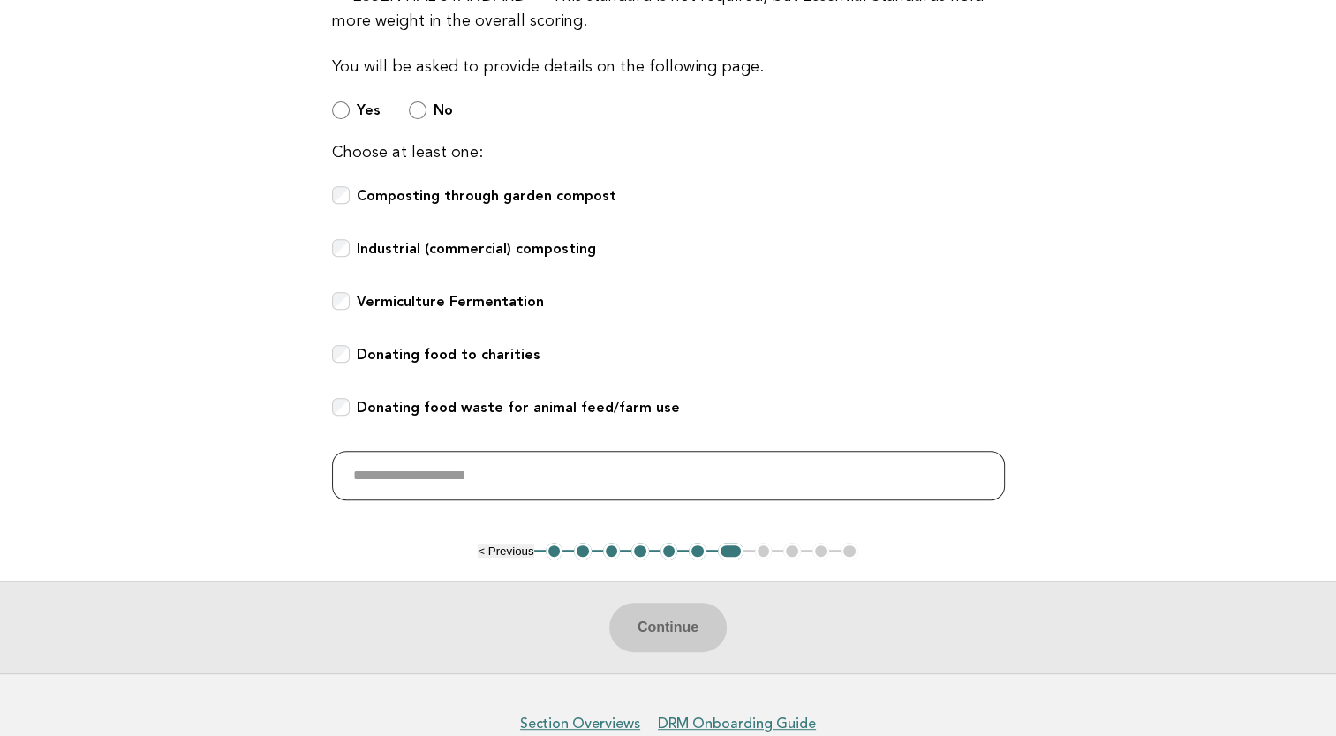
click at [501, 464] on input "text" at bounding box center [668, 475] width 673 height 49
type input "*"
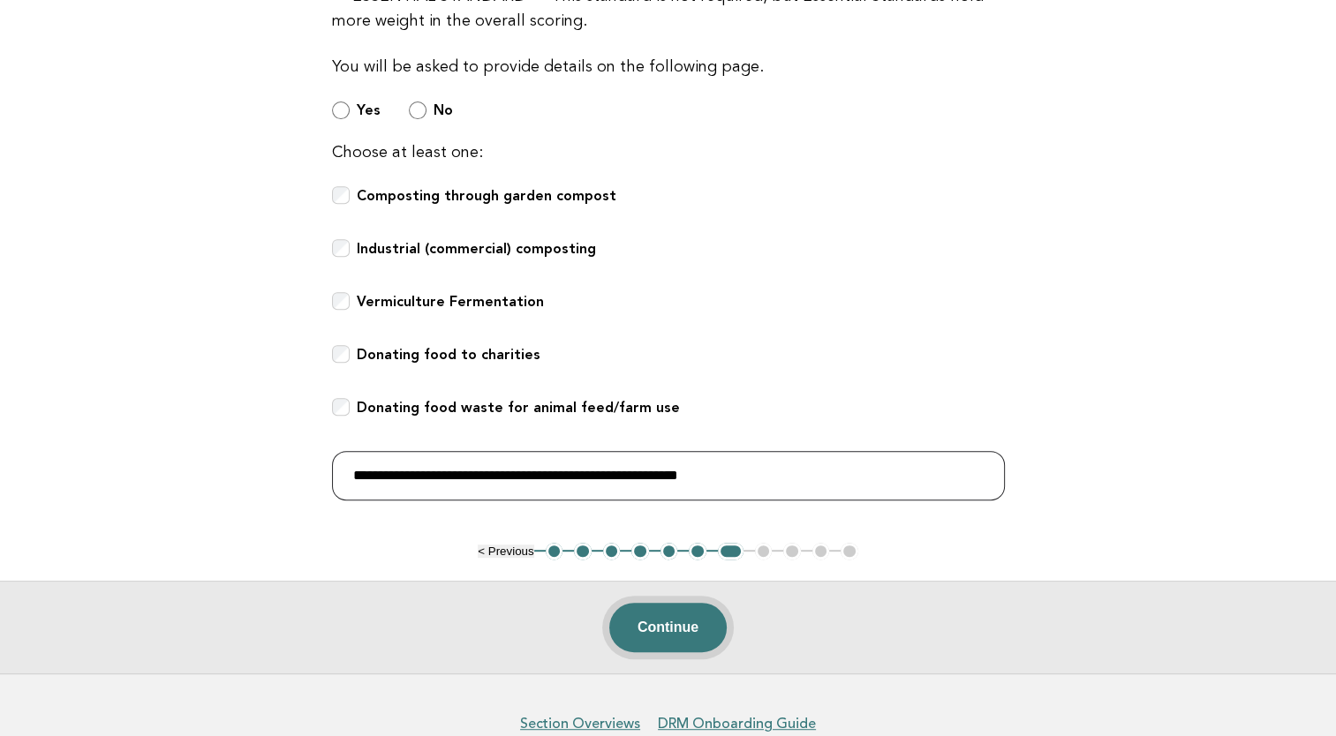
type input "**********"
click at [681, 627] on button "Continue" at bounding box center [667, 627] width 117 height 49
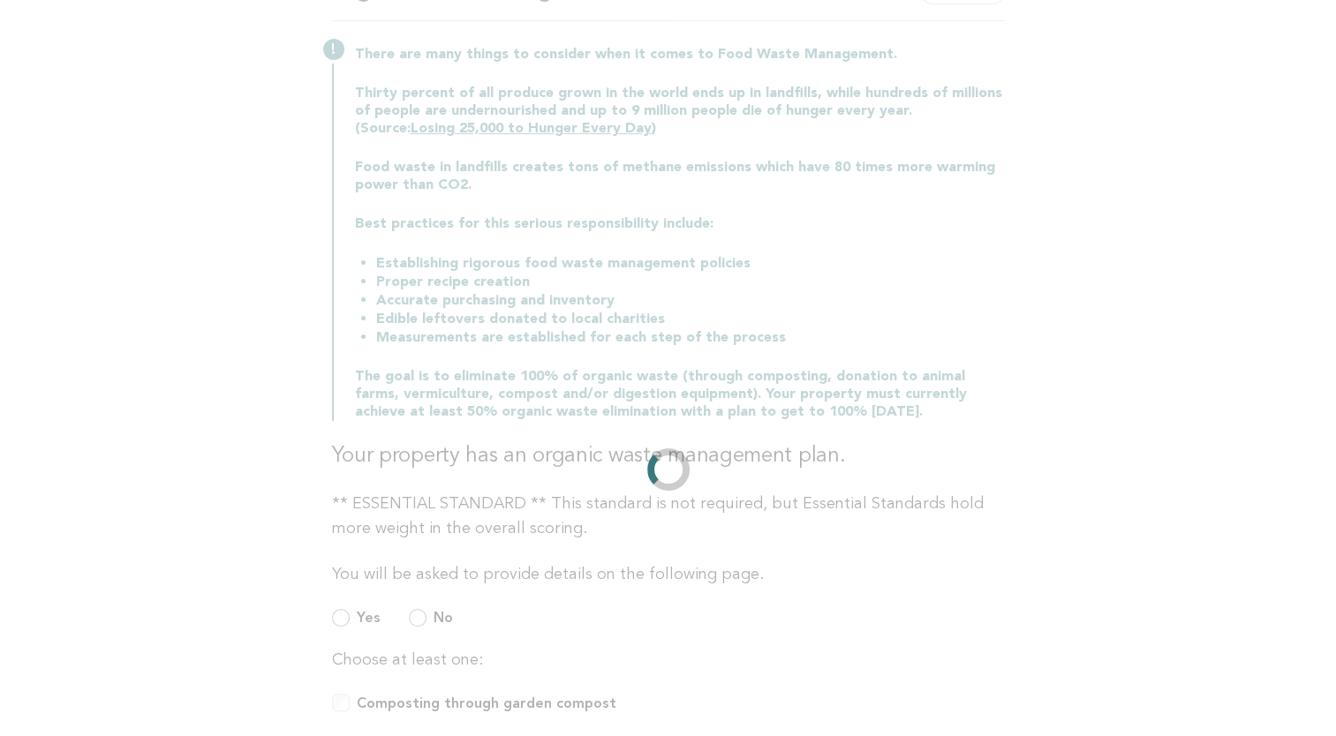
scroll to position [0, 0]
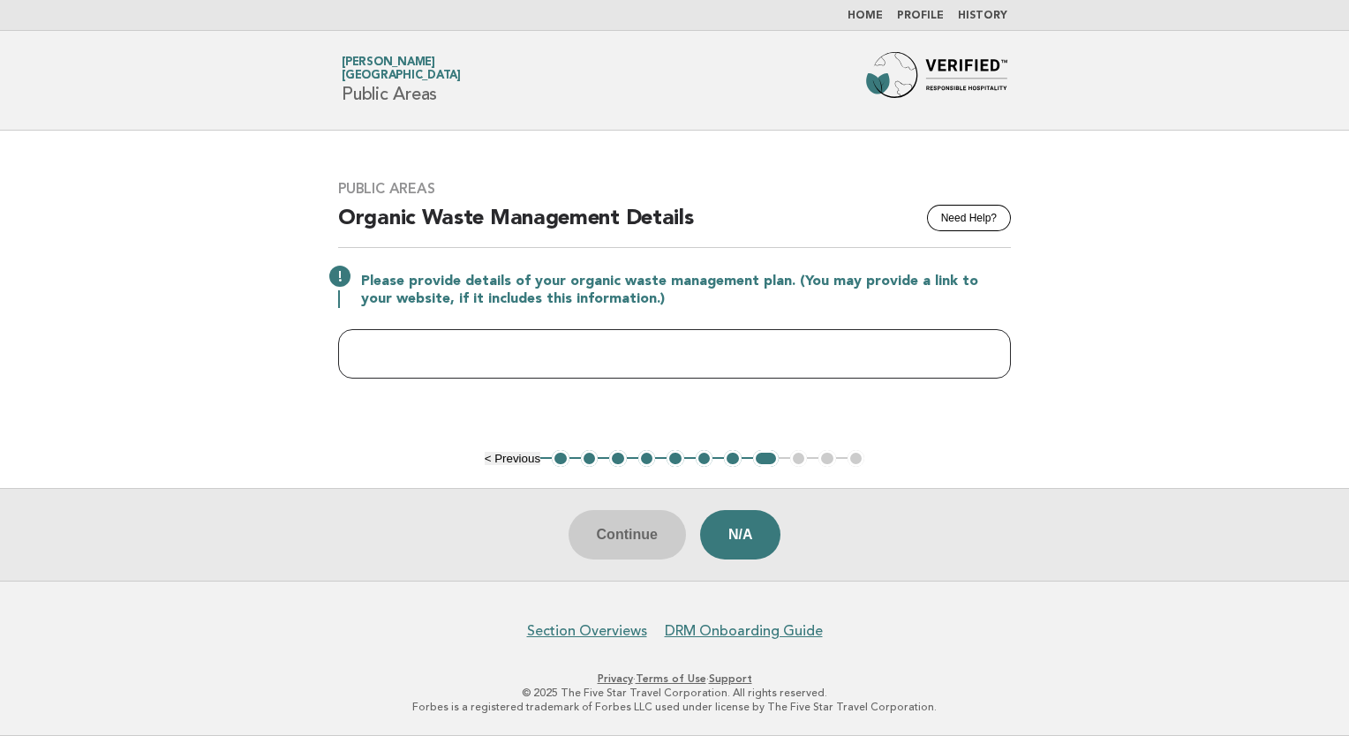
click at [629, 342] on input "text" at bounding box center [674, 353] width 673 height 49
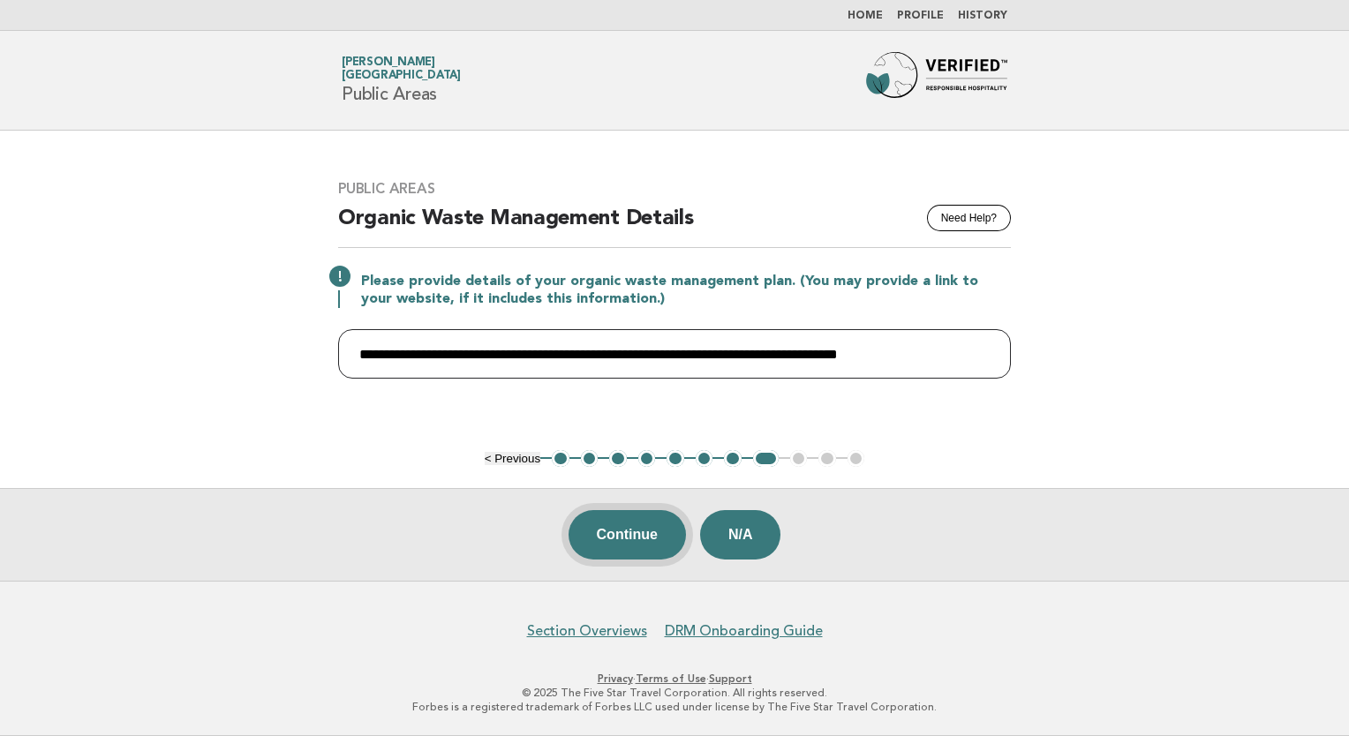
type input "**********"
click at [628, 523] on button "Continue" at bounding box center [626, 534] width 117 height 49
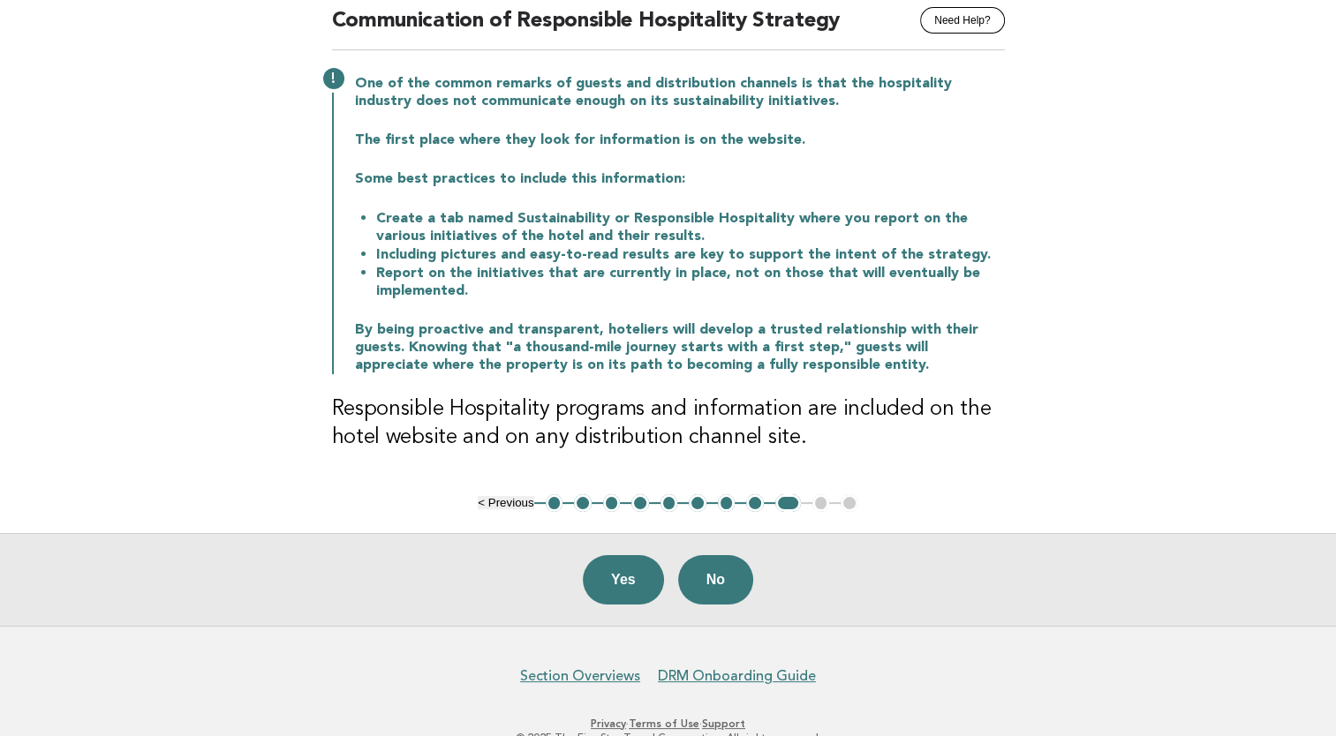
scroll to position [177, 0]
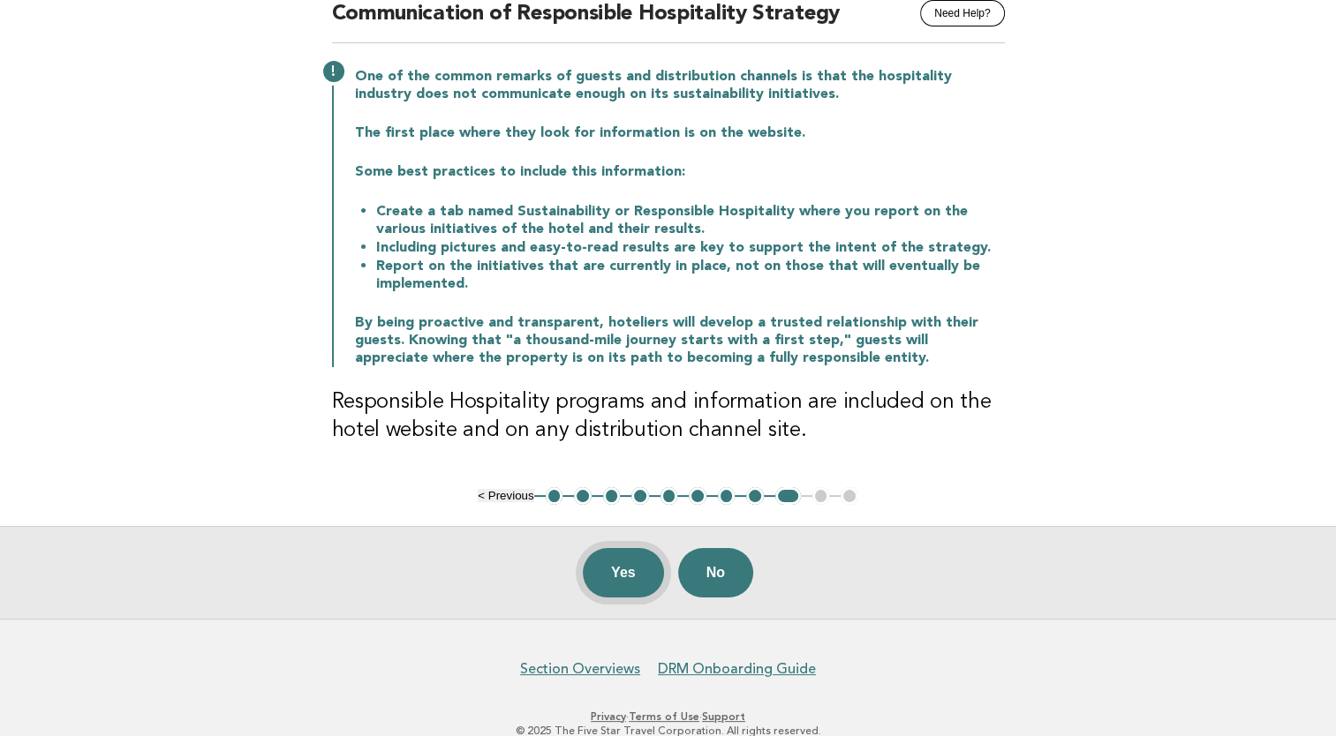
click at [625, 576] on button "Yes" at bounding box center [623, 572] width 81 height 49
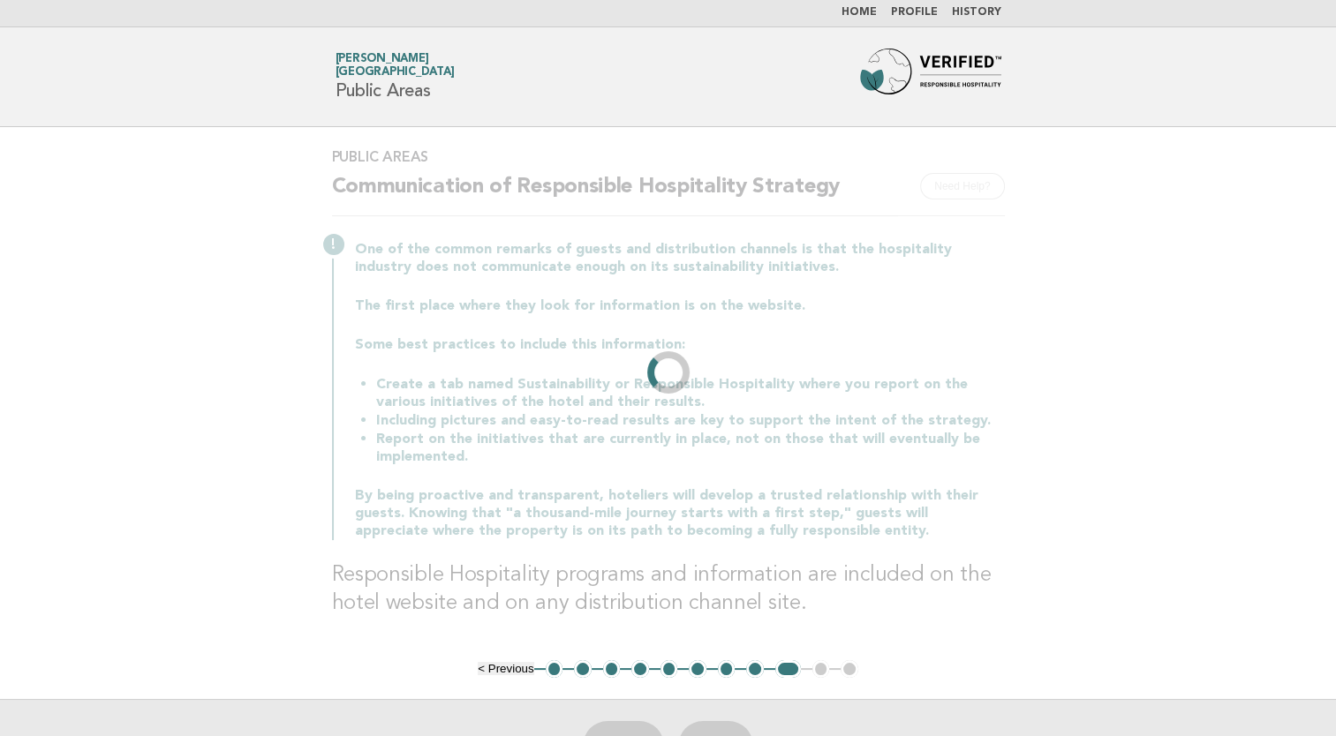
scroll to position [0, 0]
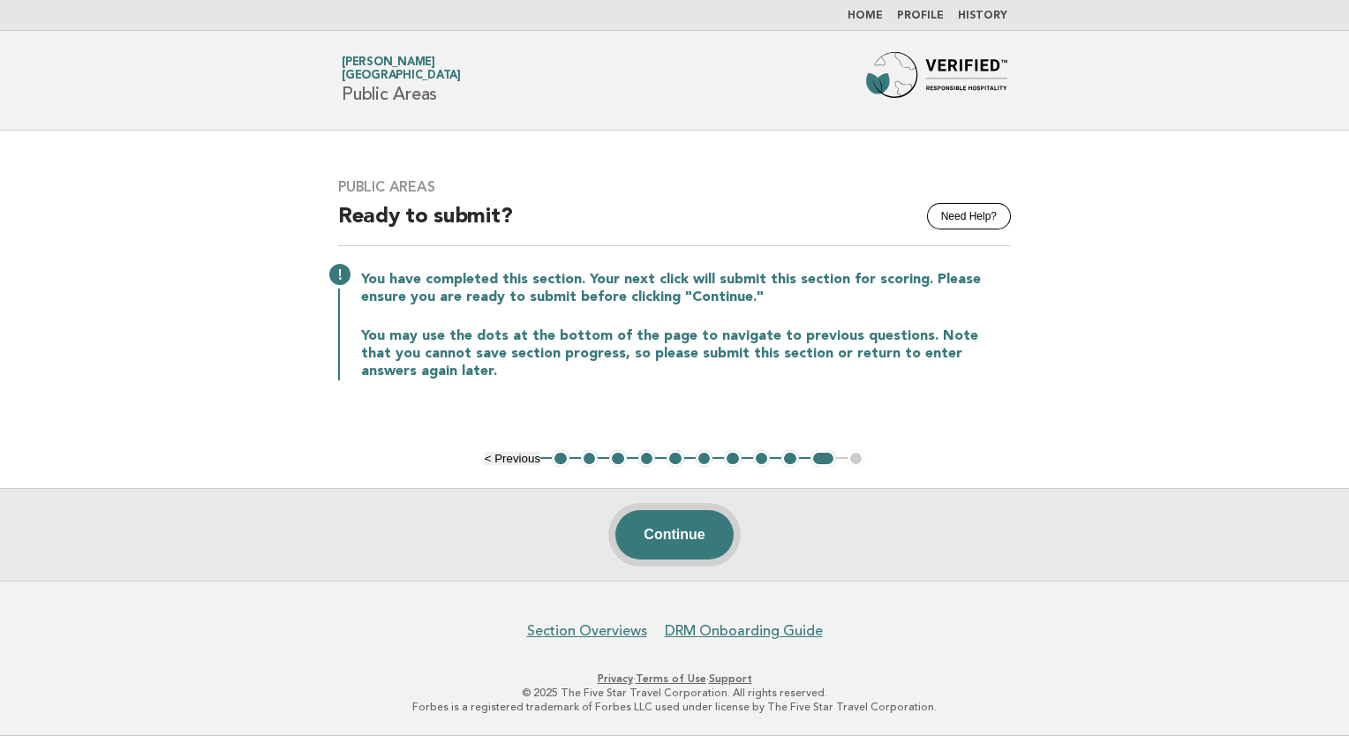
click at [674, 545] on button "Continue" at bounding box center [673, 534] width 117 height 49
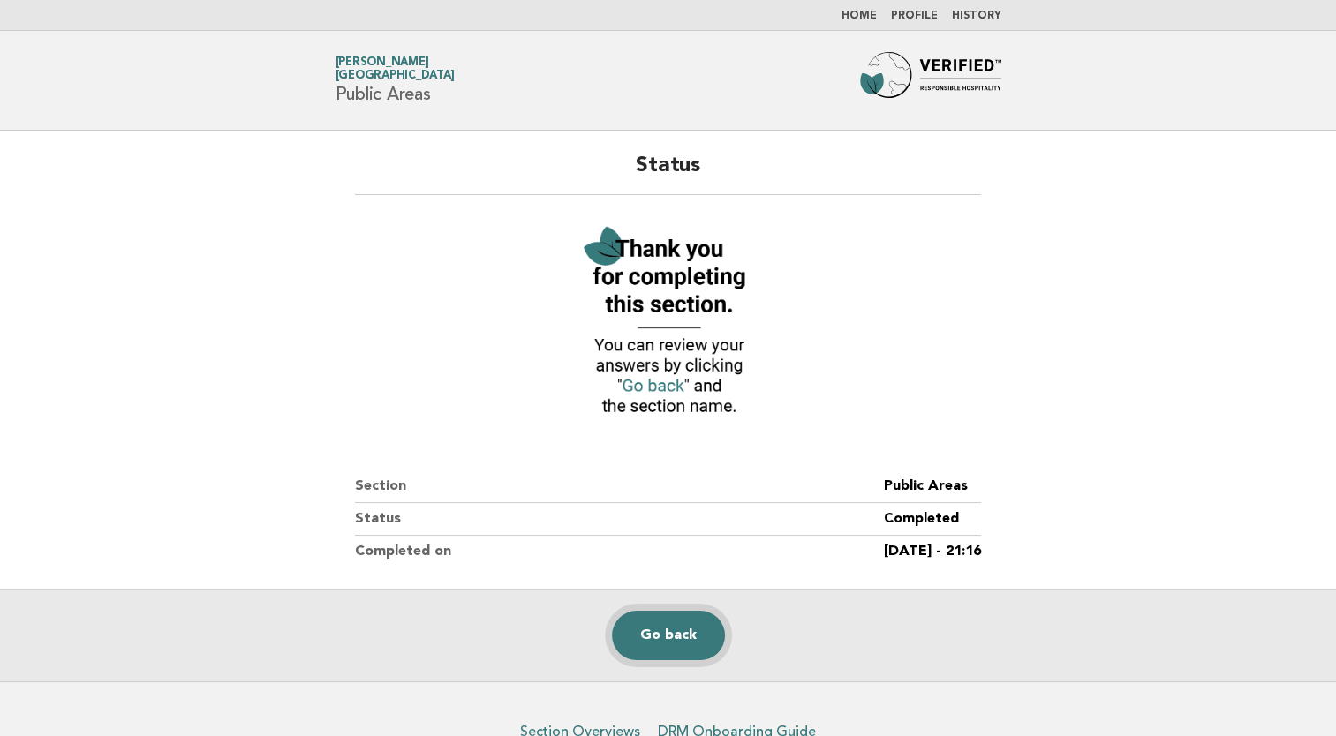
click at [660, 630] on link "Go back" at bounding box center [668, 635] width 113 height 49
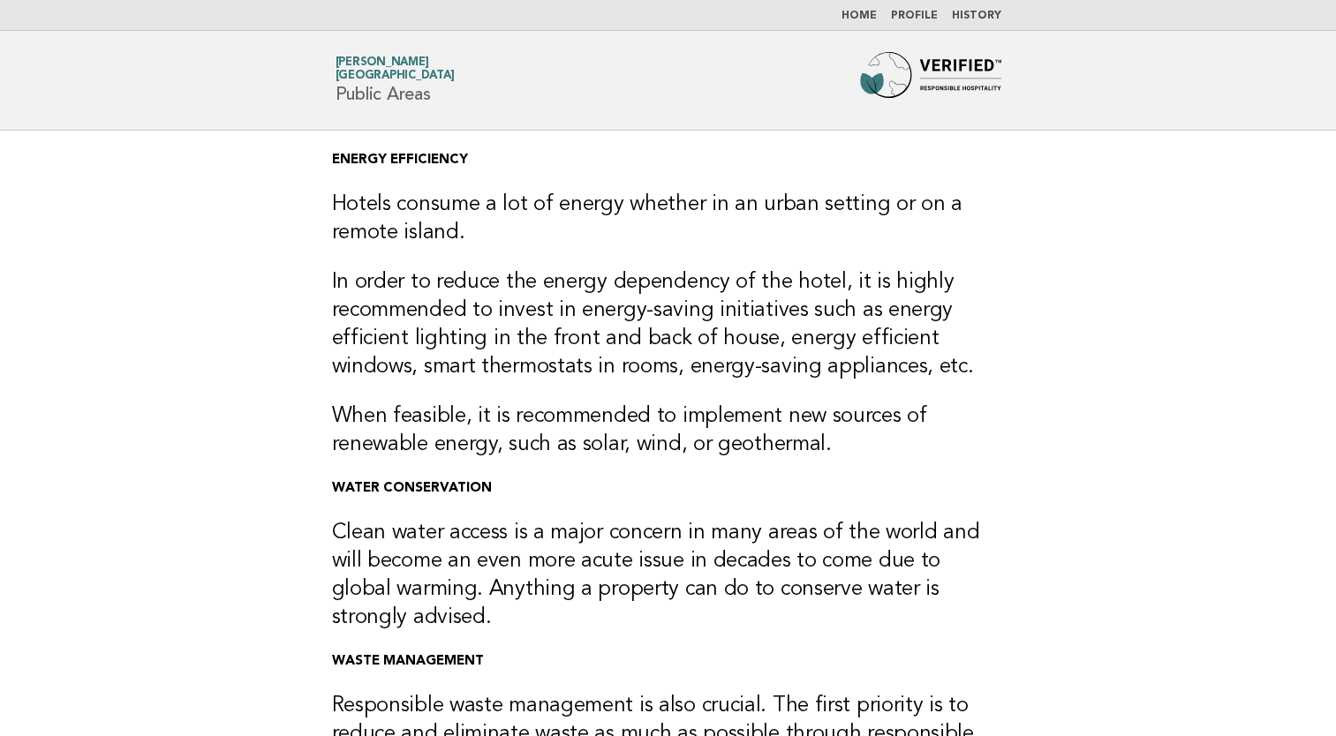
click at [861, 19] on link "Home" at bounding box center [858, 16] width 35 height 11
